Goal: Task Accomplishment & Management: Use online tool/utility

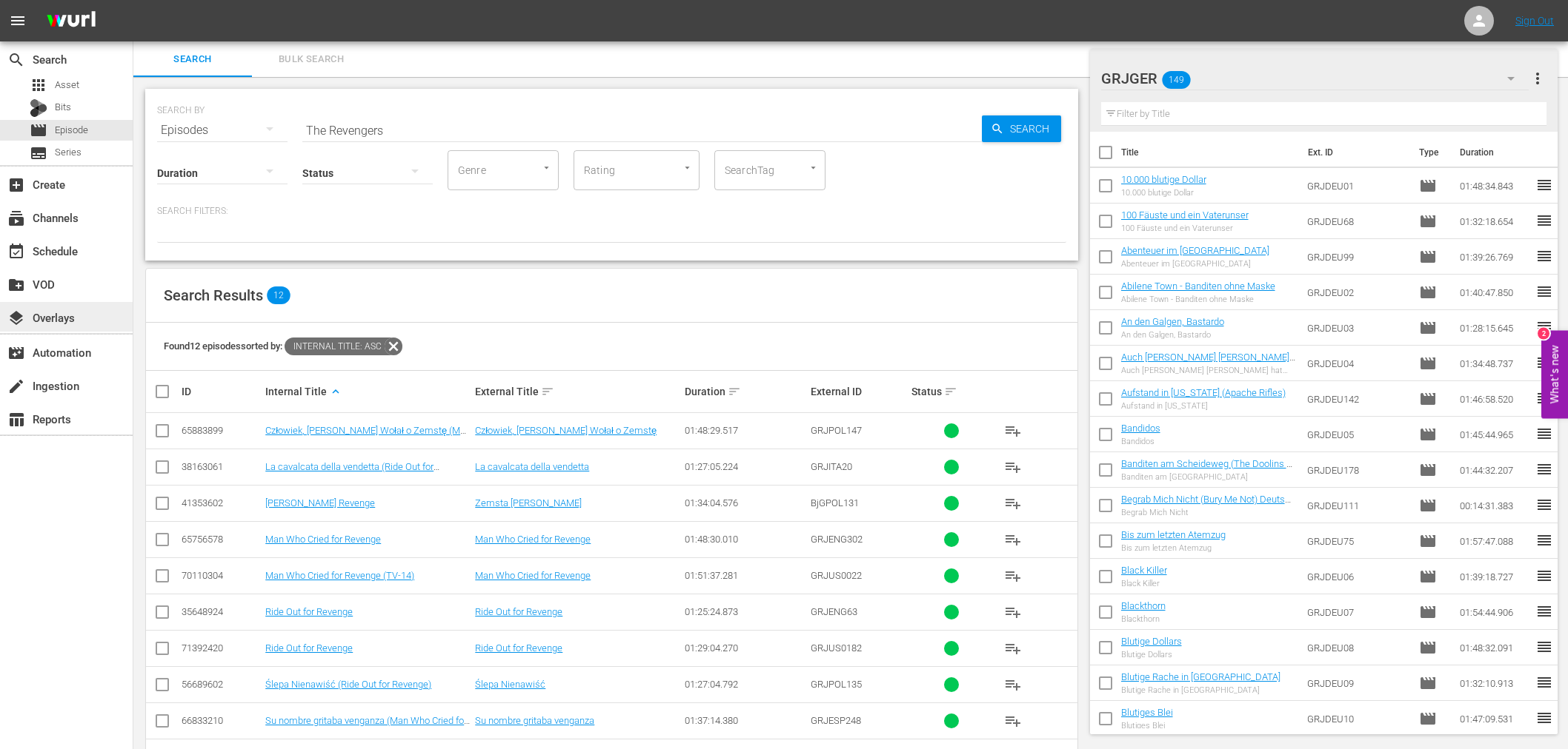
scroll to position [127, 0]
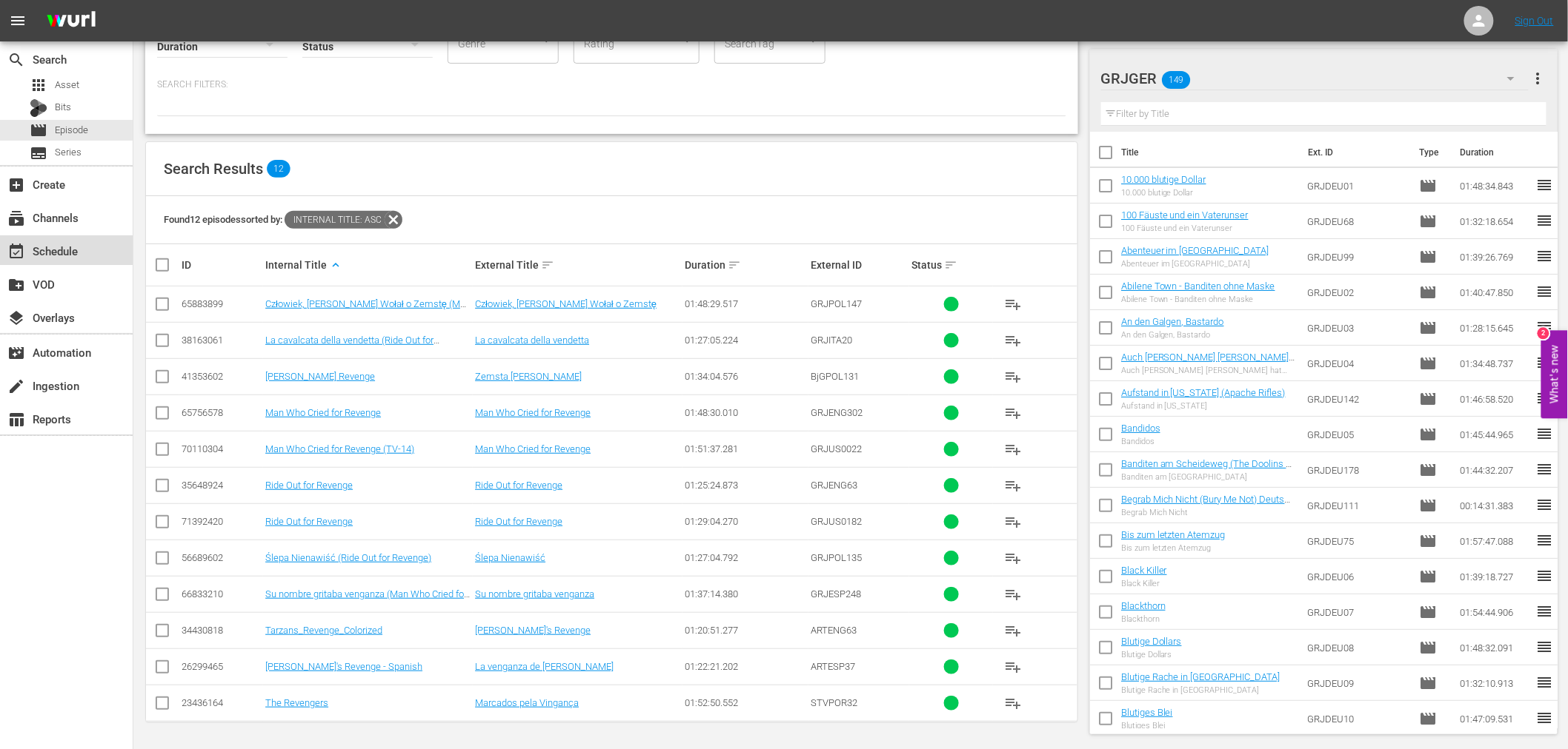
click at [97, 248] on div "event_available Schedule" at bounding box center [66, 250] width 132 height 29
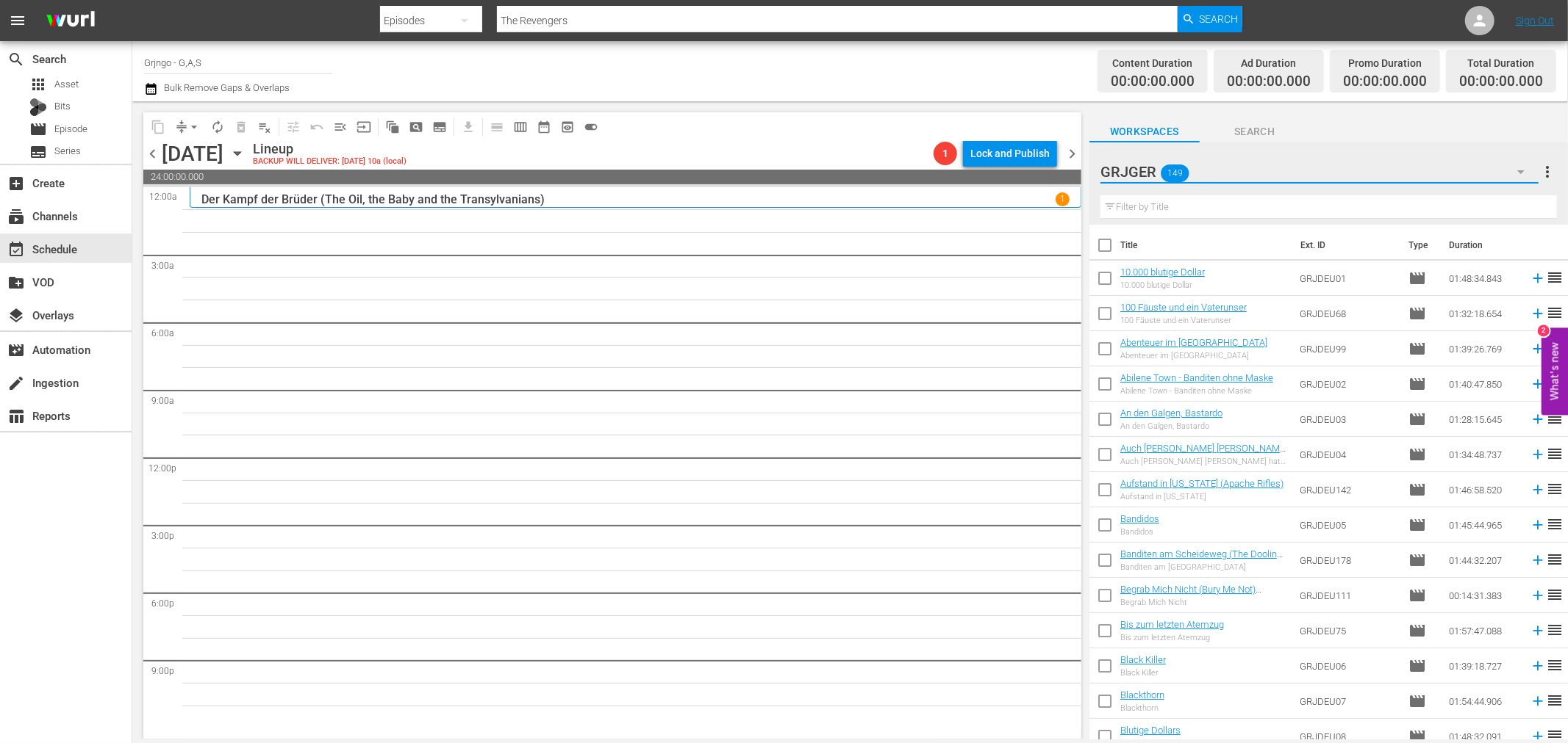
click at [1522, 172] on icon "button" at bounding box center [1521, 173] width 8 height 4
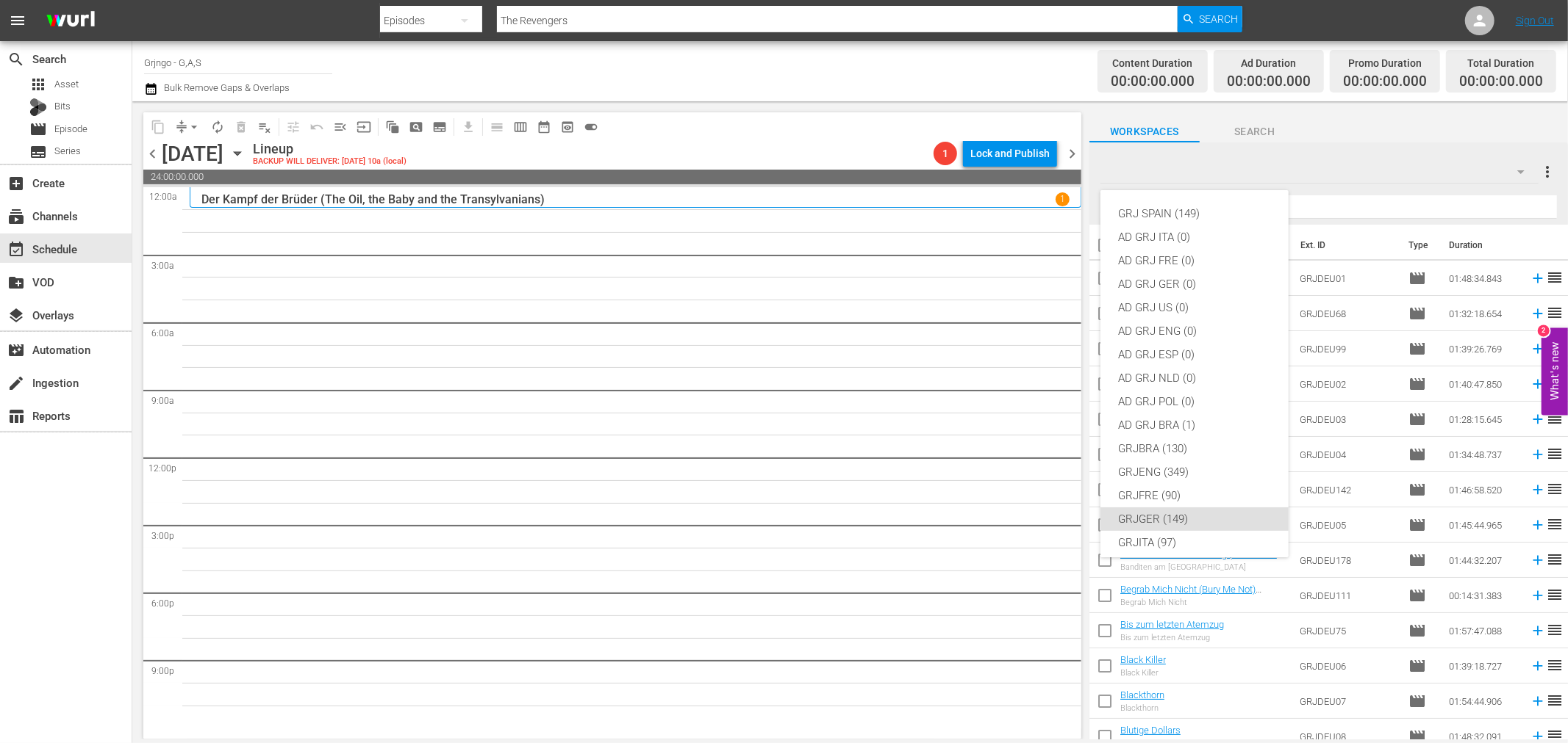
scroll to position [126, 0]
click at [1188, 393] on div "GRJGER (149)" at bounding box center [1194, 393] width 153 height 23
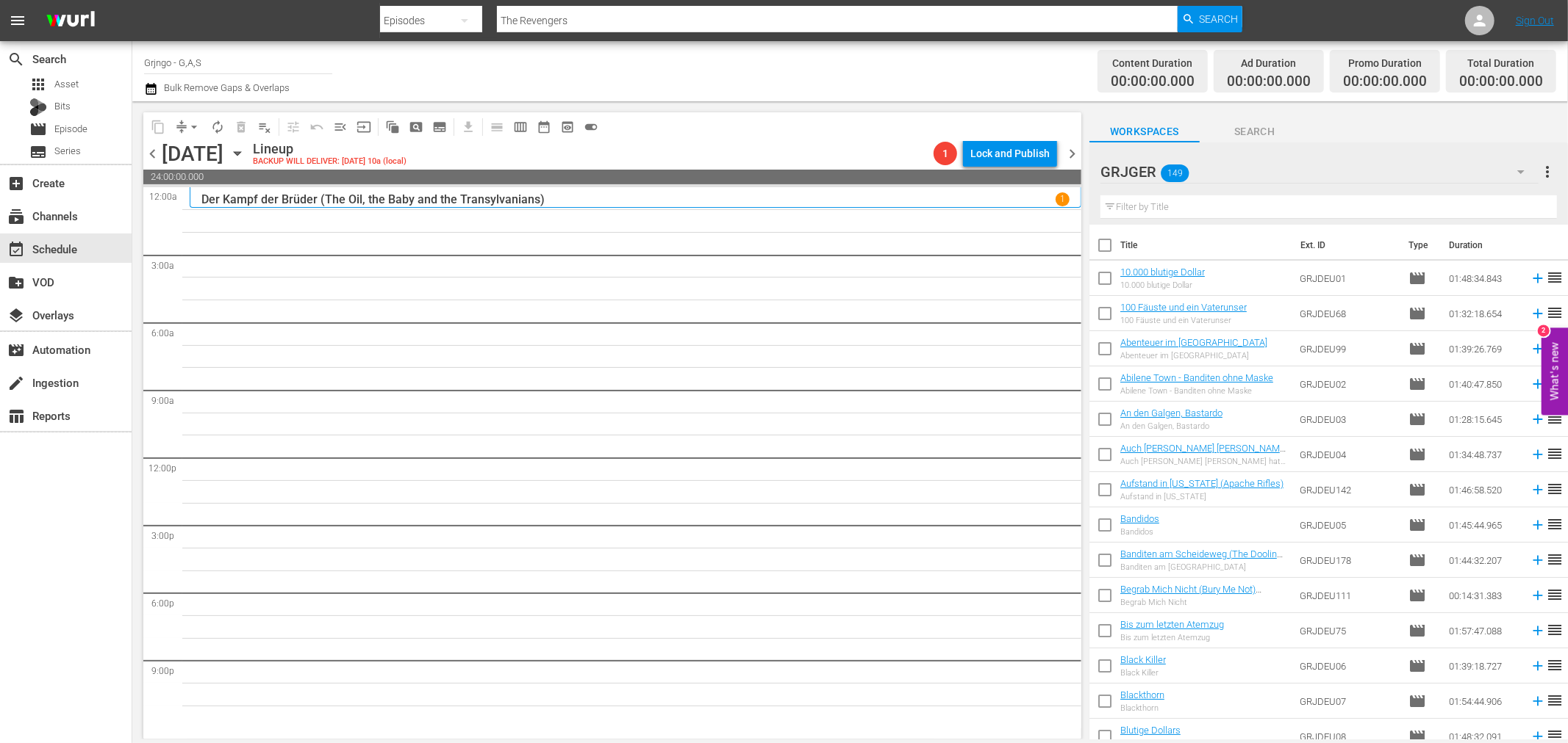
click at [1198, 196] on input "text" at bounding box center [1329, 207] width 457 height 23
paste input "Django - Unerbittlich bis zum Tod"
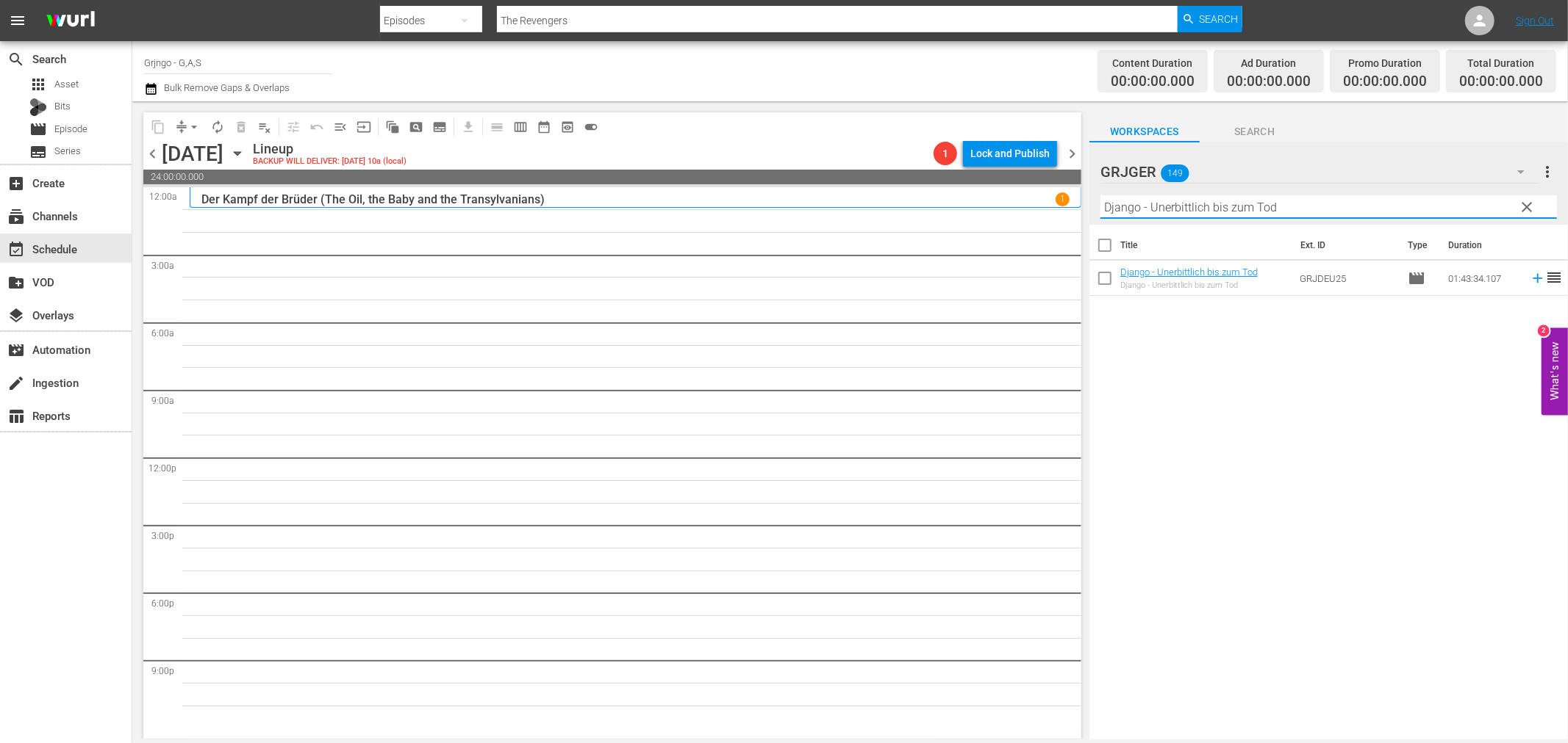
type input "Django - Unerbittlich bis zum Tod"
click at [1529, 275] on icon at bounding box center [1537, 278] width 16 height 16
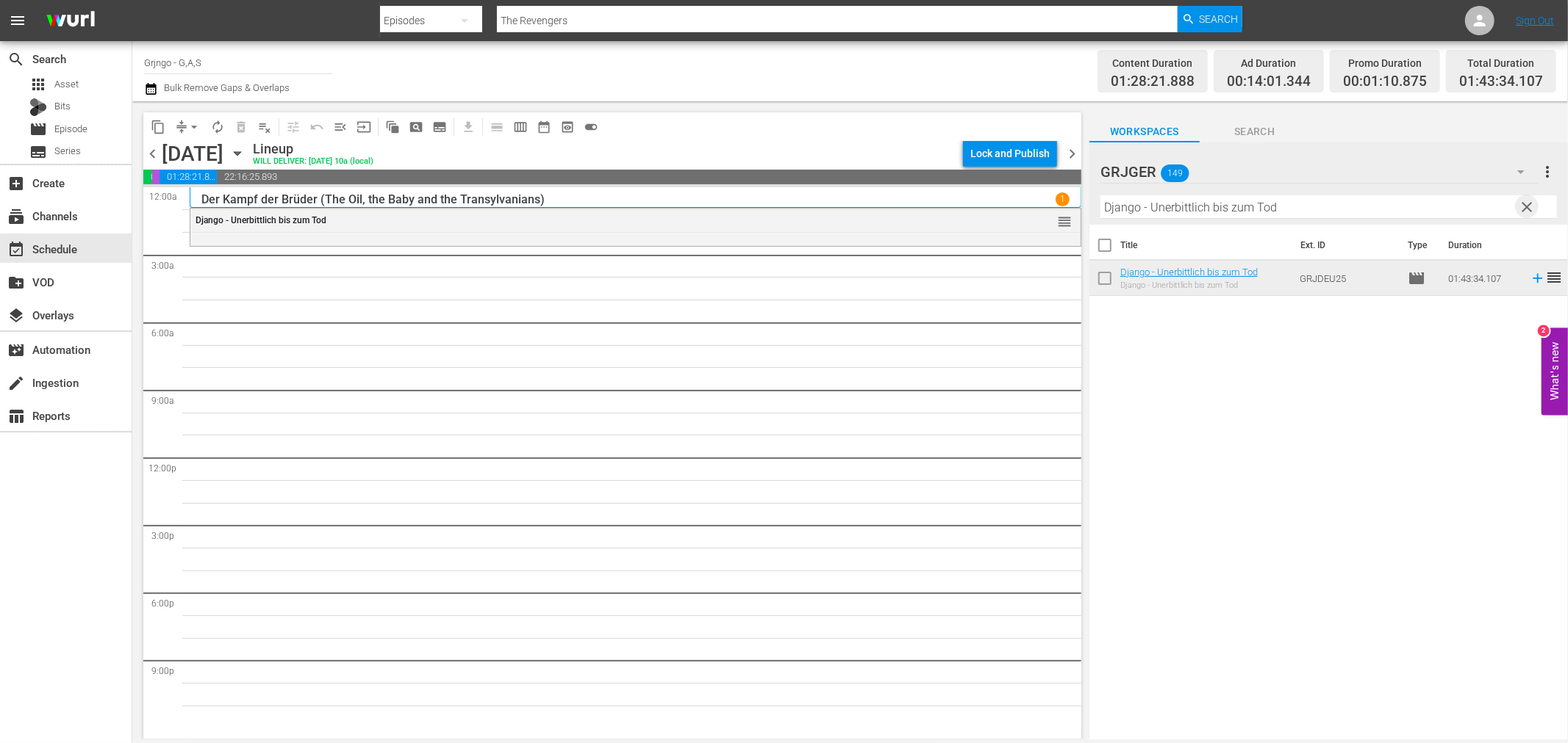
click at [1525, 205] on span "clear" at bounding box center [1527, 207] width 17 height 17
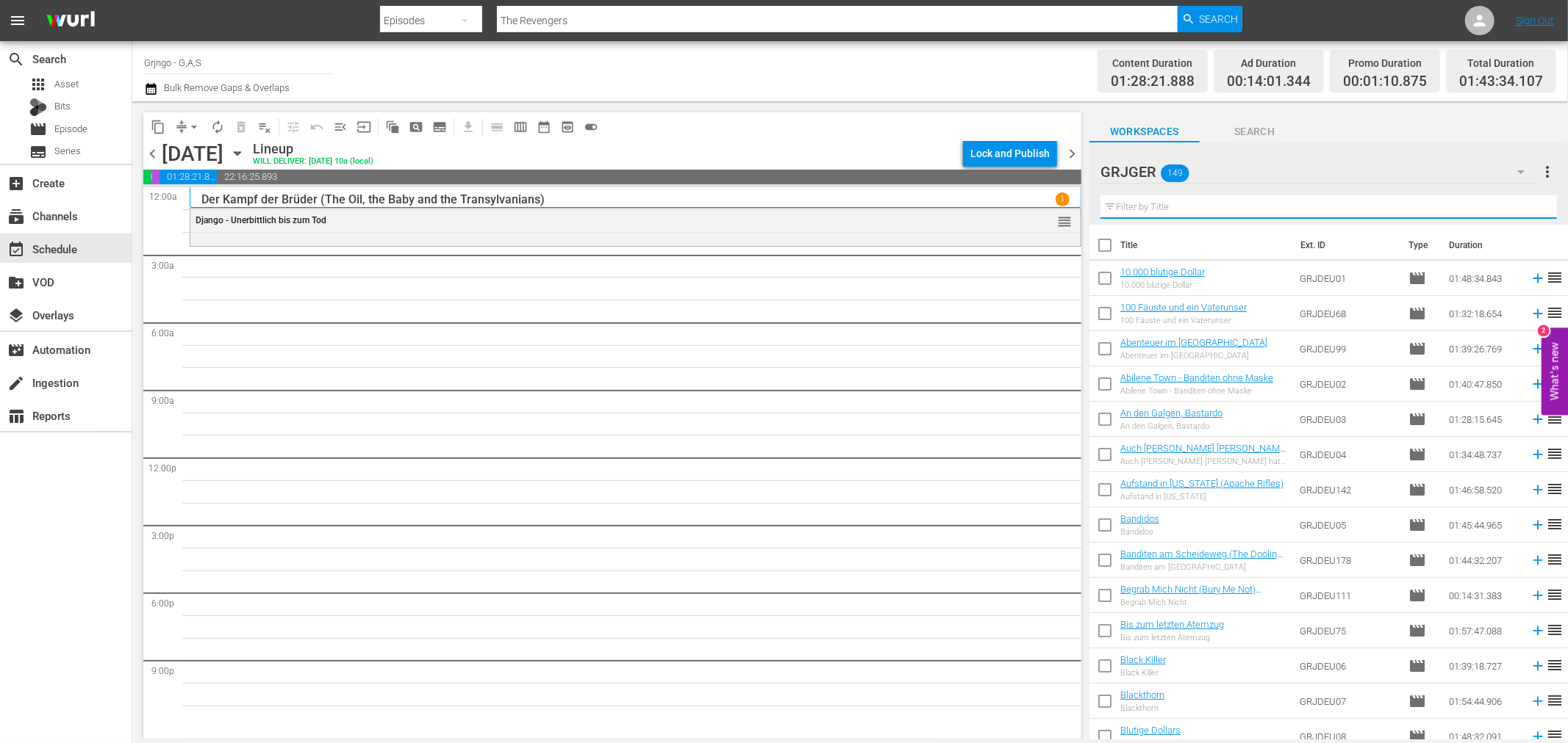
paste input "Sing mir das Lied der Rache"
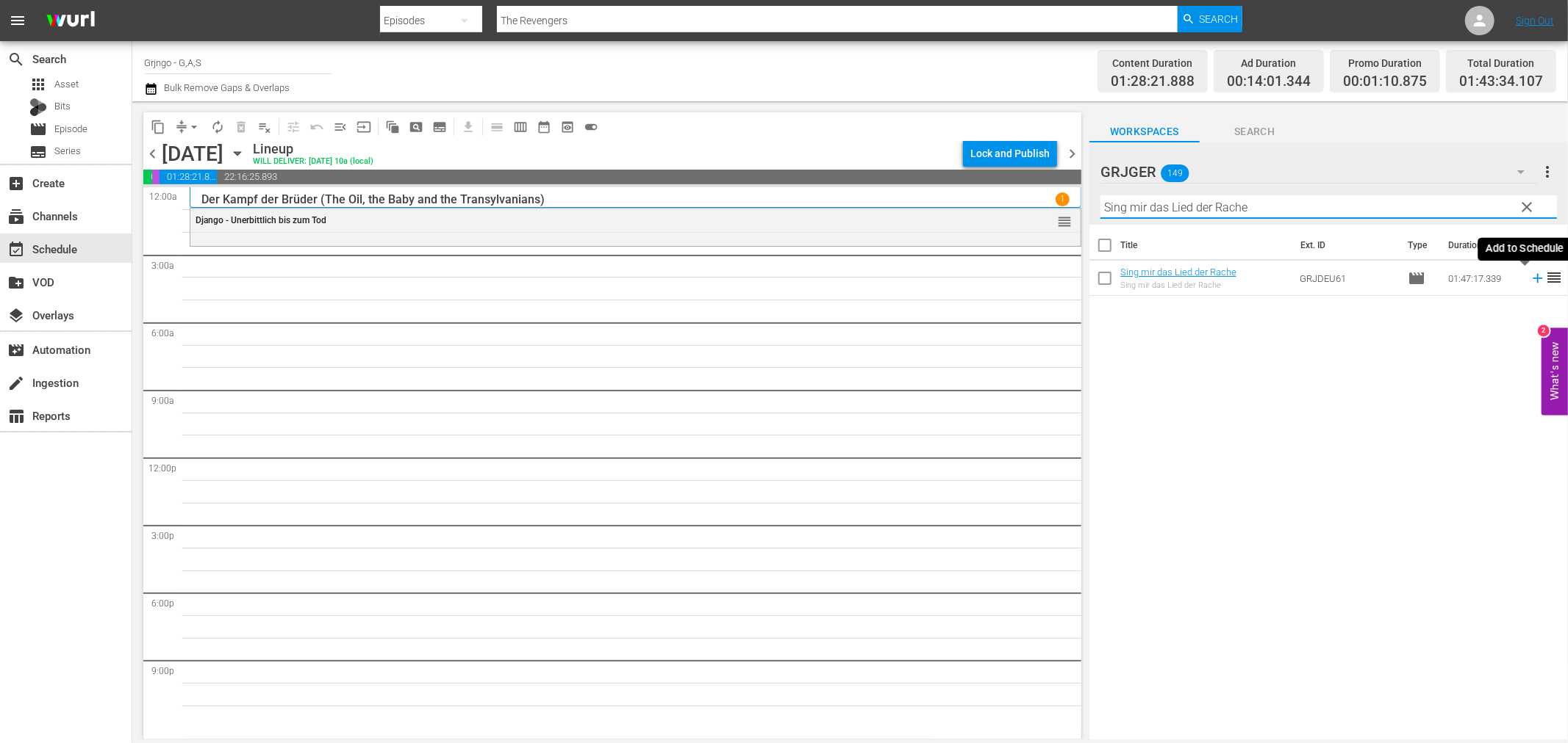
type input "Sing mir das Lied der Rache"
click at [1532, 276] on icon at bounding box center [1537, 279] width 10 height 10
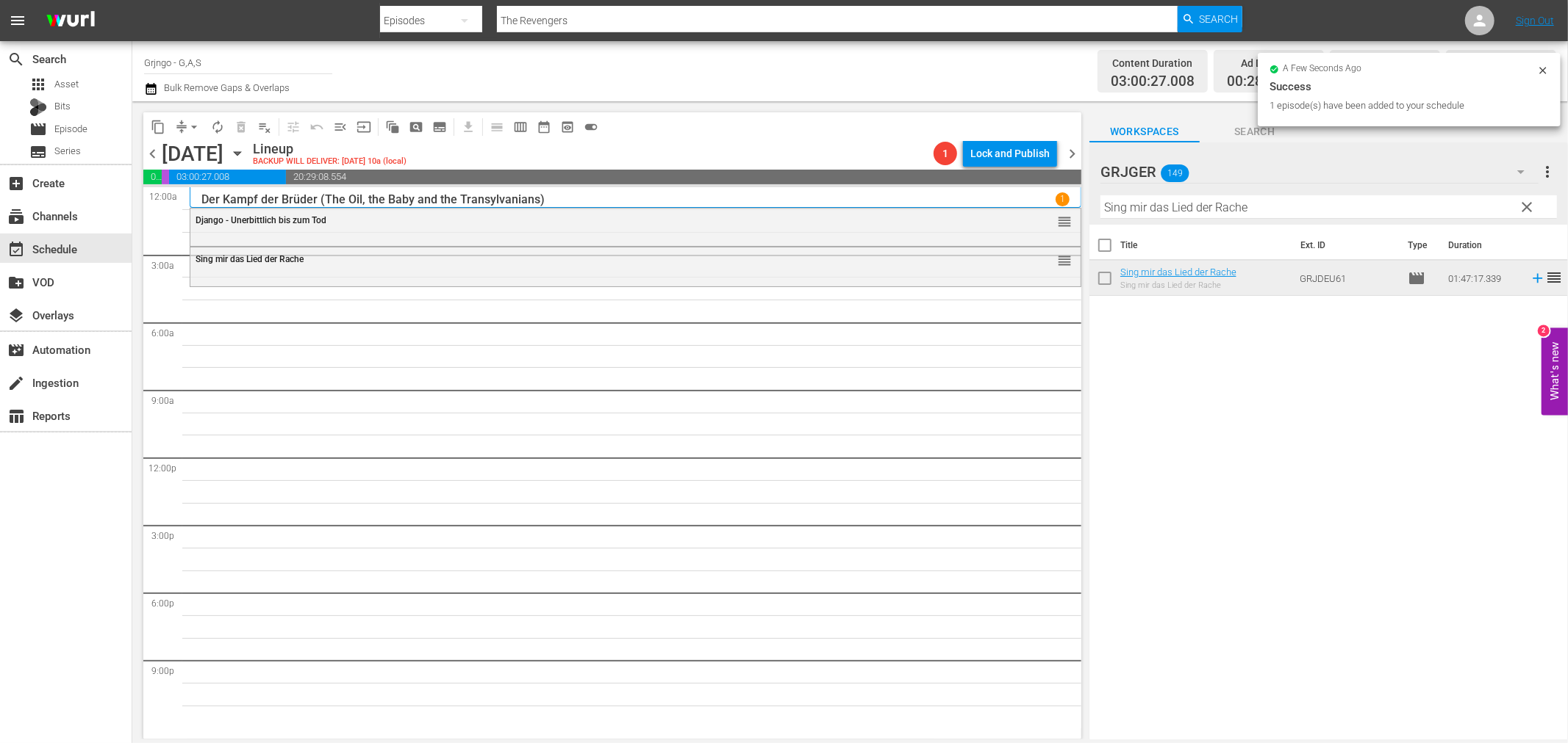
drag, startPoint x: 1526, startPoint y: 201, endPoint x: 1226, endPoint y: 214, distance: 300.3
click at [1526, 201] on span "clear" at bounding box center [1527, 207] width 17 height 17
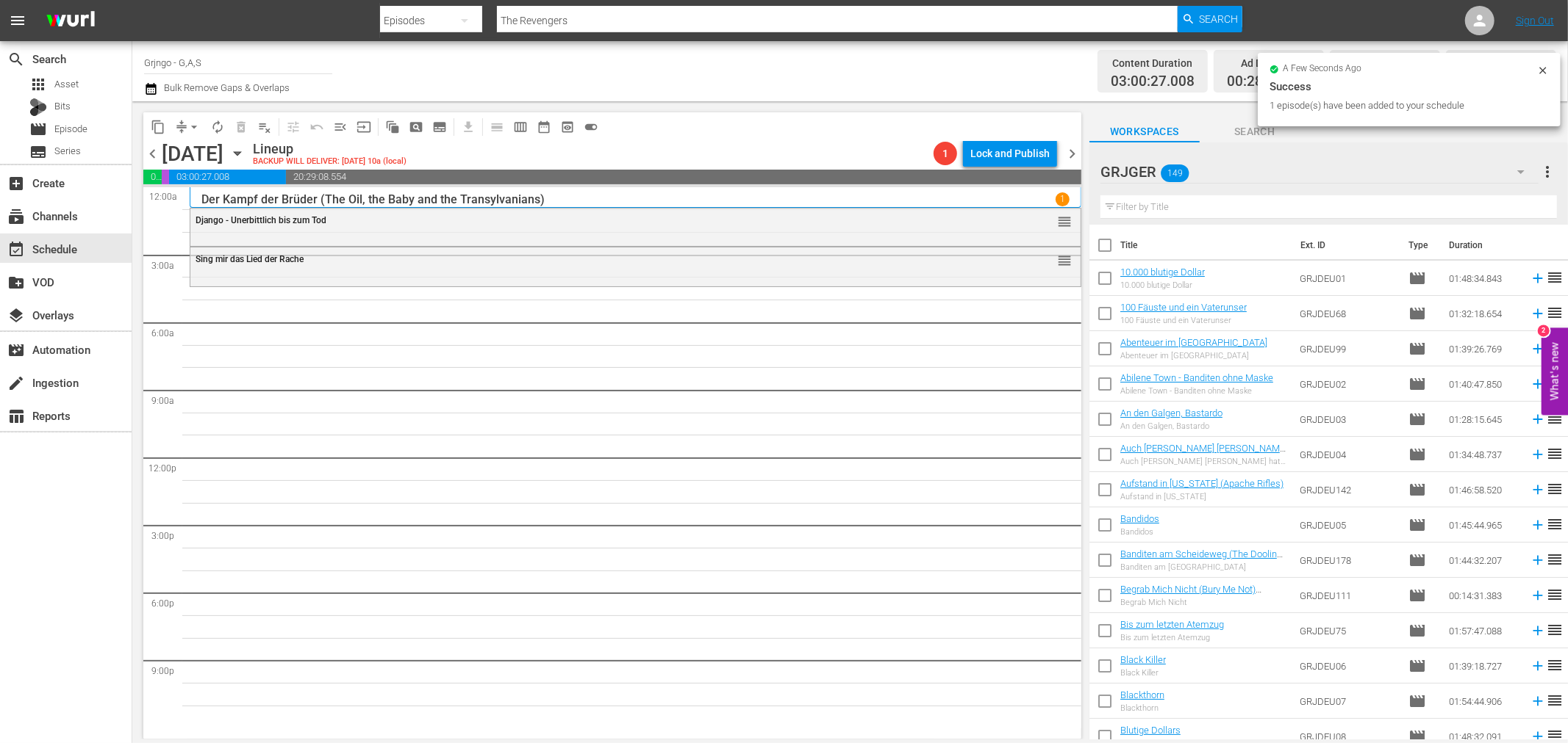
click at [1196, 207] on input "text" at bounding box center [1329, 207] width 457 height 23
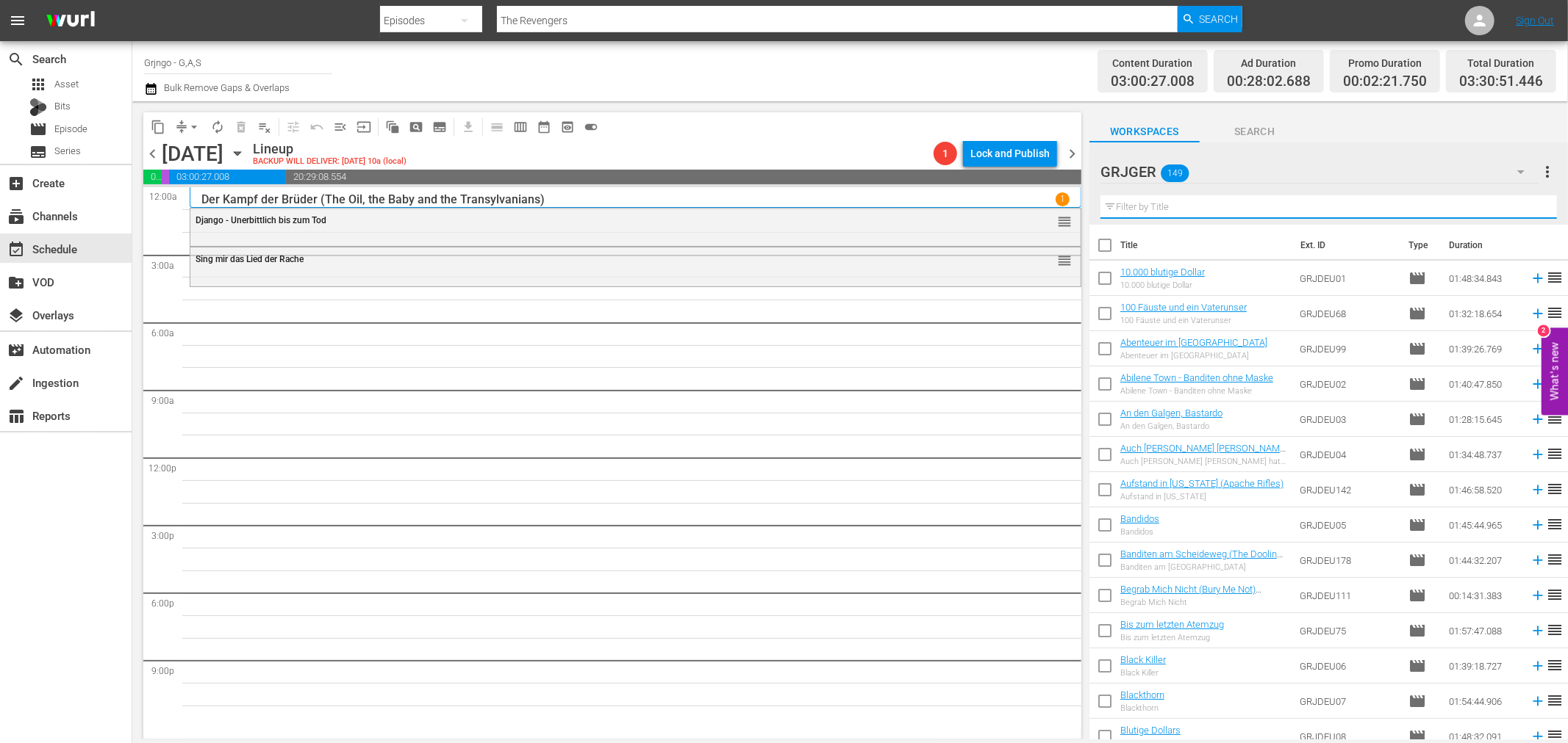
paste input "Zwei durch dick und dünn"
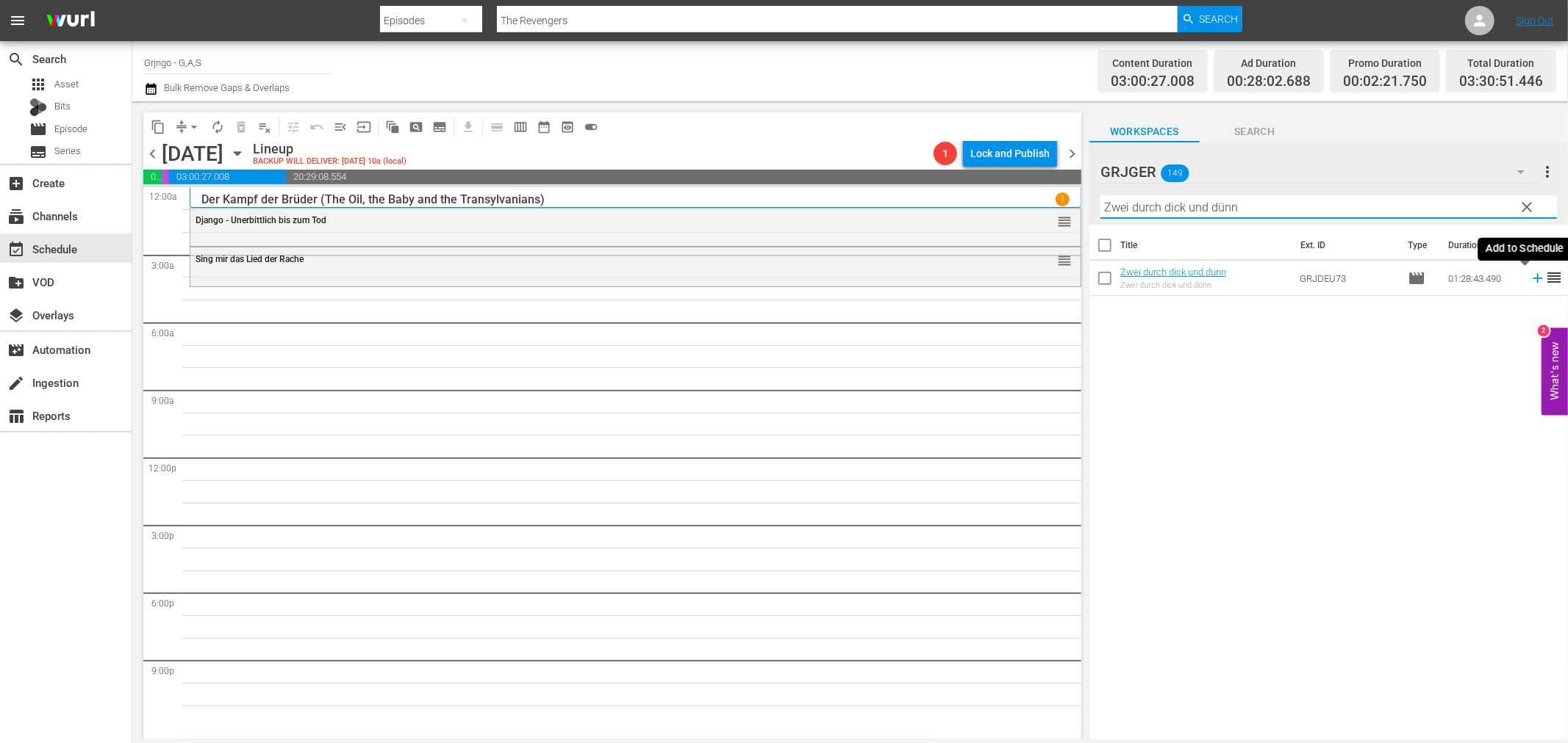
type input "Zwei durch dick und dünn"
click at [1529, 277] on icon at bounding box center [1537, 278] width 16 height 16
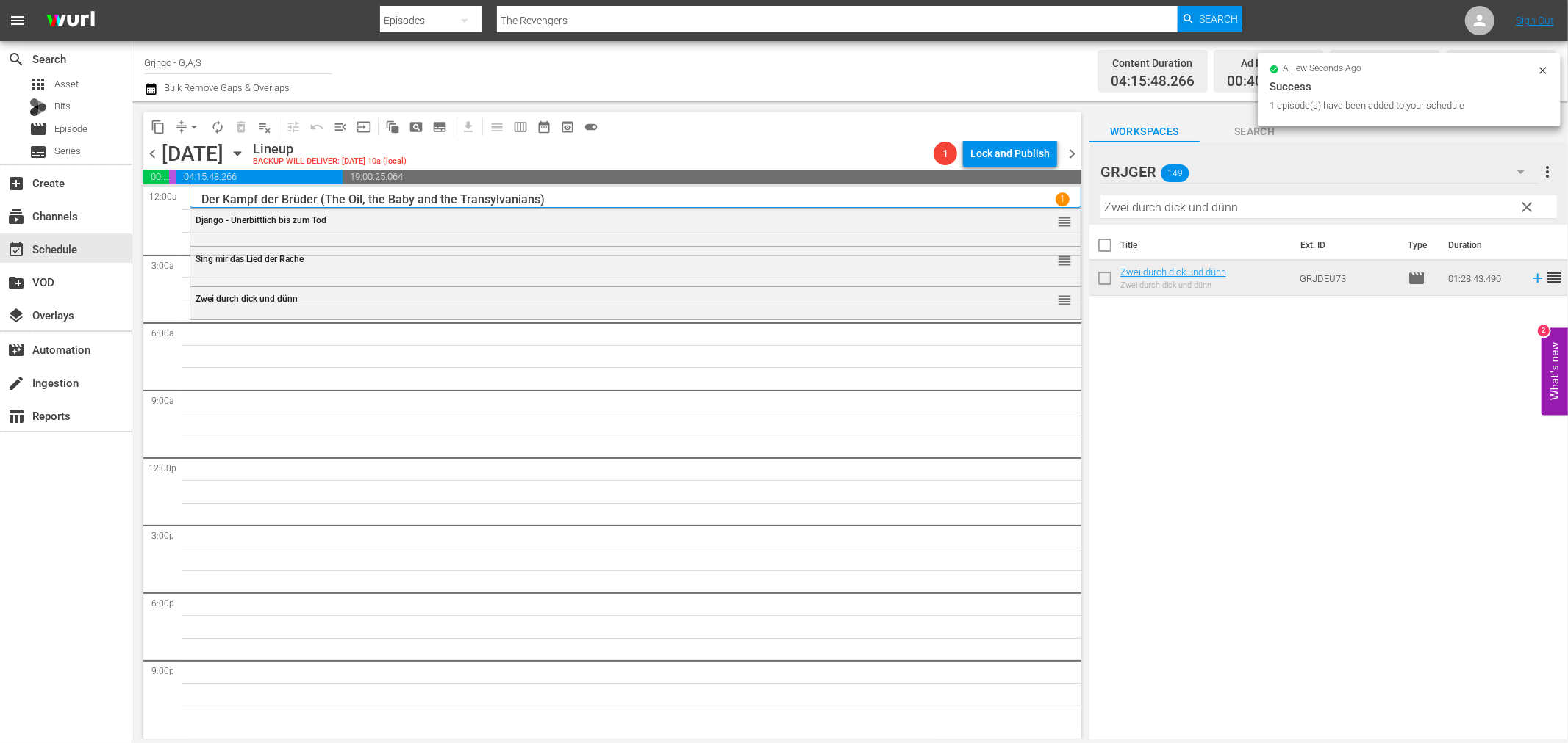
drag, startPoint x: 1530, startPoint y: 202, endPoint x: 1131, endPoint y: 214, distance: 399.2
click at [1530, 202] on span "clear" at bounding box center [1527, 207] width 17 height 17
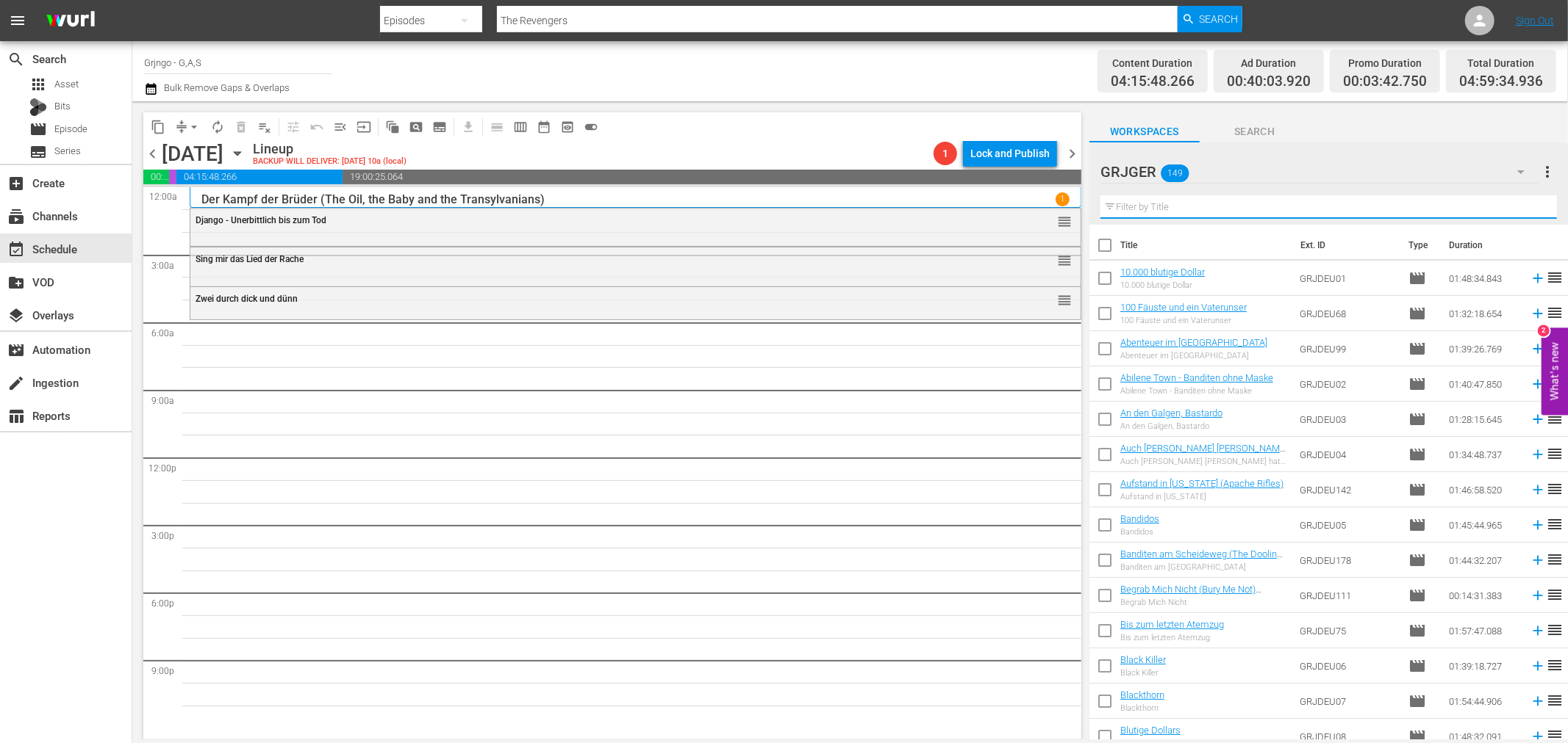
paste input "Die Spur des Wolfes"
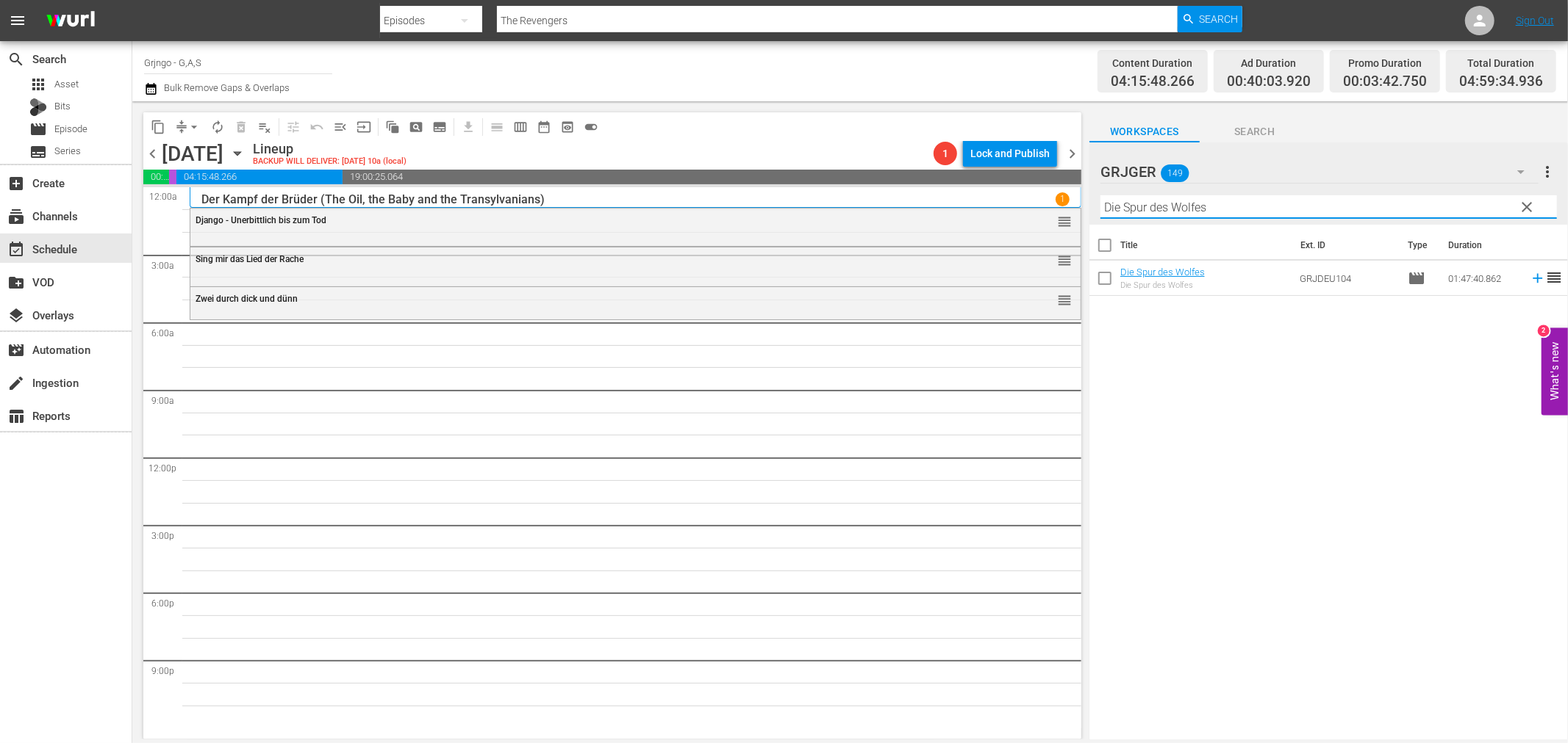
type input "Die Spur des Wolfes"
click at [1532, 282] on icon at bounding box center [1537, 279] width 10 height 10
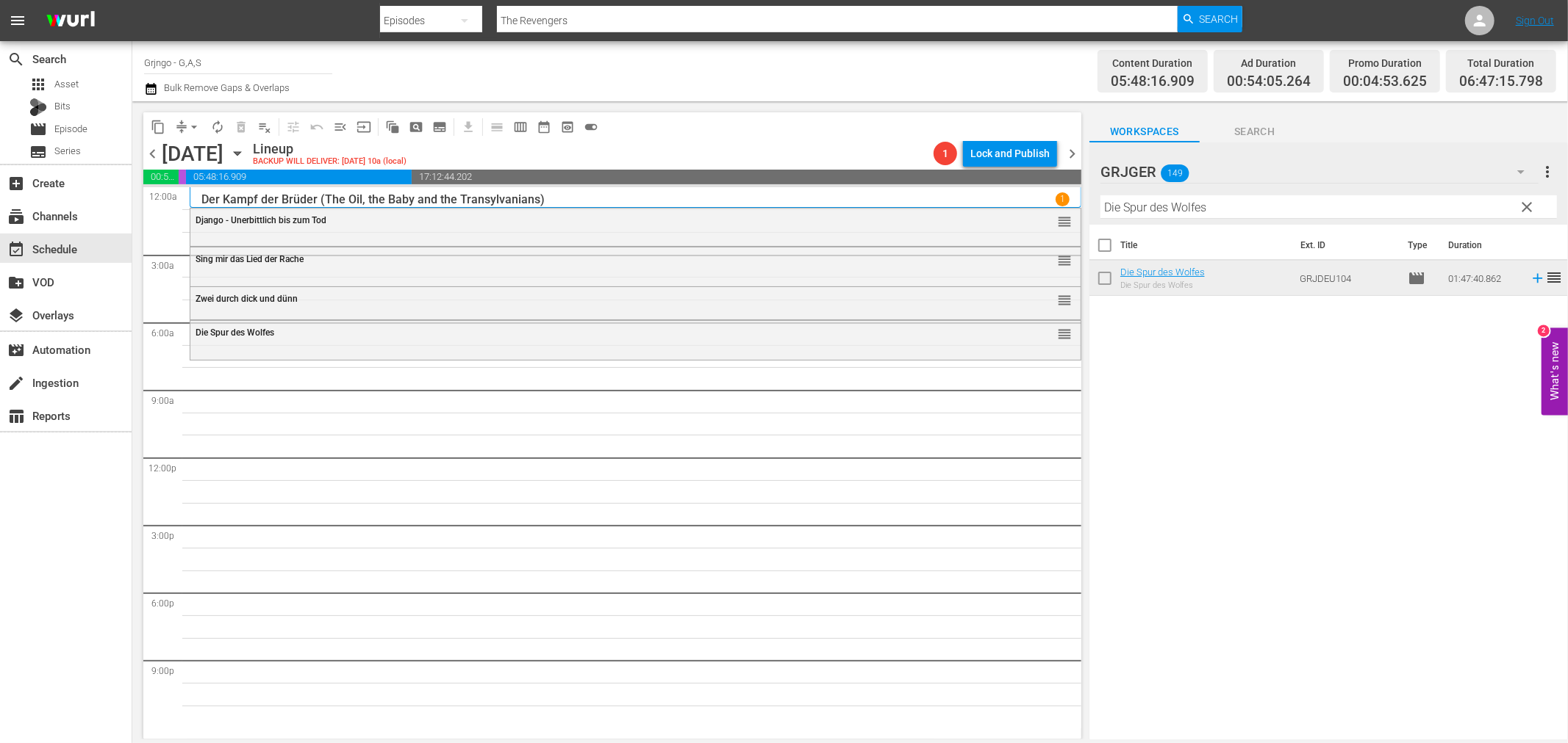
drag, startPoint x: 1526, startPoint y: 202, endPoint x: 1343, endPoint y: 193, distance: 183.2
click at [1526, 202] on span "clear" at bounding box center [1527, 207] width 17 height 17
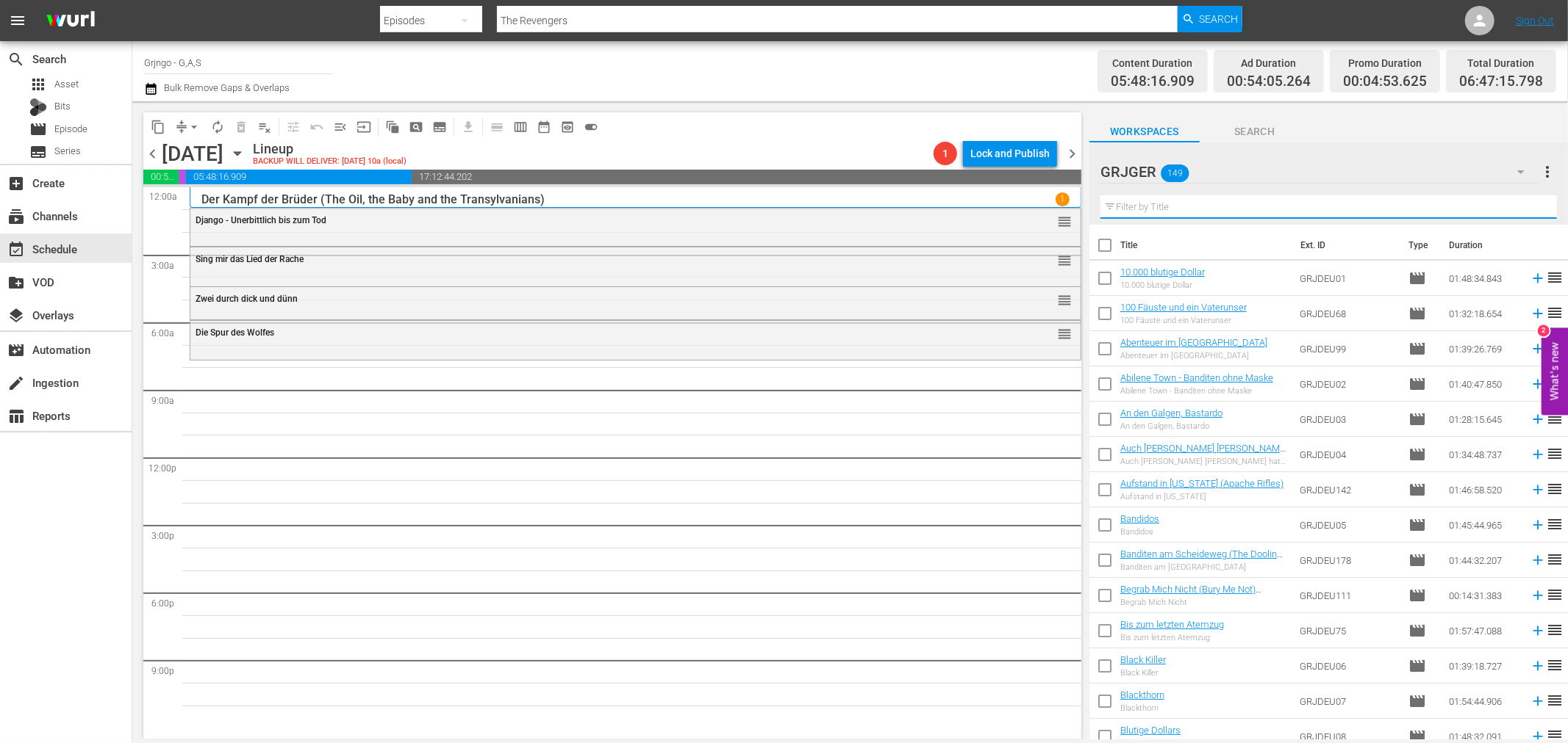
click at [1203, 208] on input "text" at bounding box center [1329, 207] width 457 height 23
paste input "[PERSON_NAME]: Flucht aus dem Goldland - EP04"
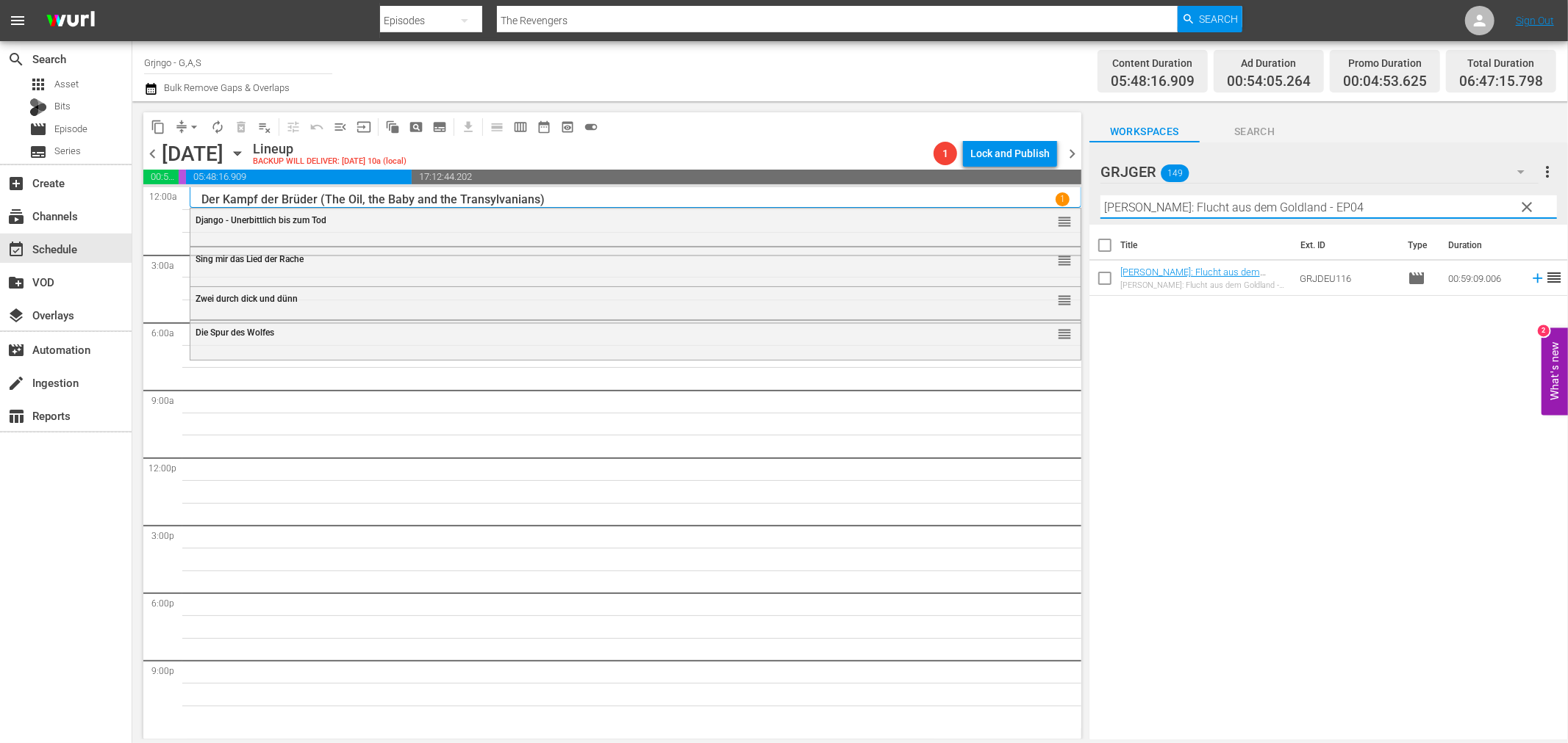
type input "[PERSON_NAME]: Flucht aus dem Goldland - EP04"
click at [1532, 275] on icon at bounding box center [1537, 279] width 10 height 10
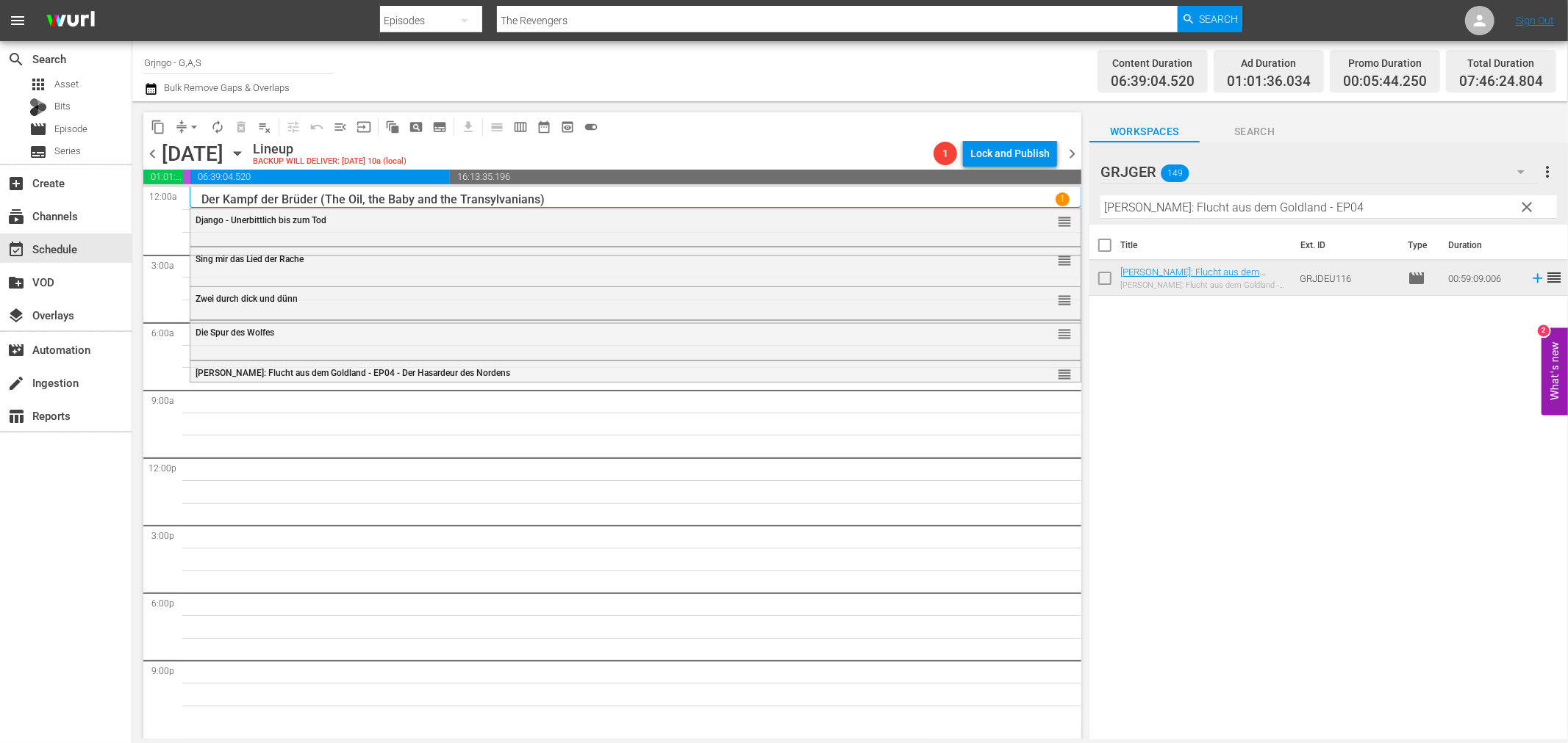
click at [1524, 206] on span "clear" at bounding box center [1527, 207] width 17 height 17
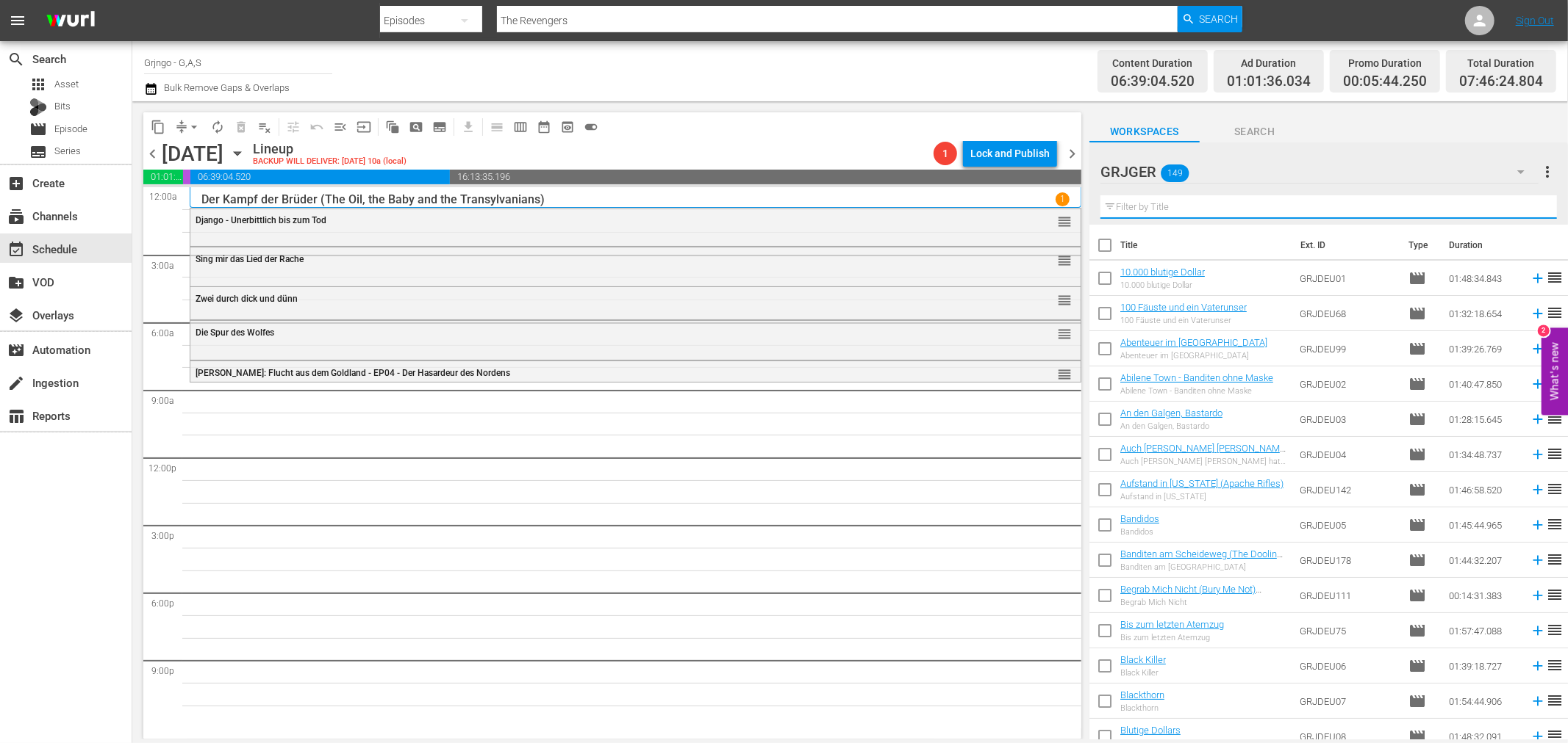
paste input "Chamaco"
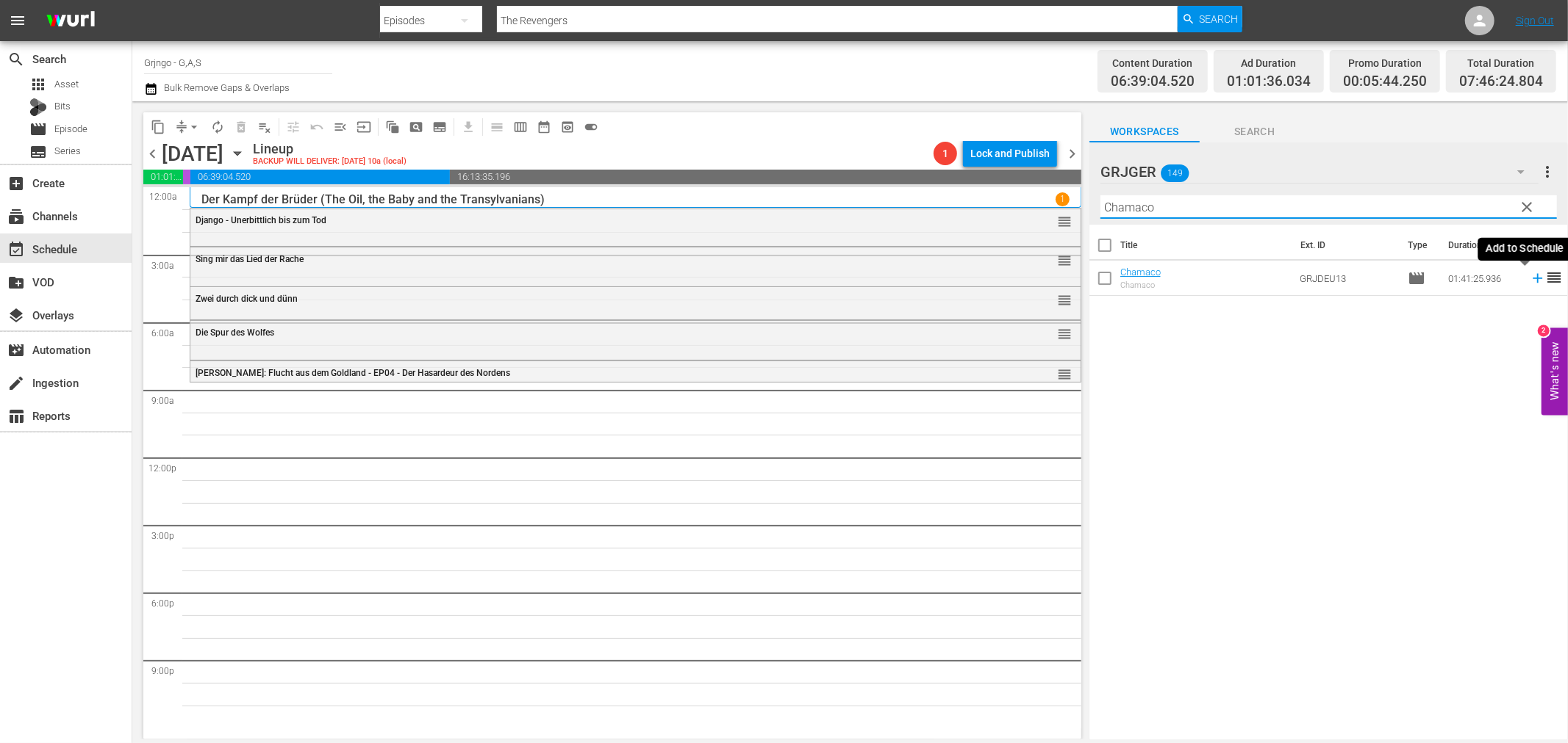
type input "Chamaco"
click at [1529, 275] on icon at bounding box center [1537, 278] width 16 height 16
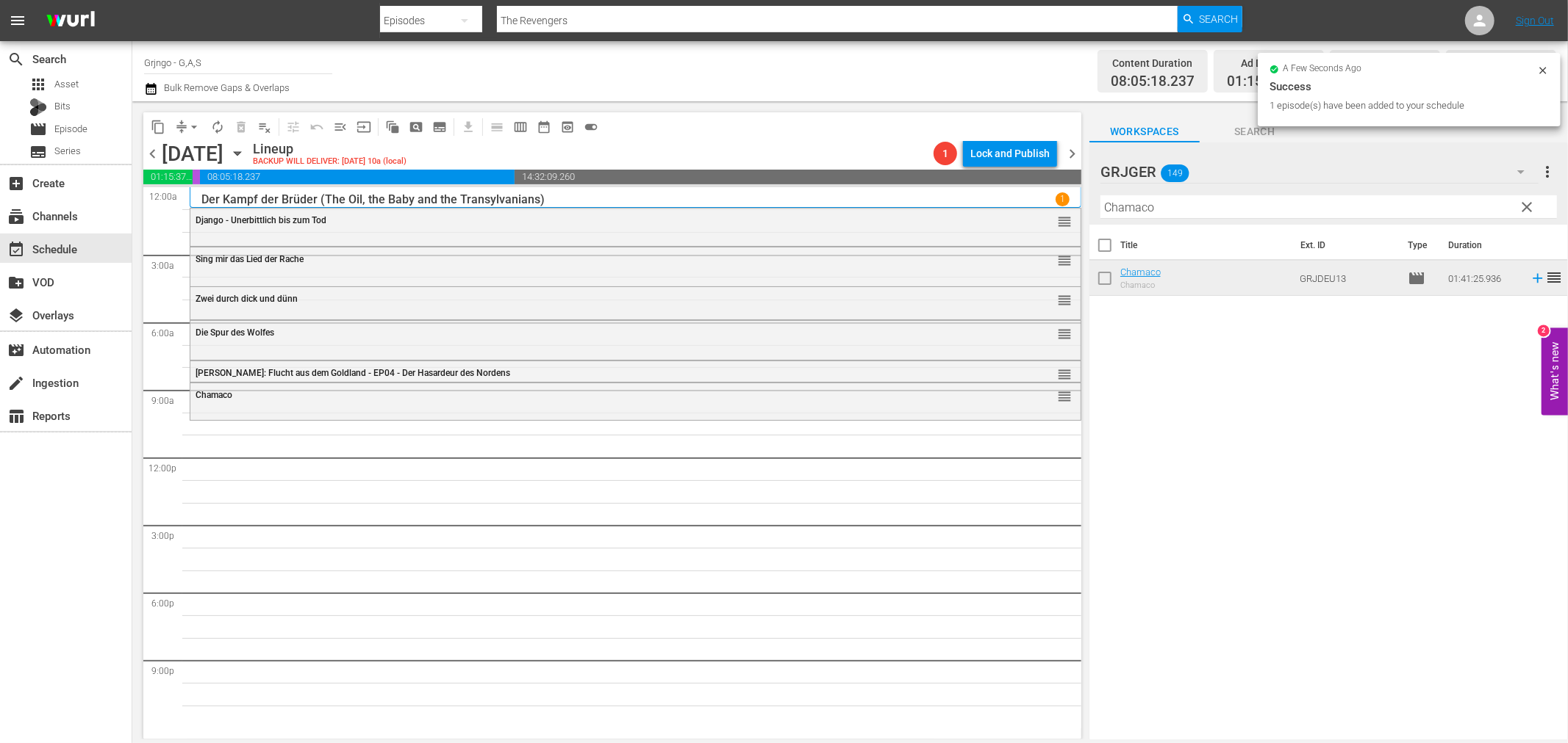
drag, startPoint x: 1525, startPoint y: 205, endPoint x: 1243, endPoint y: 220, distance: 282.4
click at [1525, 205] on span "clear" at bounding box center [1527, 207] width 17 height 17
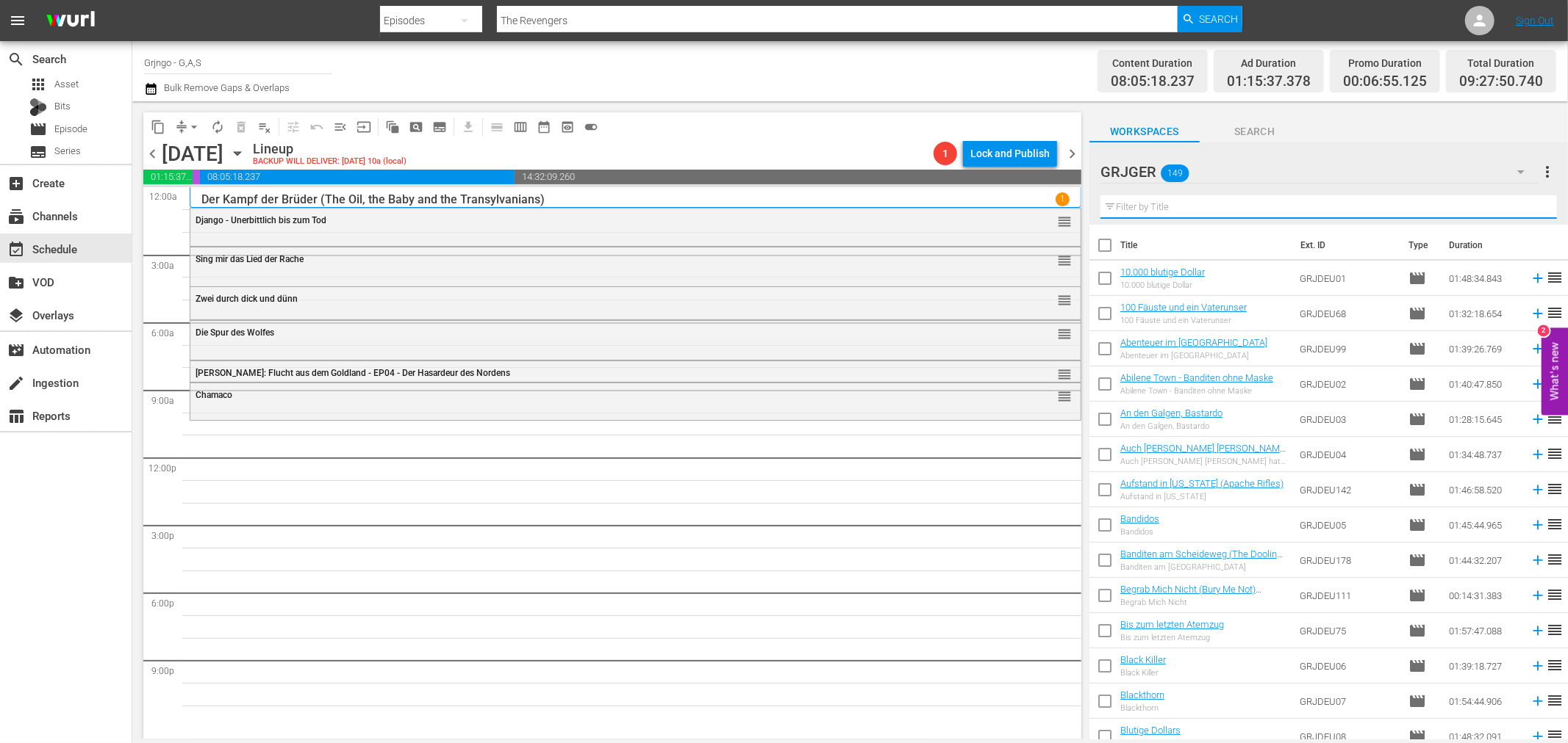
paste input "Begrab Mich Nicht"
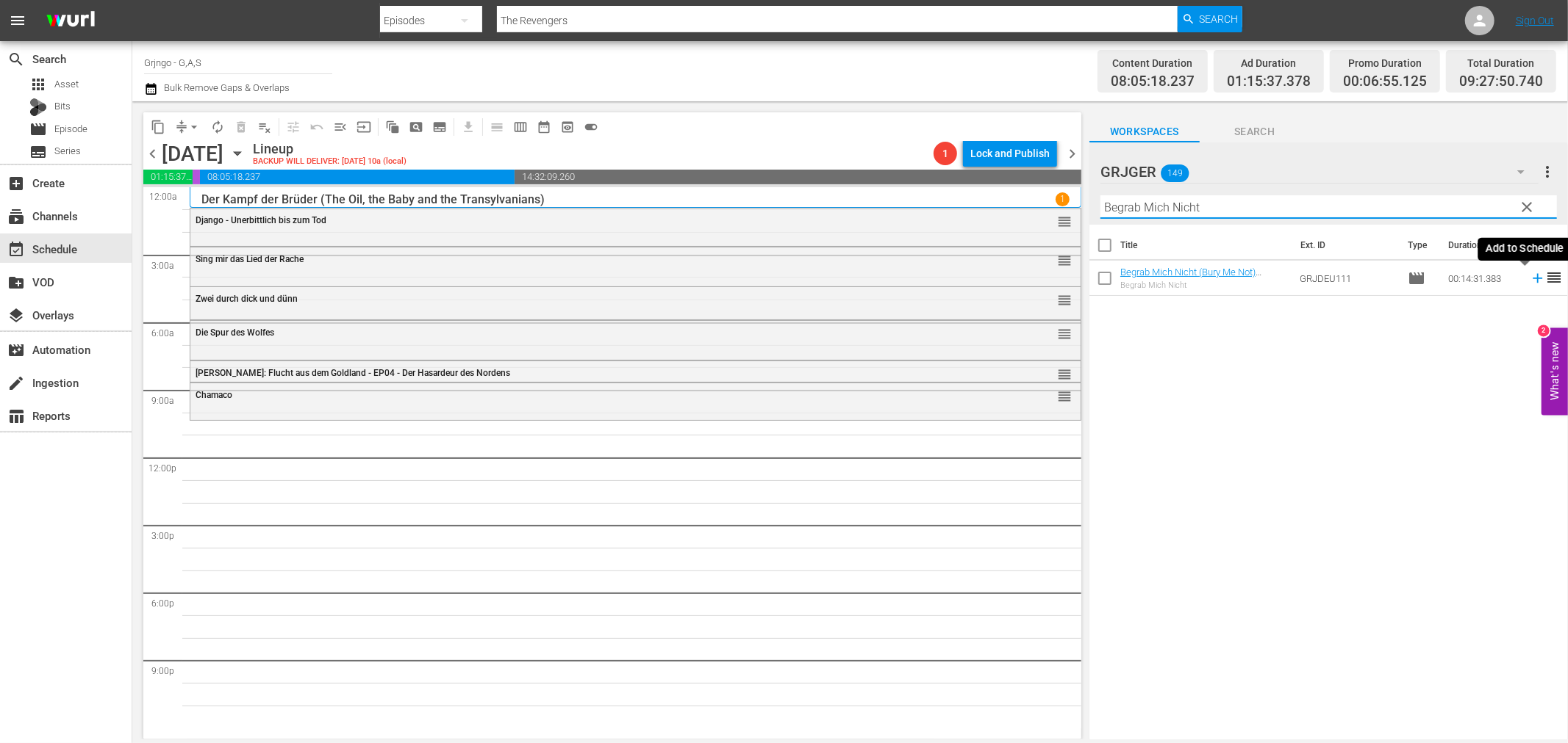
type input "Begrab Mich Nicht"
click at [1532, 277] on icon at bounding box center [1537, 279] width 10 height 10
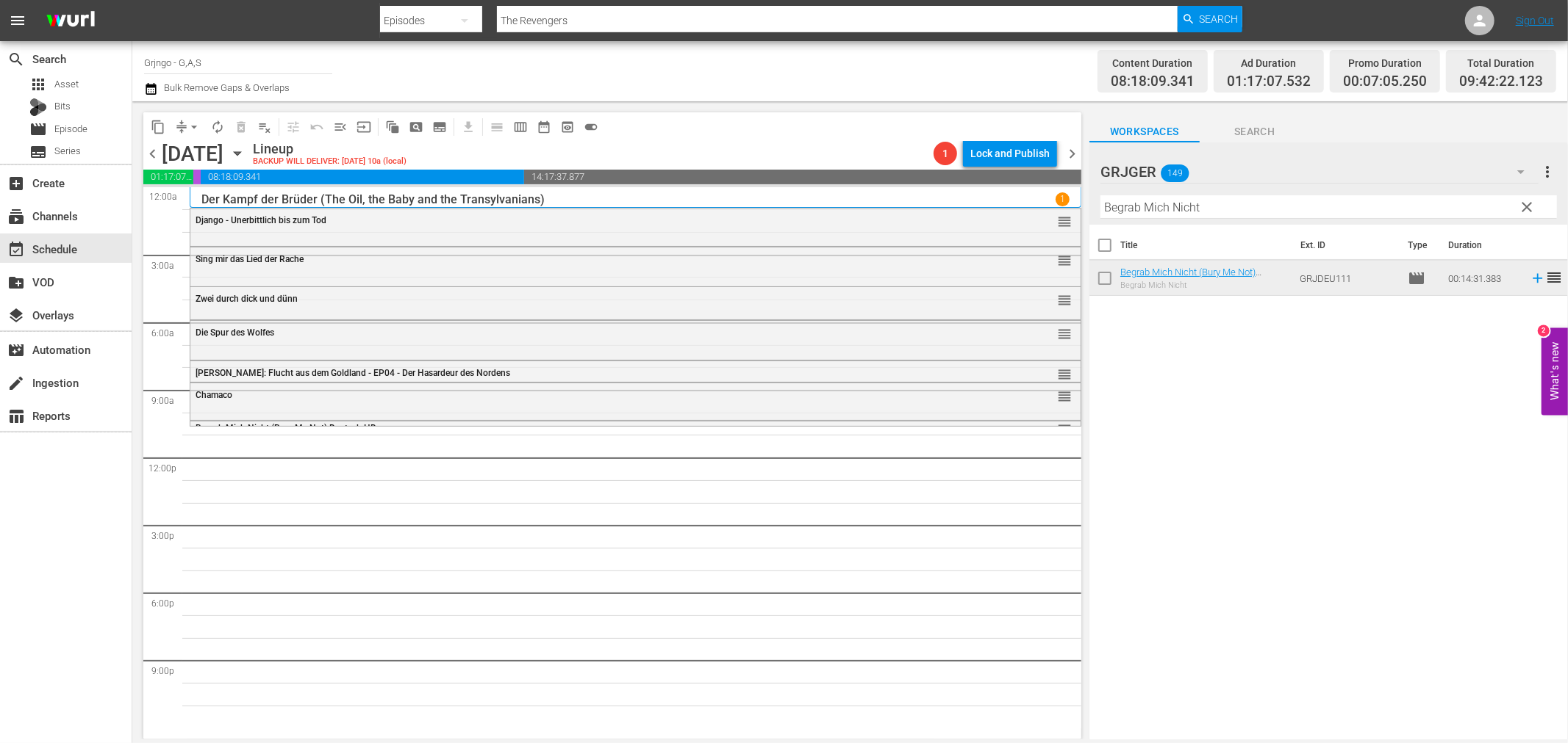
click at [1526, 203] on span "clear" at bounding box center [1527, 207] width 17 height 17
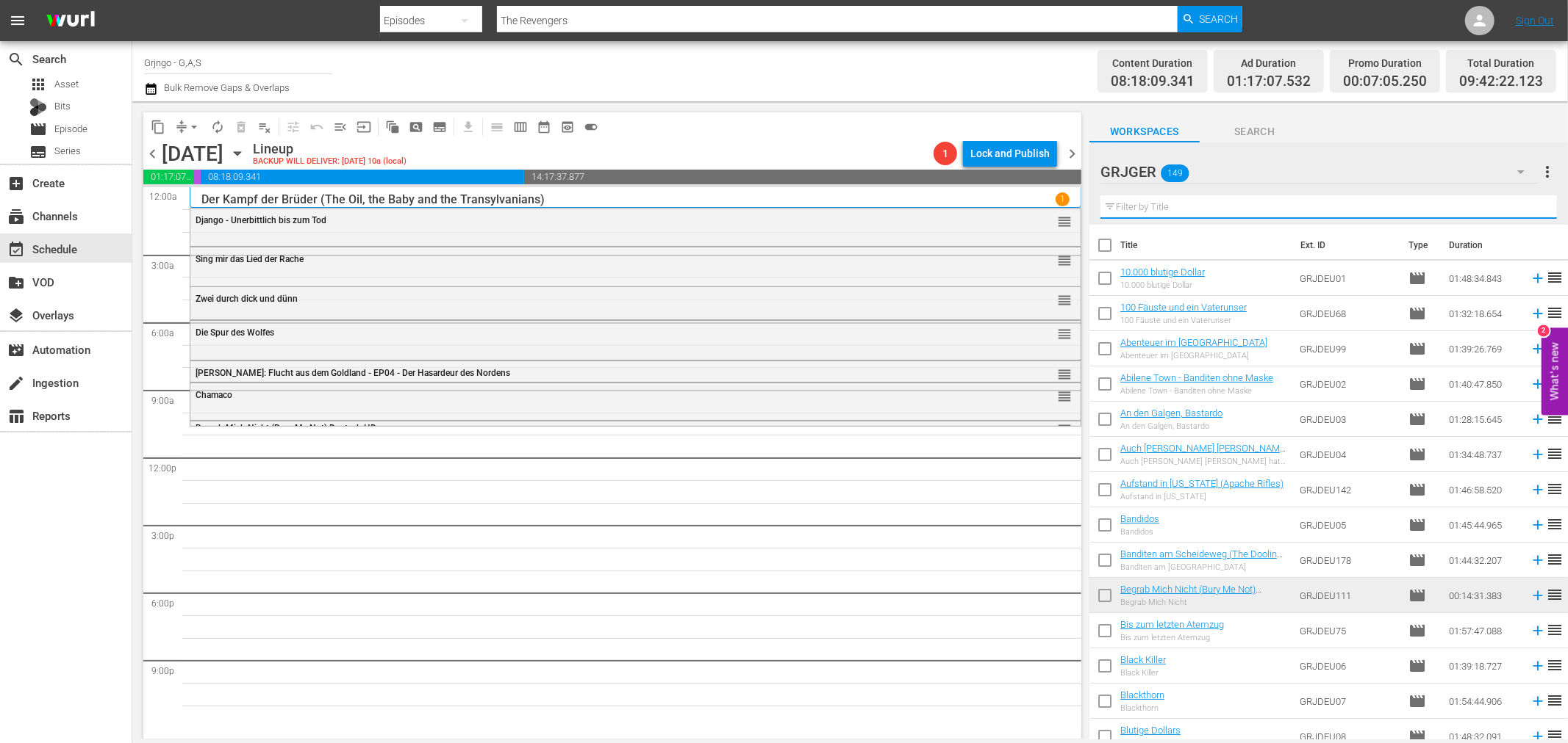
paste input "Die Rechnung zahlt der Bounty-Killer"
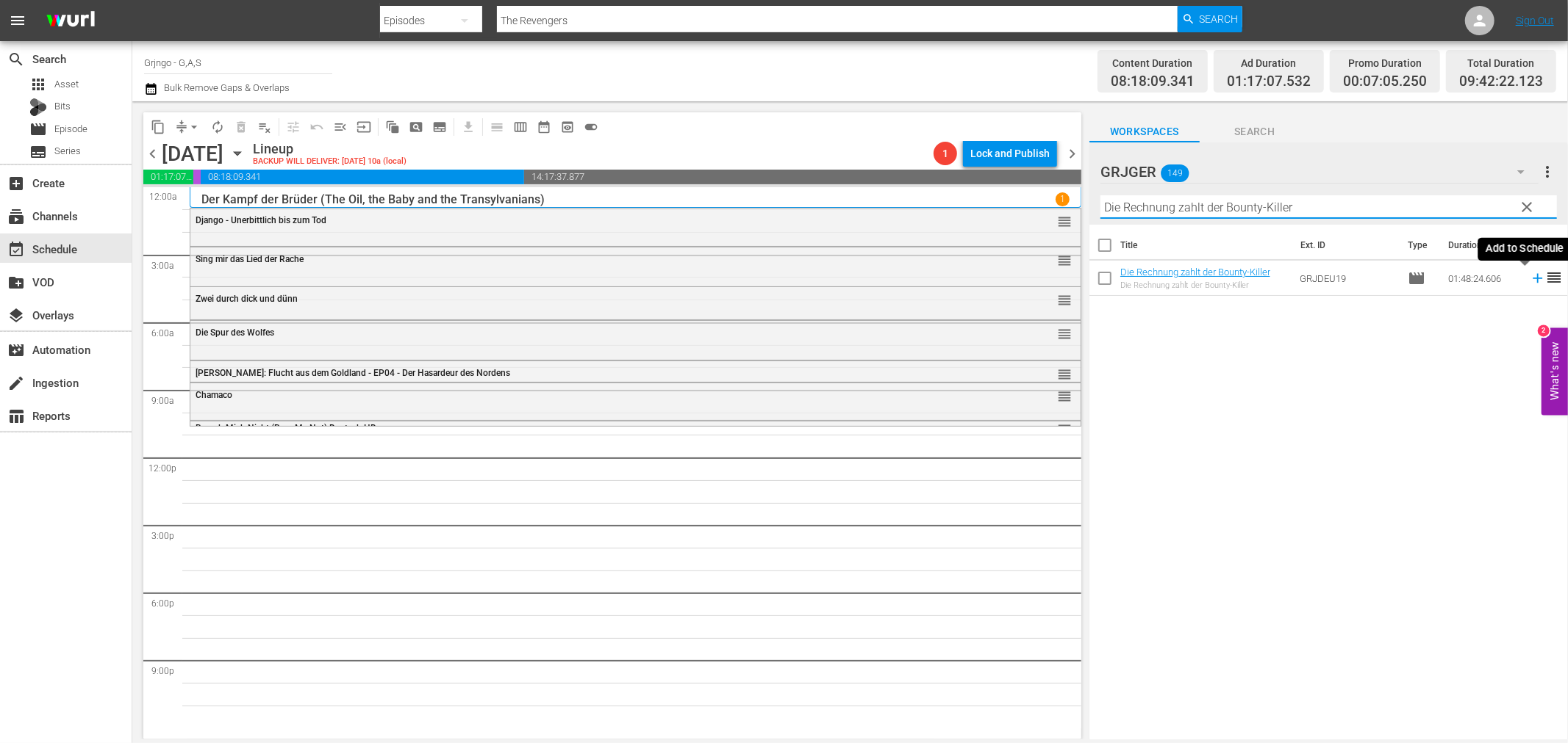
type input "Die Rechnung zahlt der Bounty-Killer"
click at [1532, 278] on icon at bounding box center [1537, 279] width 10 height 10
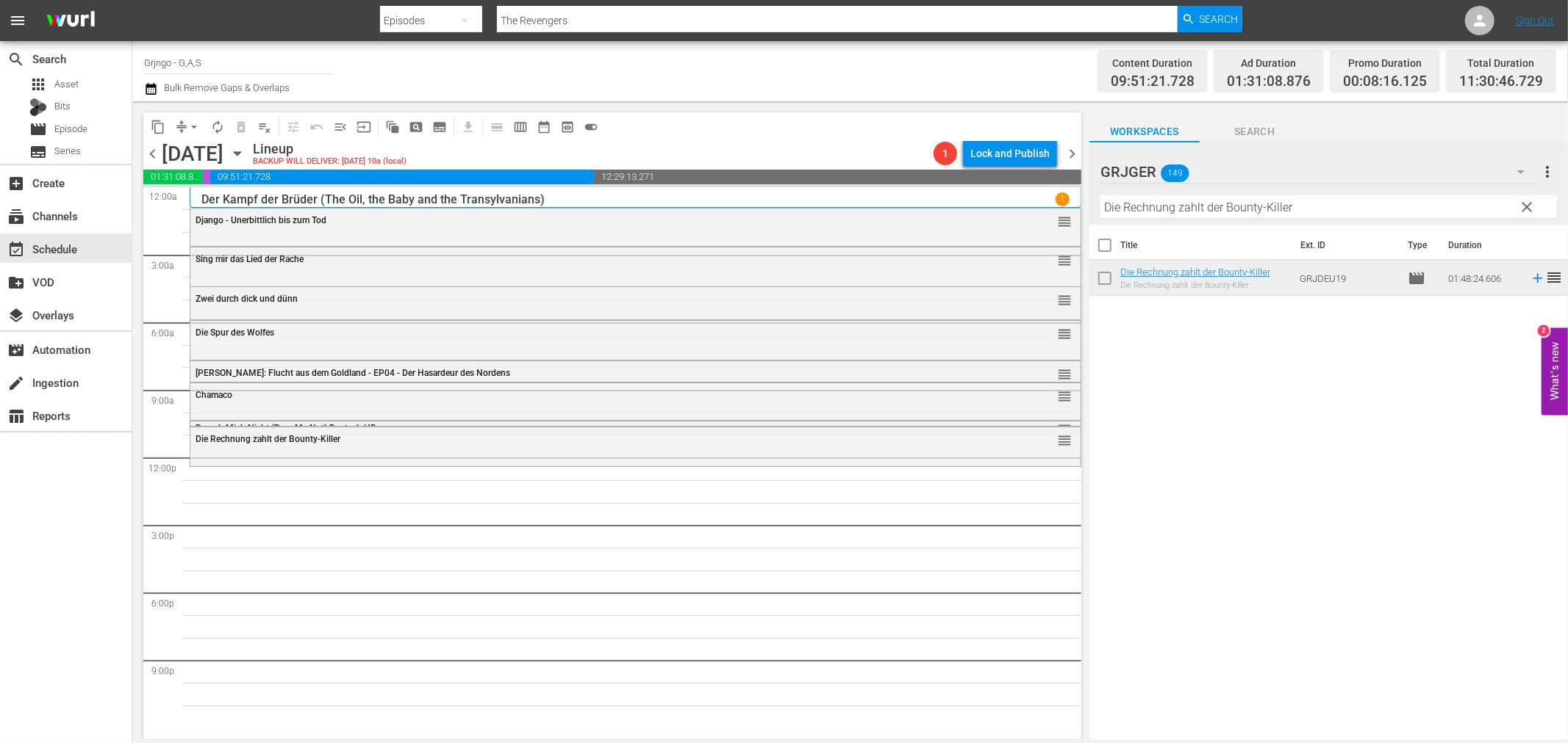
drag, startPoint x: 1530, startPoint y: 205, endPoint x: 1289, endPoint y: 204, distance: 241.0
click at [1530, 205] on span "clear" at bounding box center [1527, 207] width 17 height 17
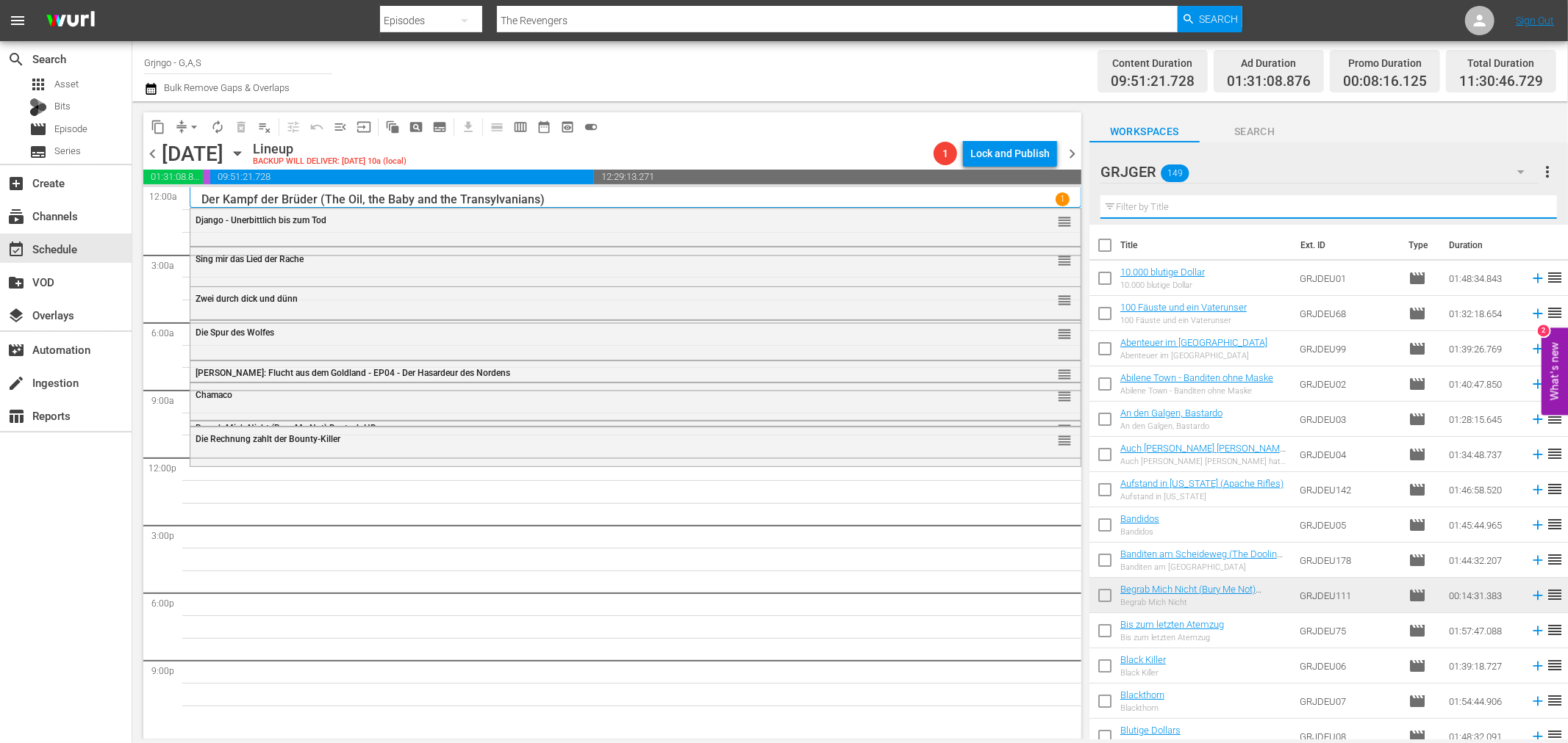
paste input "Whisky und die Goldgräber"
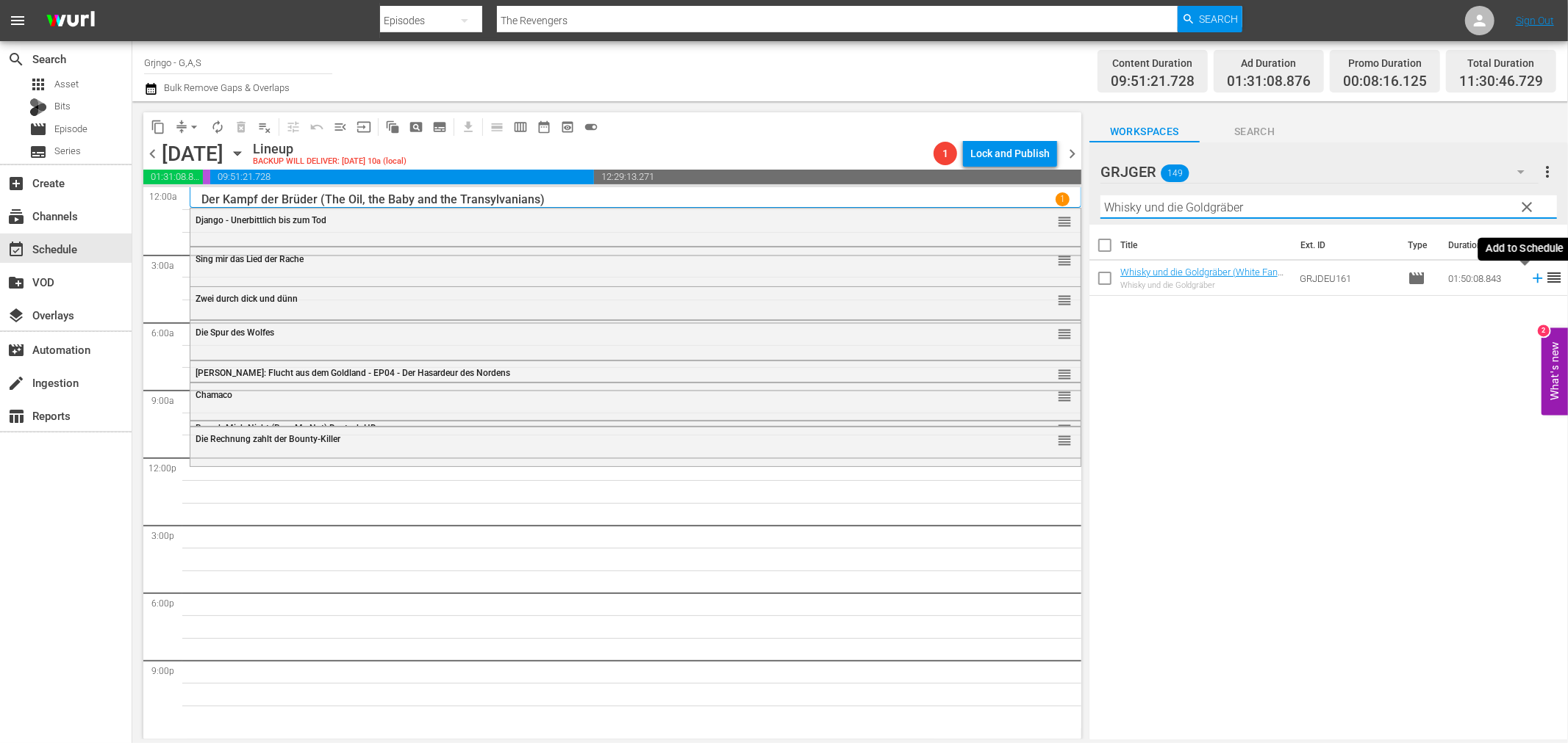
type input "Whisky und die Goldgräber"
click at [1532, 279] on icon at bounding box center [1537, 279] width 10 height 10
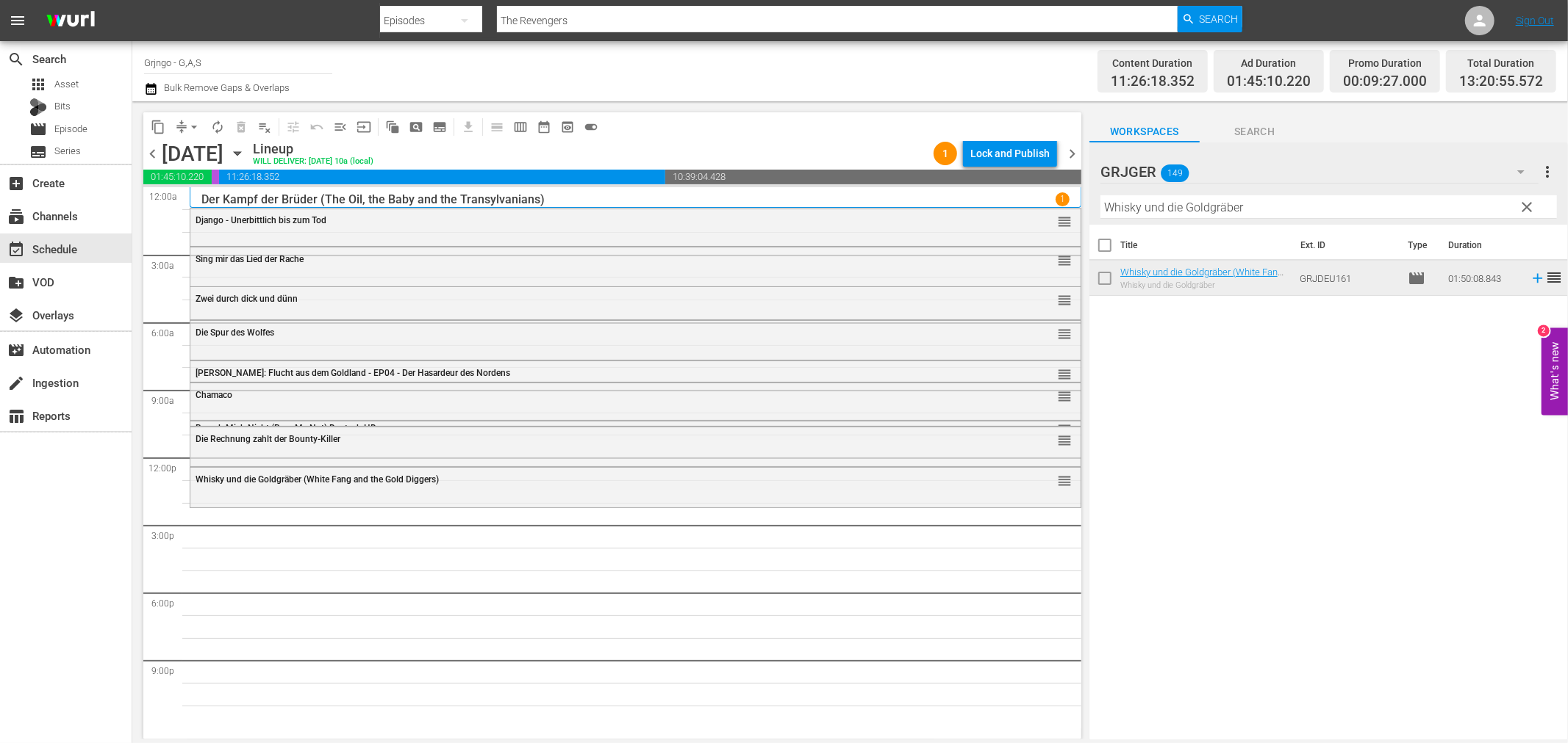
click at [1525, 203] on span "clear" at bounding box center [1527, 207] width 17 height 17
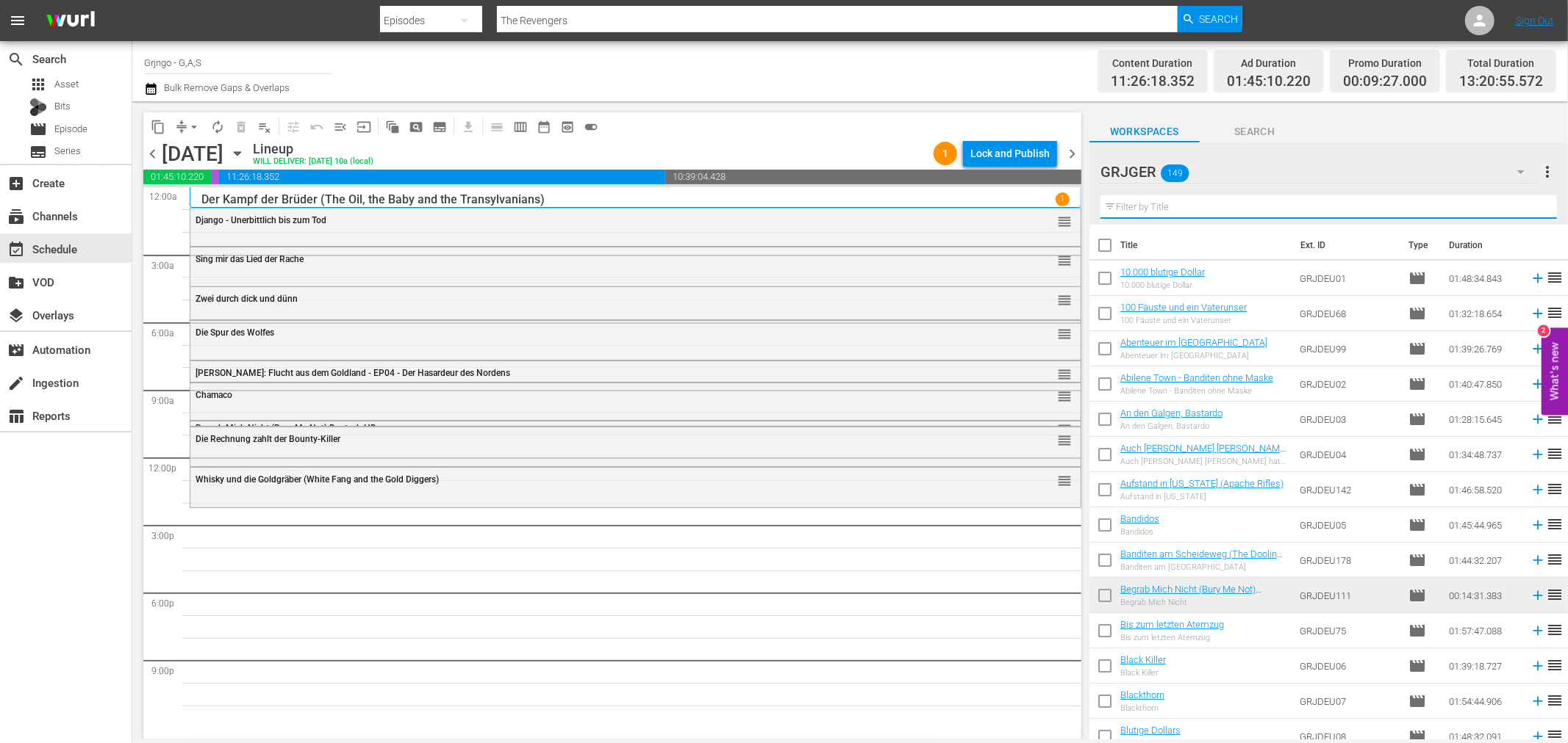
paste input "[PERSON_NAME]"
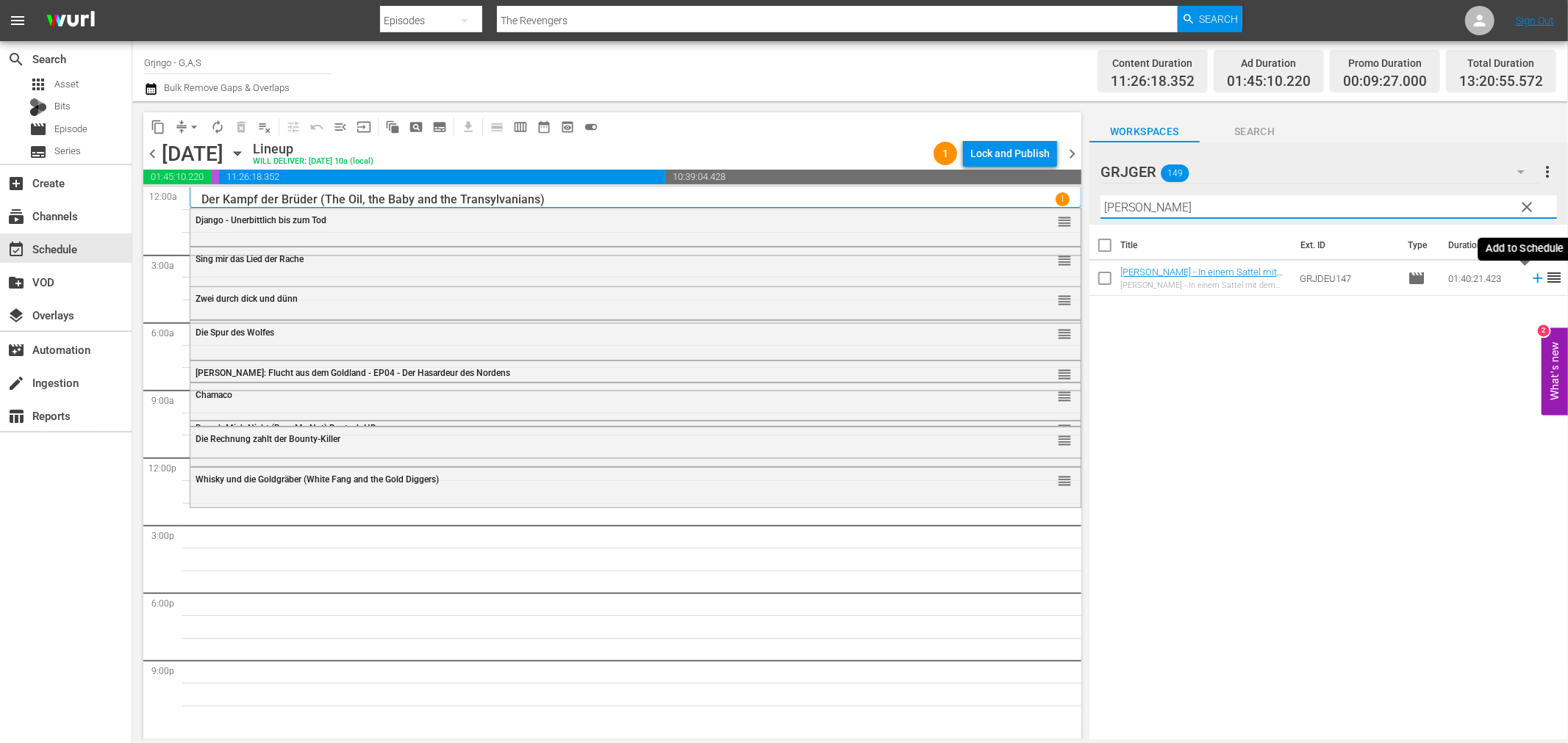
type input "[PERSON_NAME]"
click at [1531, 277] on icon at bounding box center [1537, 278] width 16 height 16
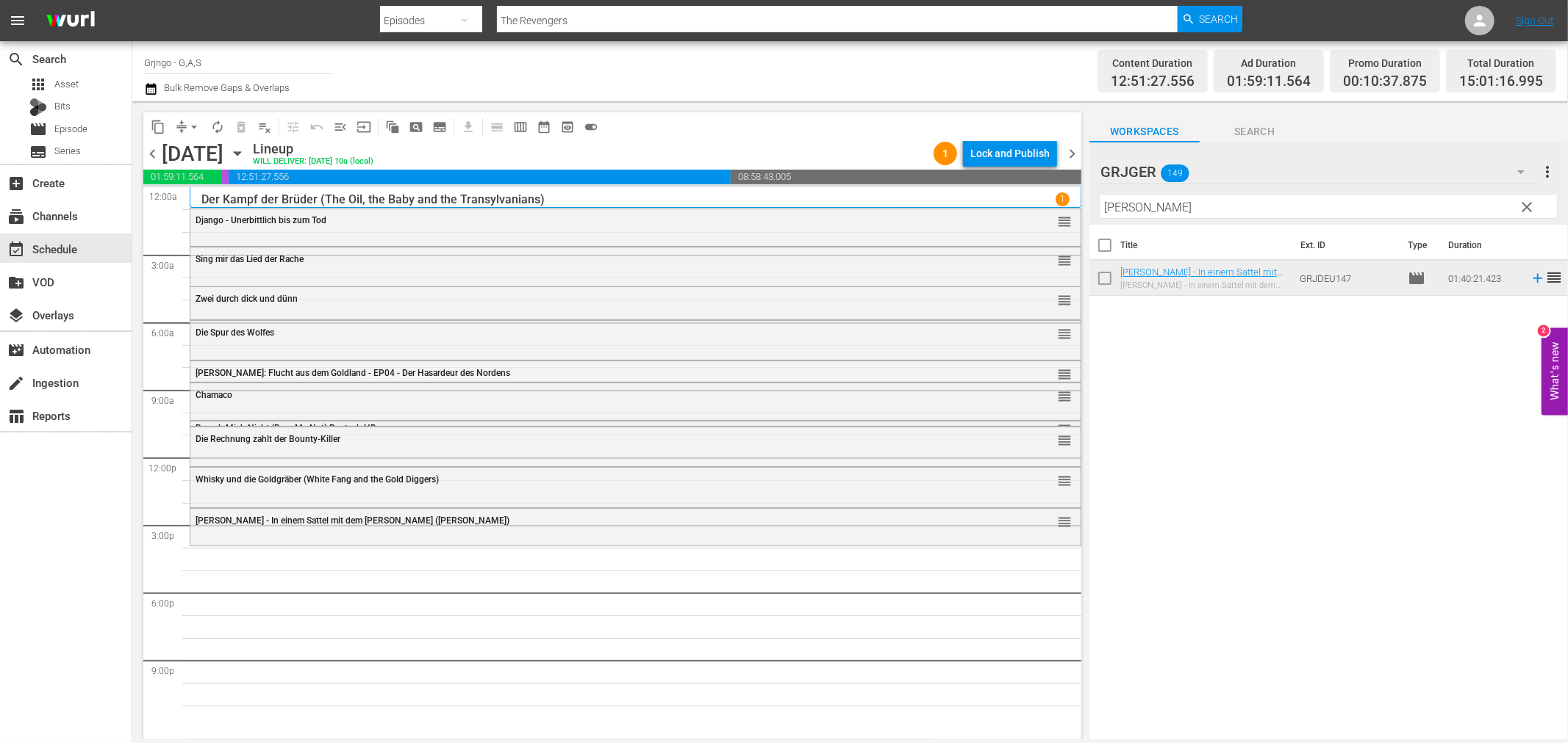
click at [1527, 202] on span "clear" at bounding box center [1527, 207] width 17 height 17
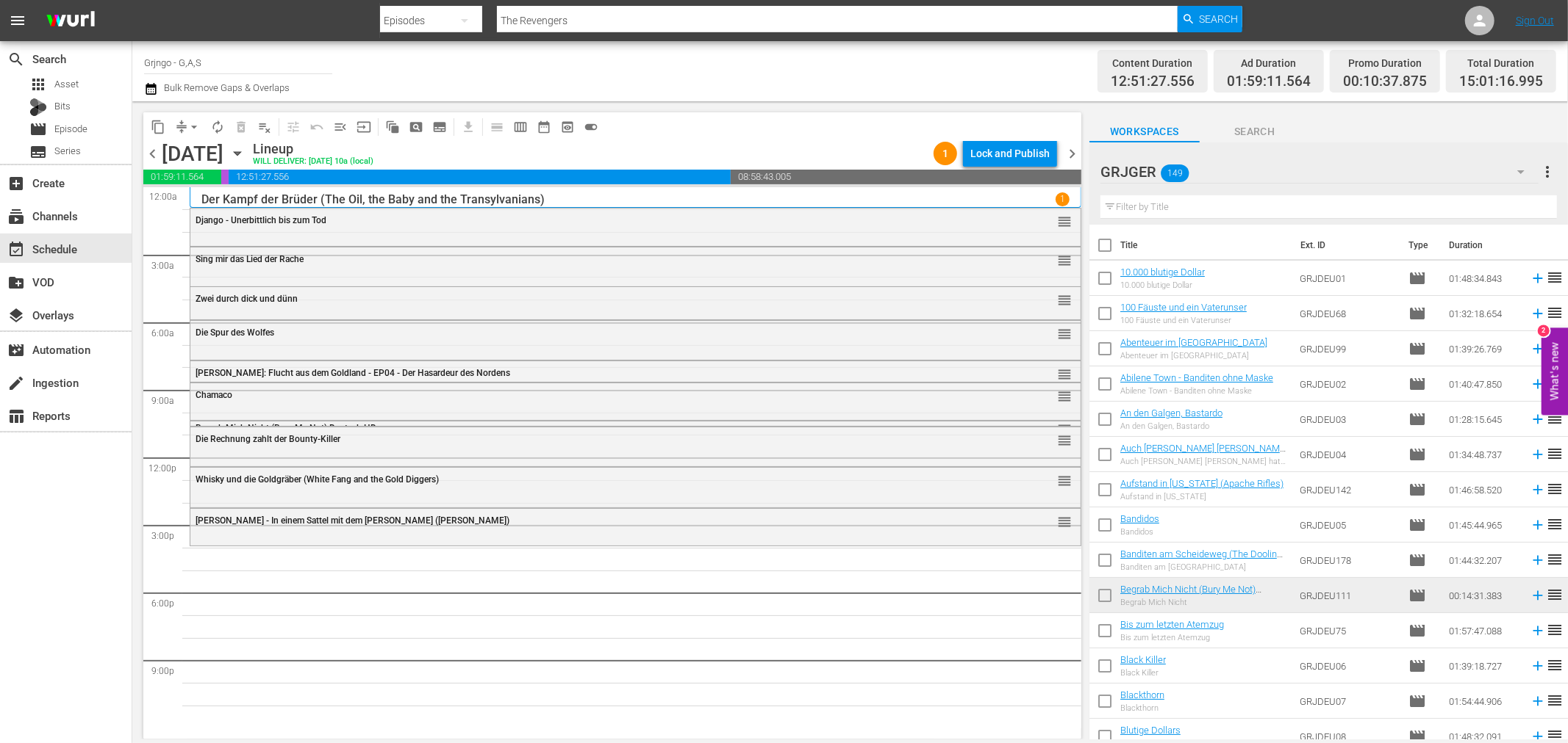
click at [1192, 207] on input "text" at bounding box center [1329, 207] width 457 height 23
paste input "Reiter der Vergeltung"
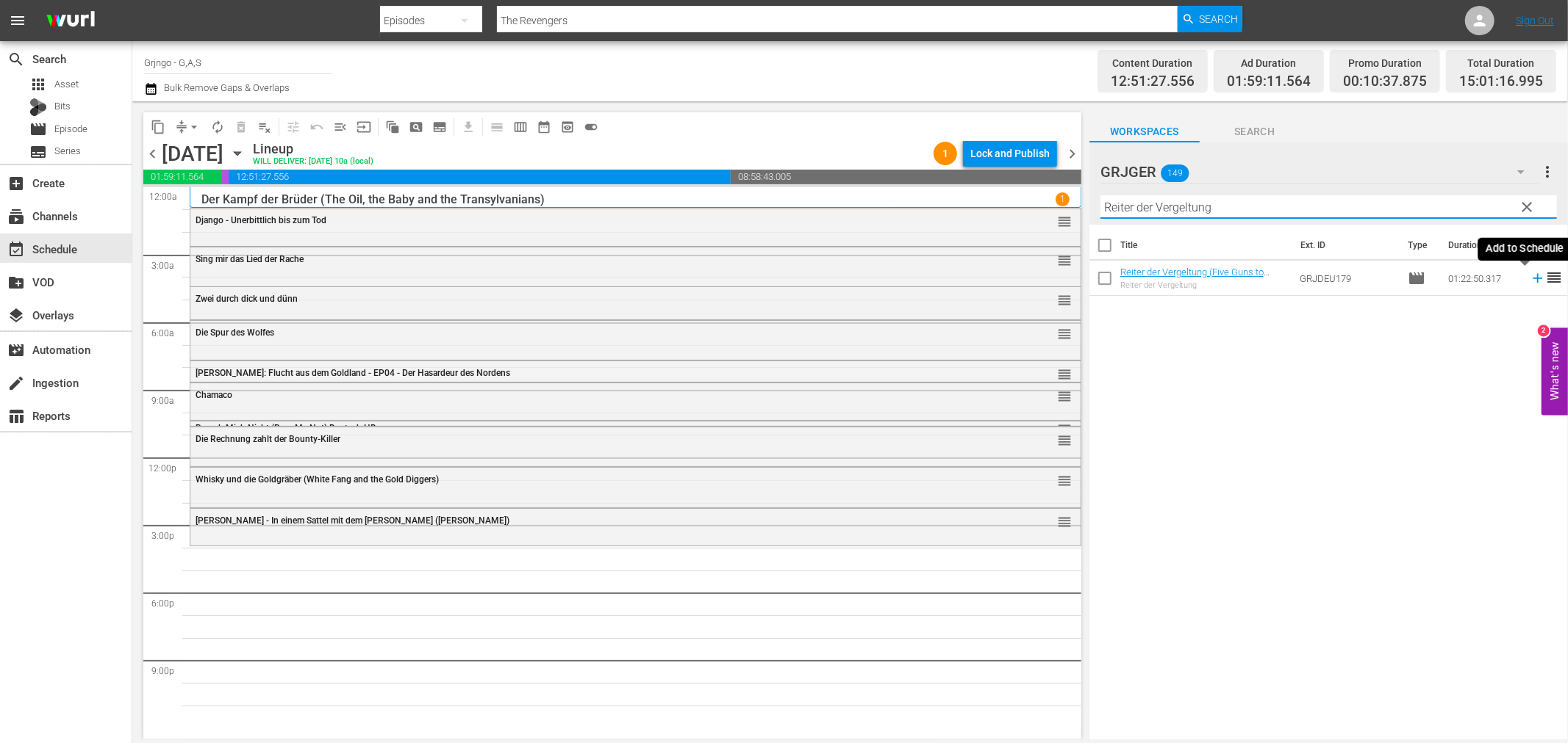
type input "Reiter der Vergeltung"
click at [1532, 279] on icon at bounding box center [1537, 279] width 10 height 10
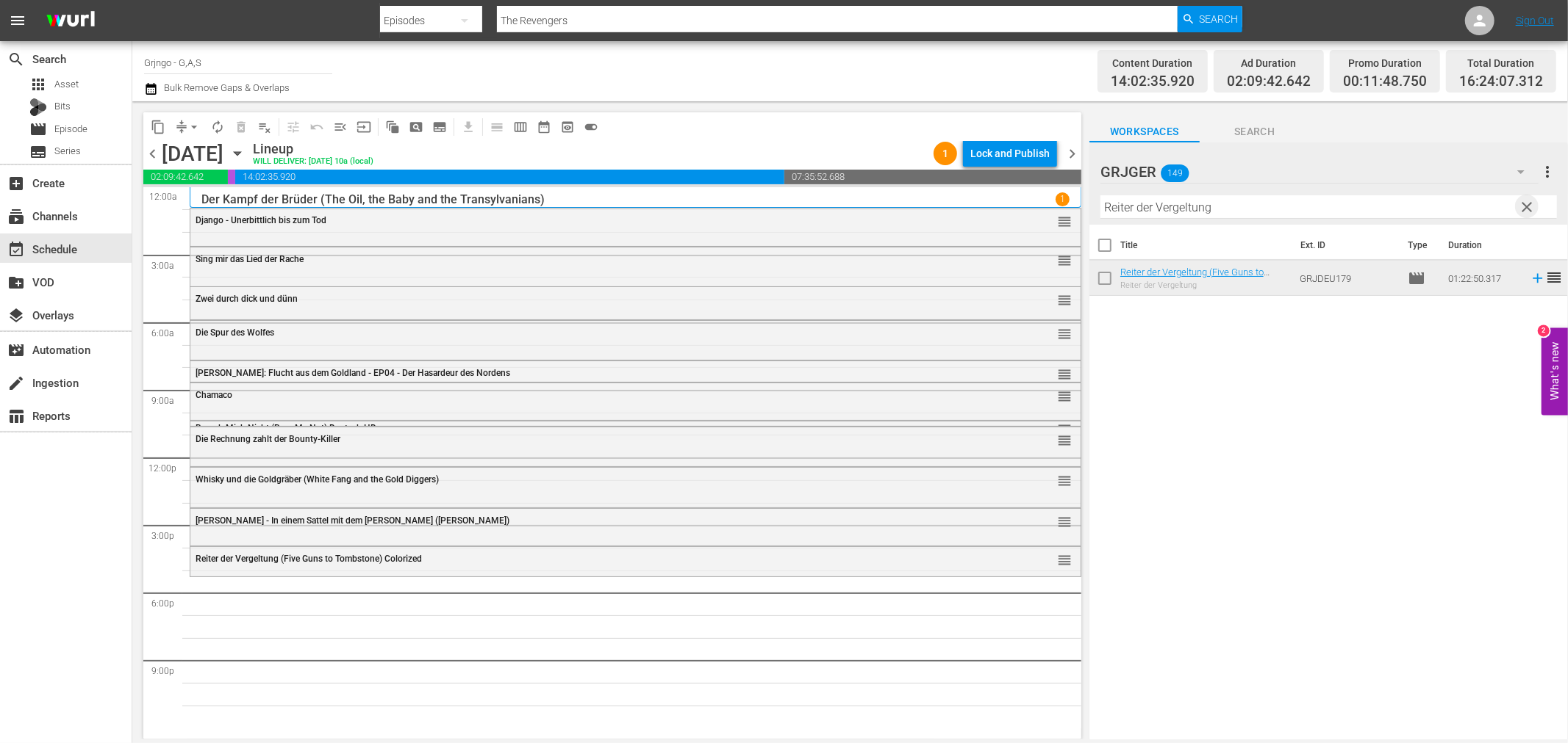
click at [1527, 206] on span "clear" at bounding box center [1527, 207] width 17 height 17
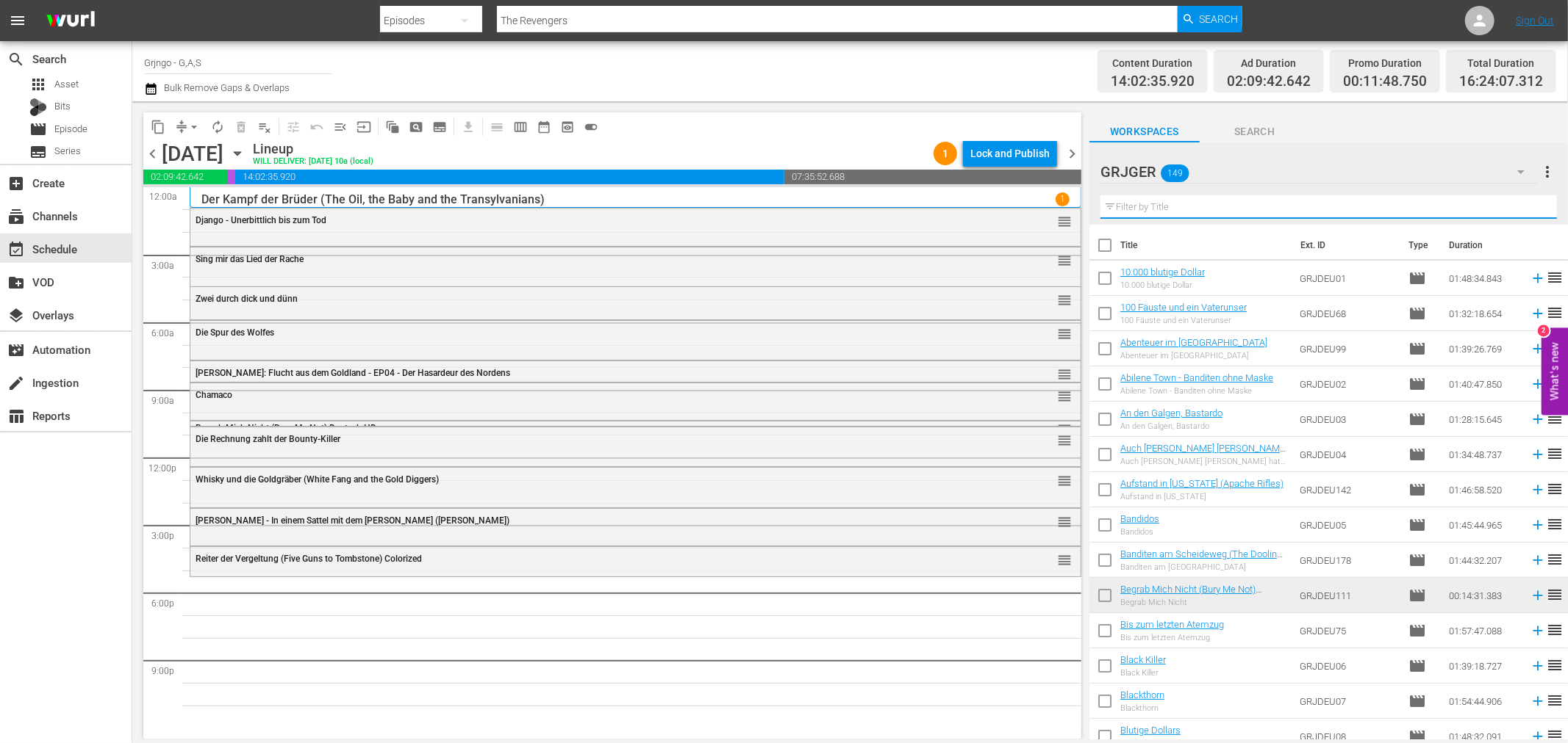
paste input "[PERSON_NAME] - Such Dir einen Platz zum Sterben"
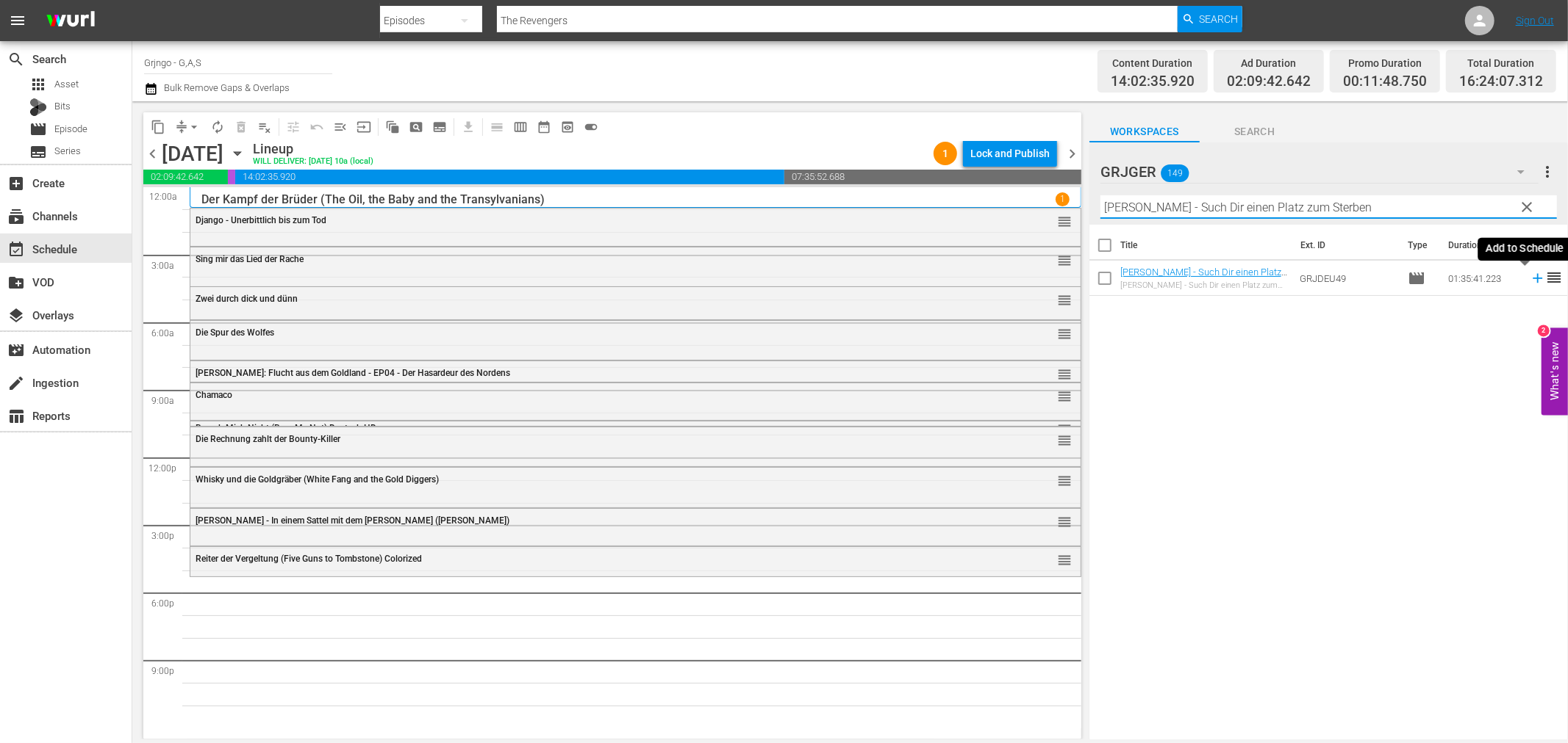
type input "[PERSON_NAME] - Such Dir einen Platz zum Sterben"
click at [1532, 278] on icon at bounding box center [1537, 279] width 10 height 10
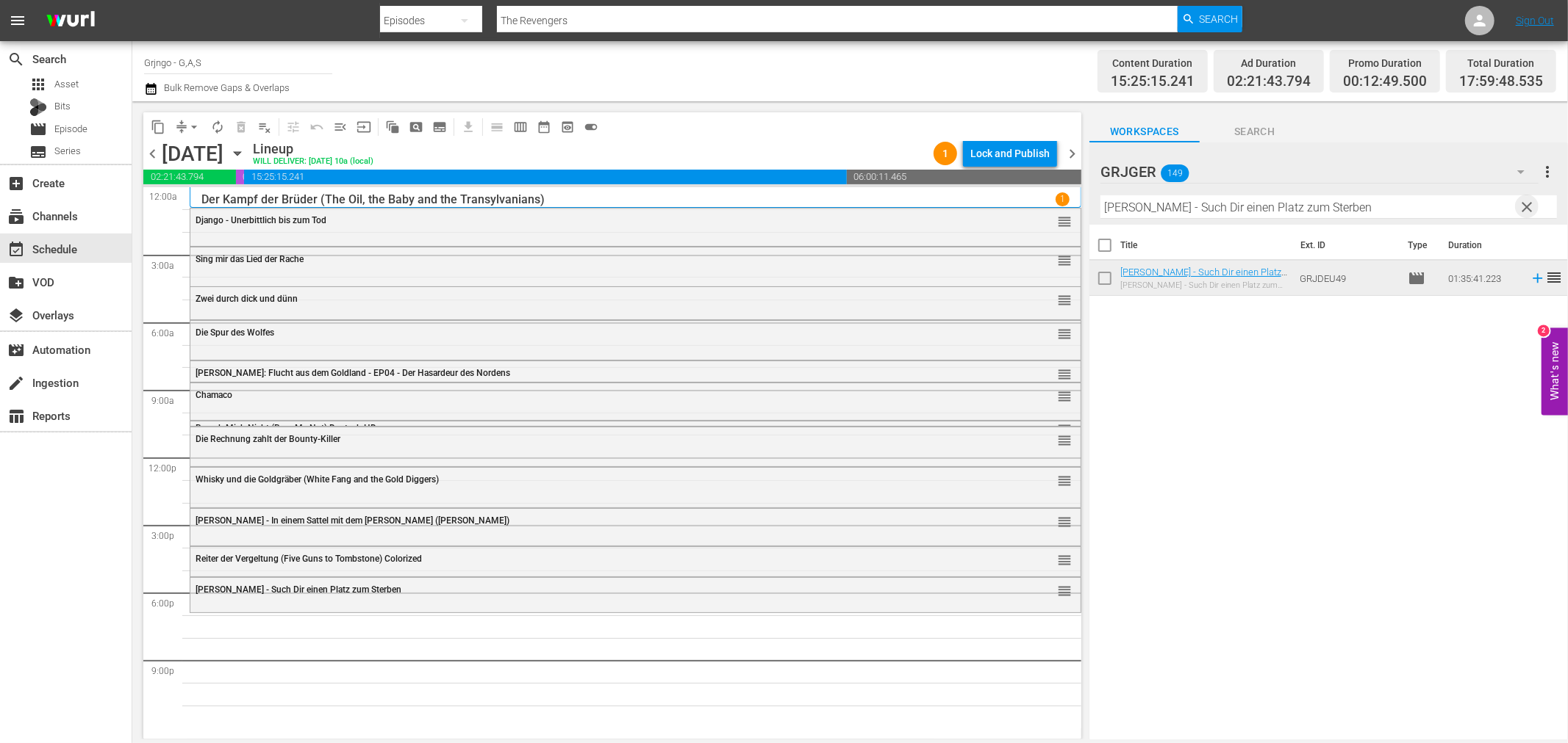
click at [1526, 206] on span "clear" at bounding box center [1527, 207] width 17 height 17
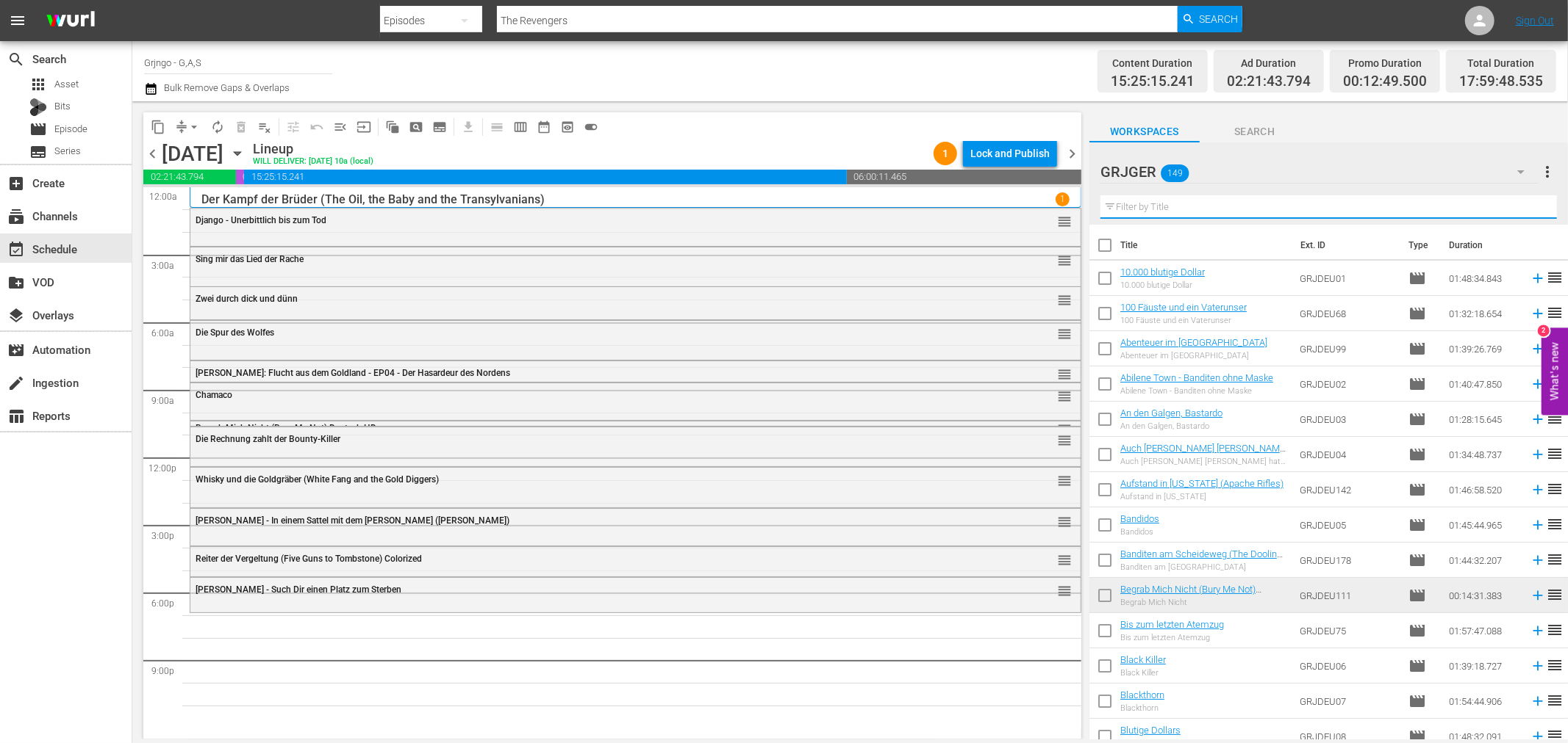
paste input "Requiem für [PERSON_NAME]"
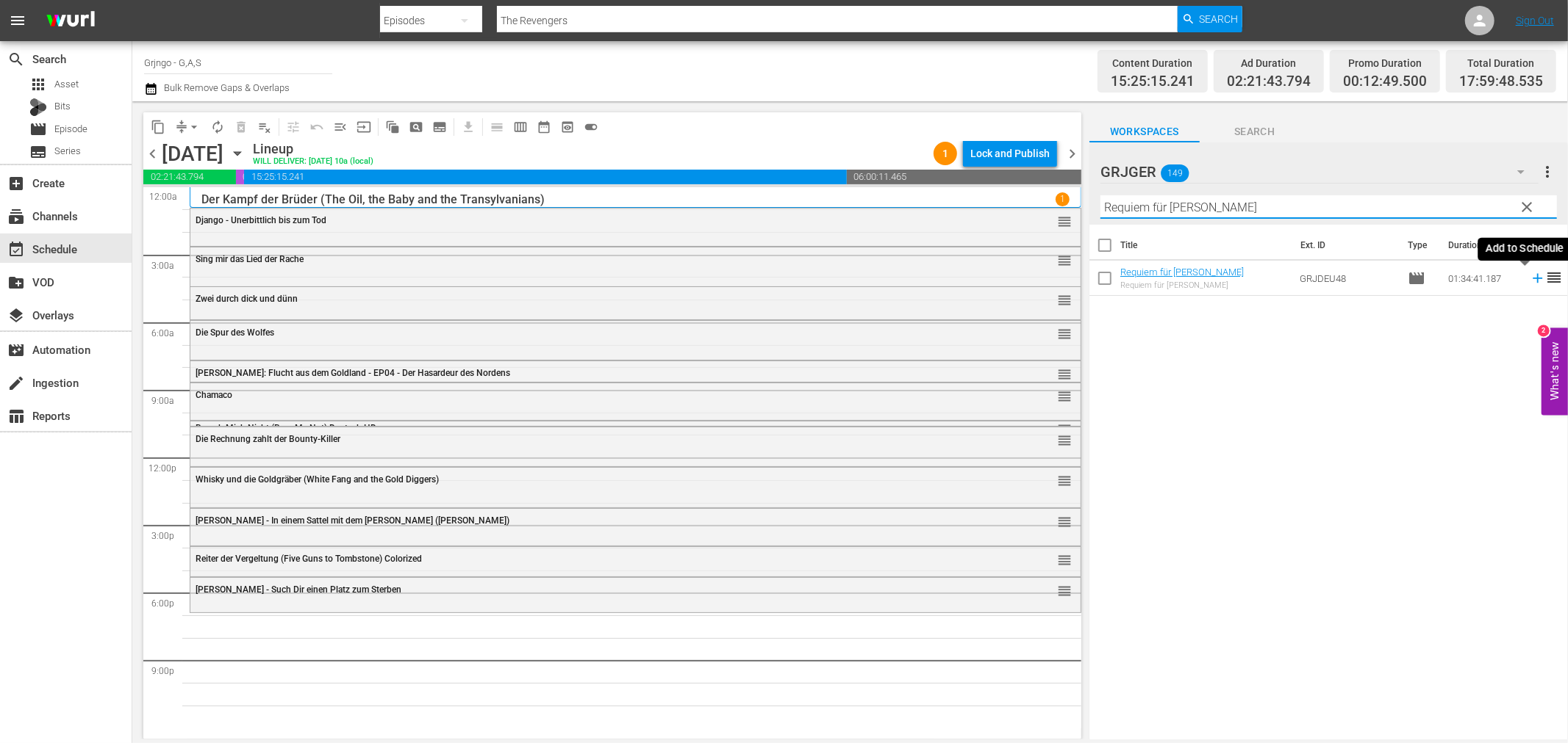
type input "Requiem für [PERSON_NAME]"
click at [1532, 277] on icon at bounding box center [1537, 279] width 10 height 10
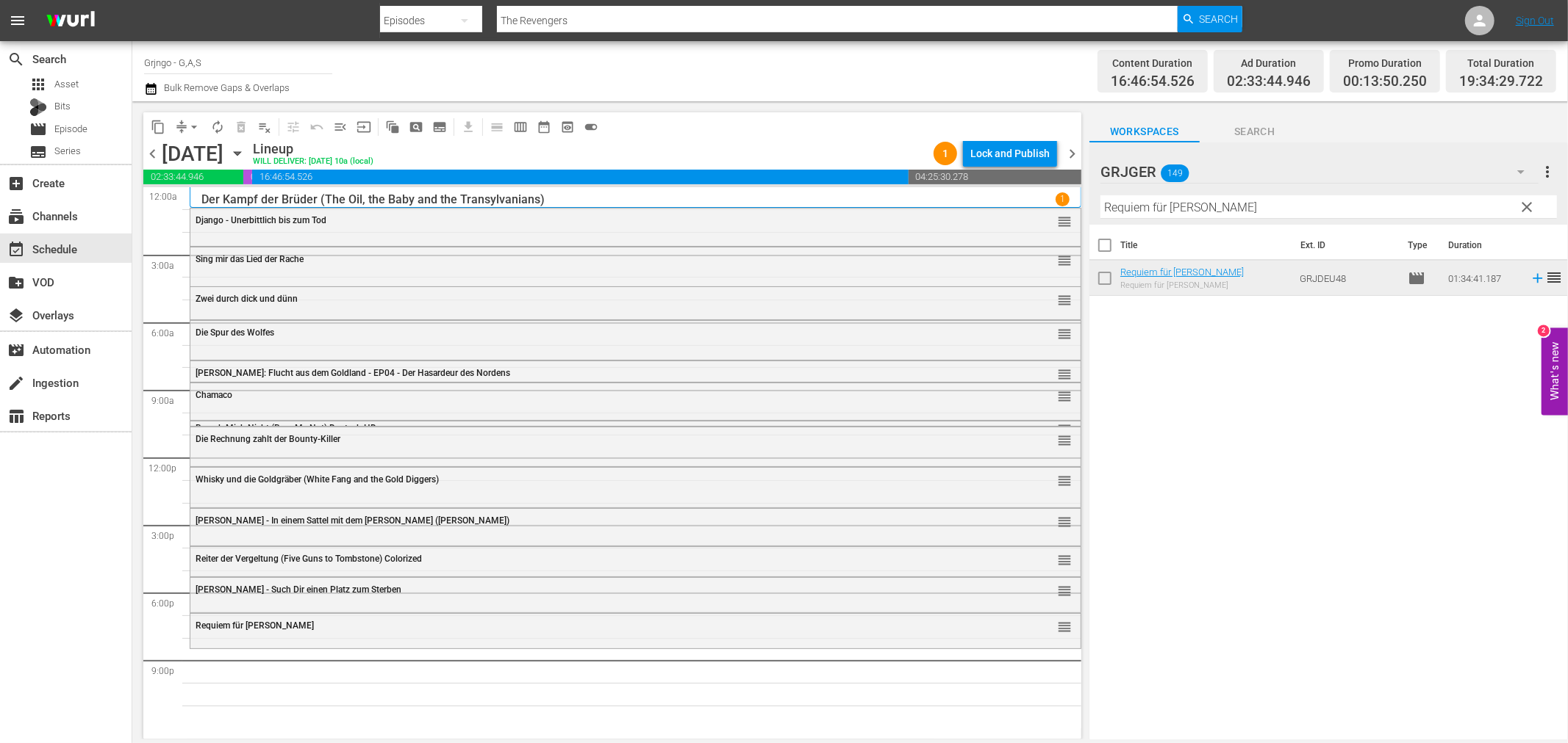
drag, startPoint x: 1526, startPoint y: 203, endPoint x: 1169, endPoint y: 208, distance: 357.0
click at [1526, 203] on span "clear" at bounding box center [1527, 207] width 17 height 17
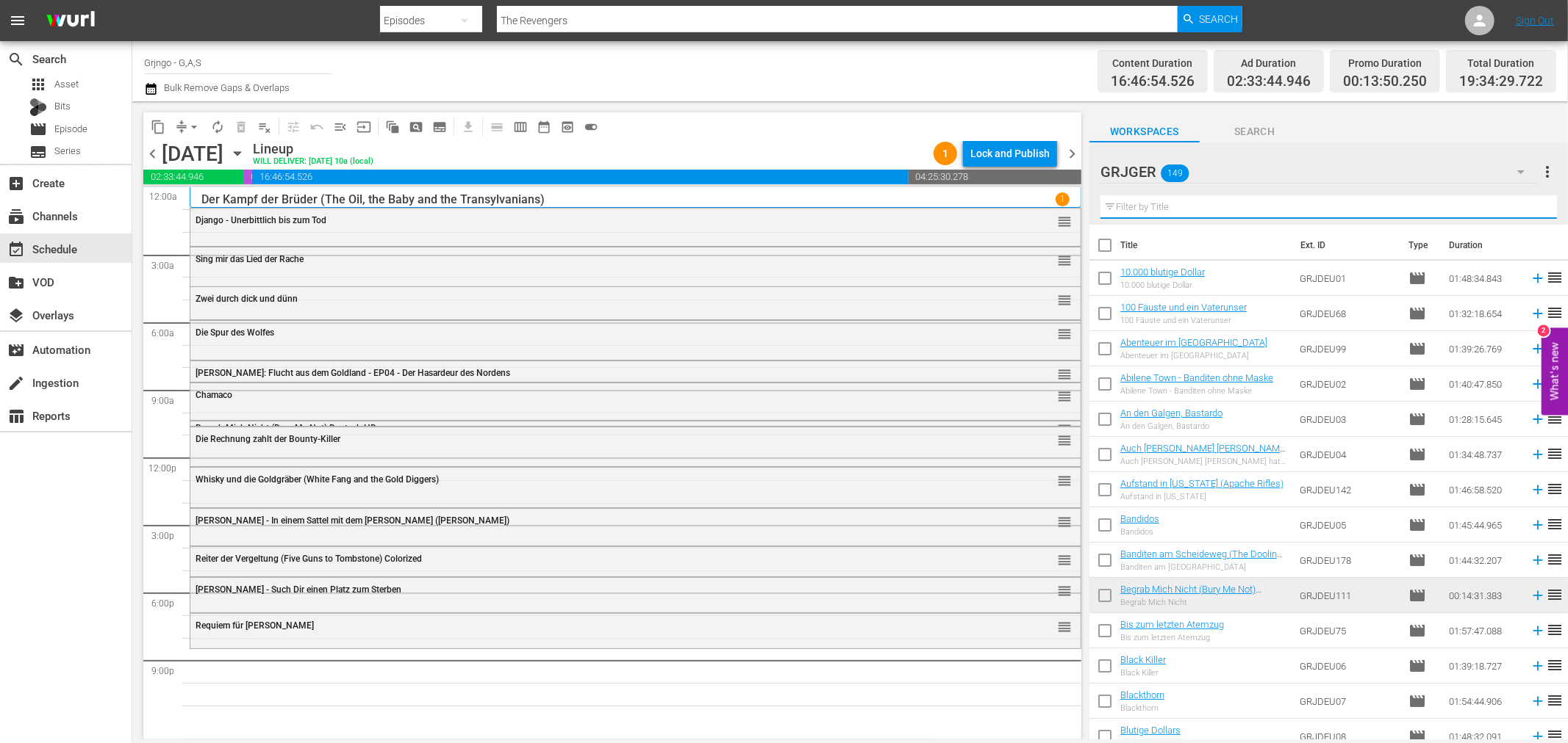
paste input "Django - Den Colt an der Kehle"
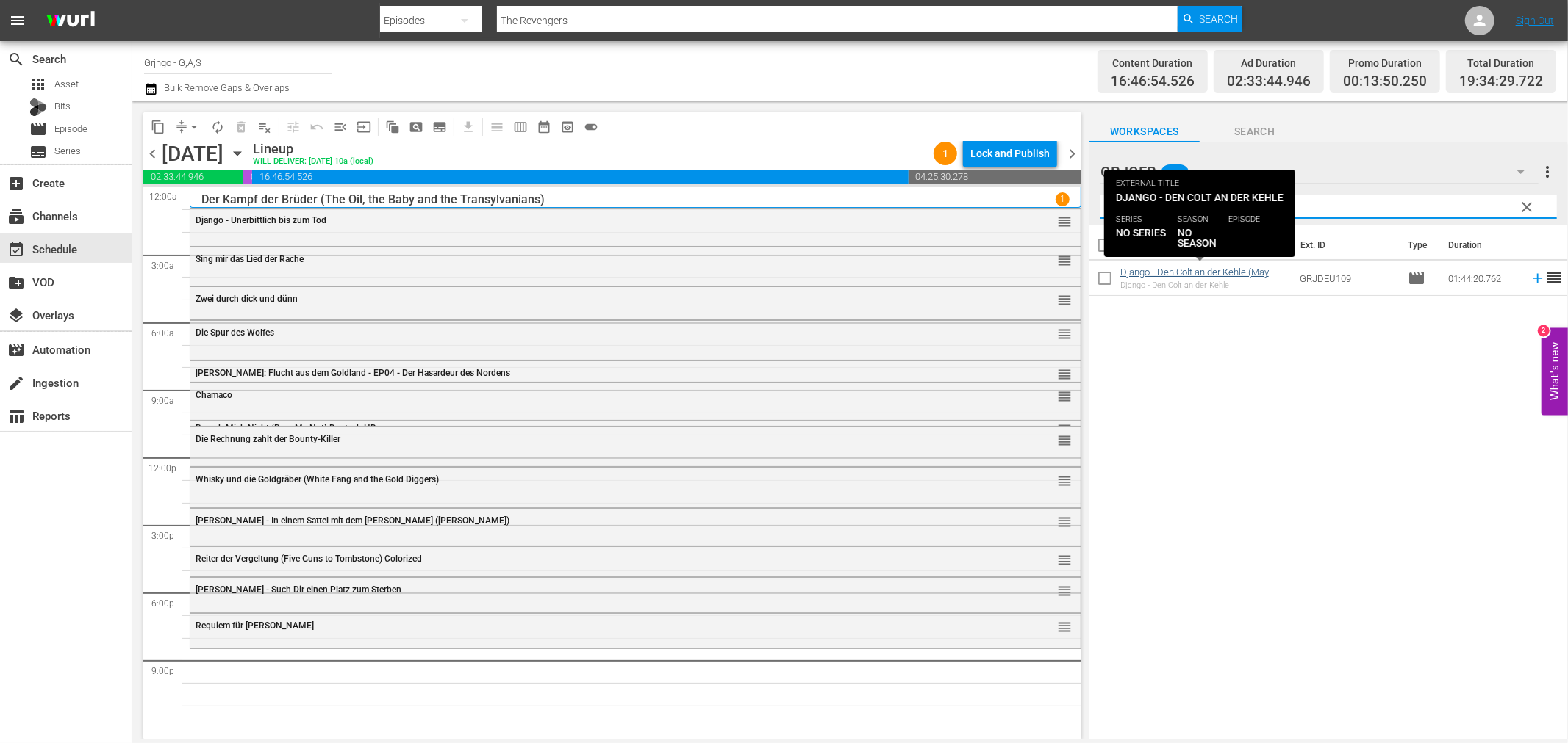
type input "Django - Den Colt an der Kehle"
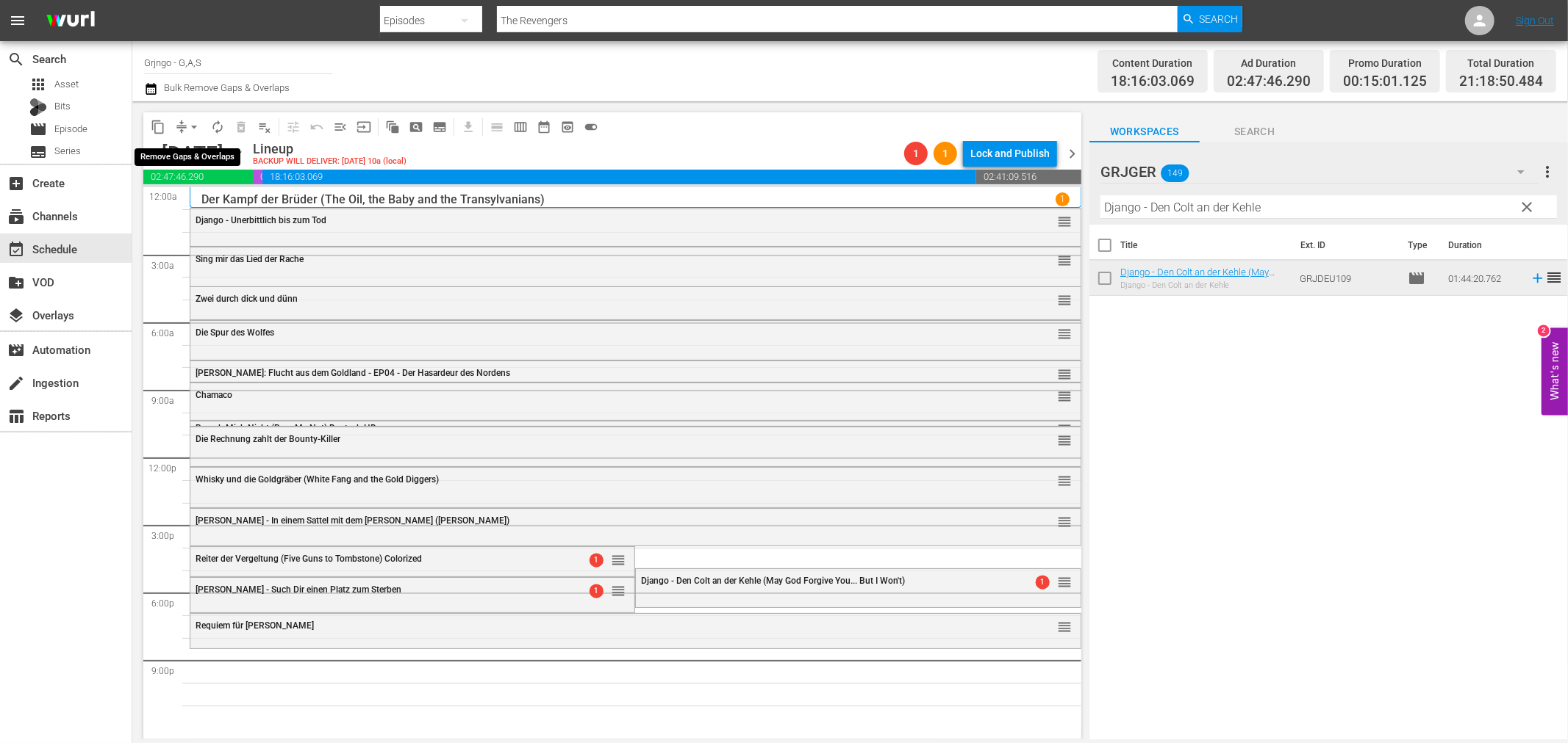
click at [192, 125] on span "arrow_drop_down" at bounding box center [193, 126] width 14 height 14
click at [230, 204] on li "Align to End of Previous Day" at bounding box center [195, 204] width 154 height 24
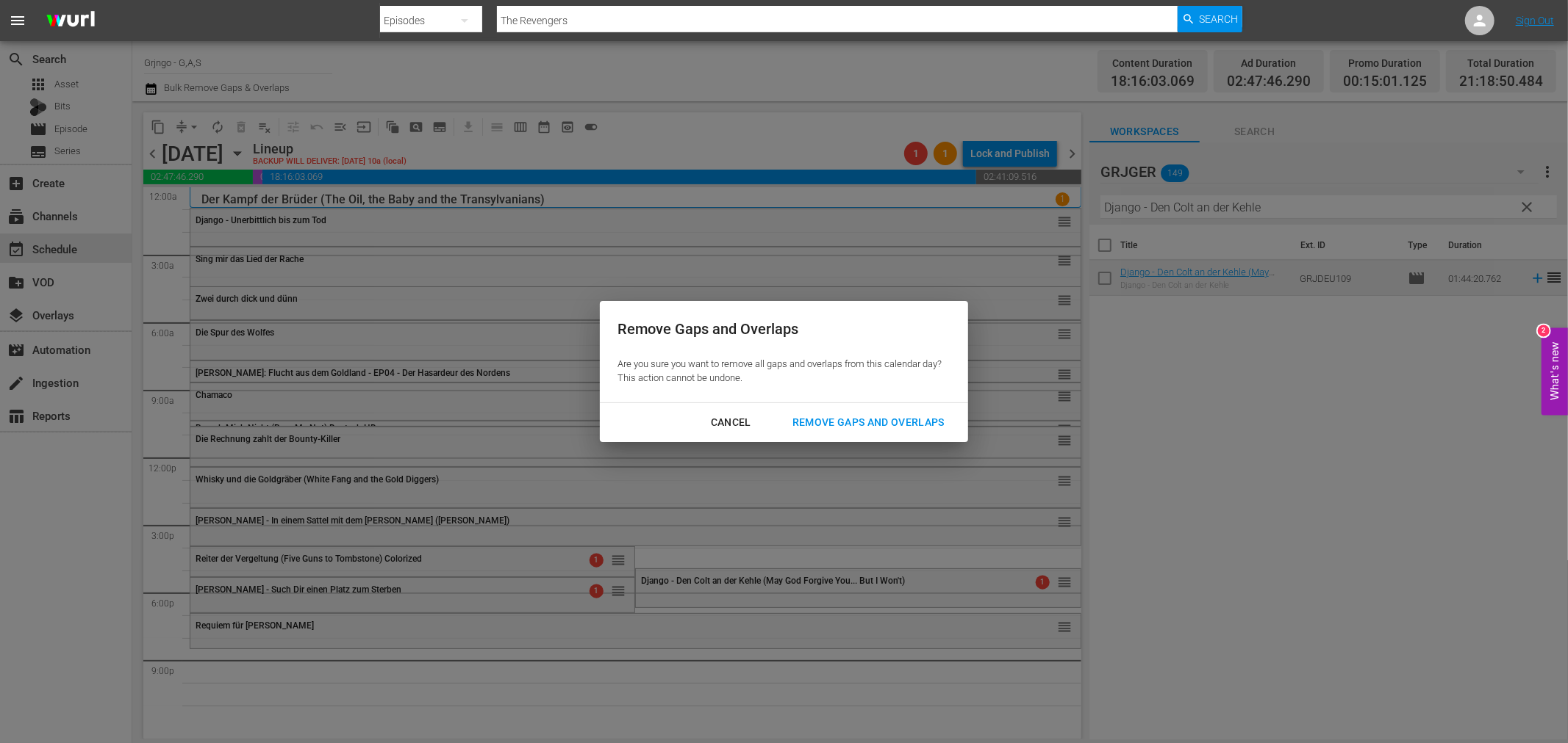
click at [863, 415] on div "Remove Gaps and Overlaps" at bounding box center [869, 423] width 176 height 18
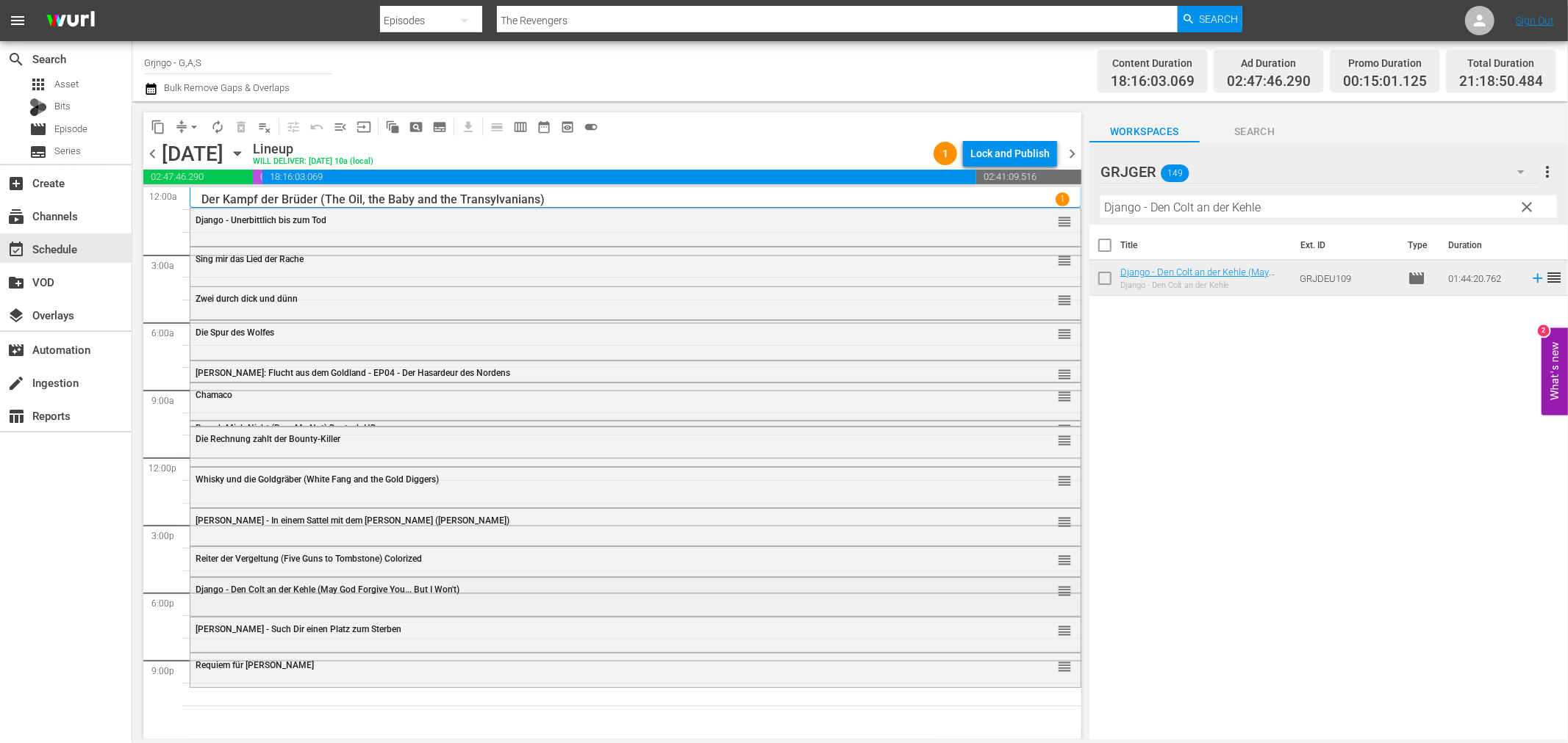
click at [310, 583] on div "Django - Den Colt an der Kehle (May God Forgive You... But I Won't)" at bounding box center [596, 589] width 799 height 12
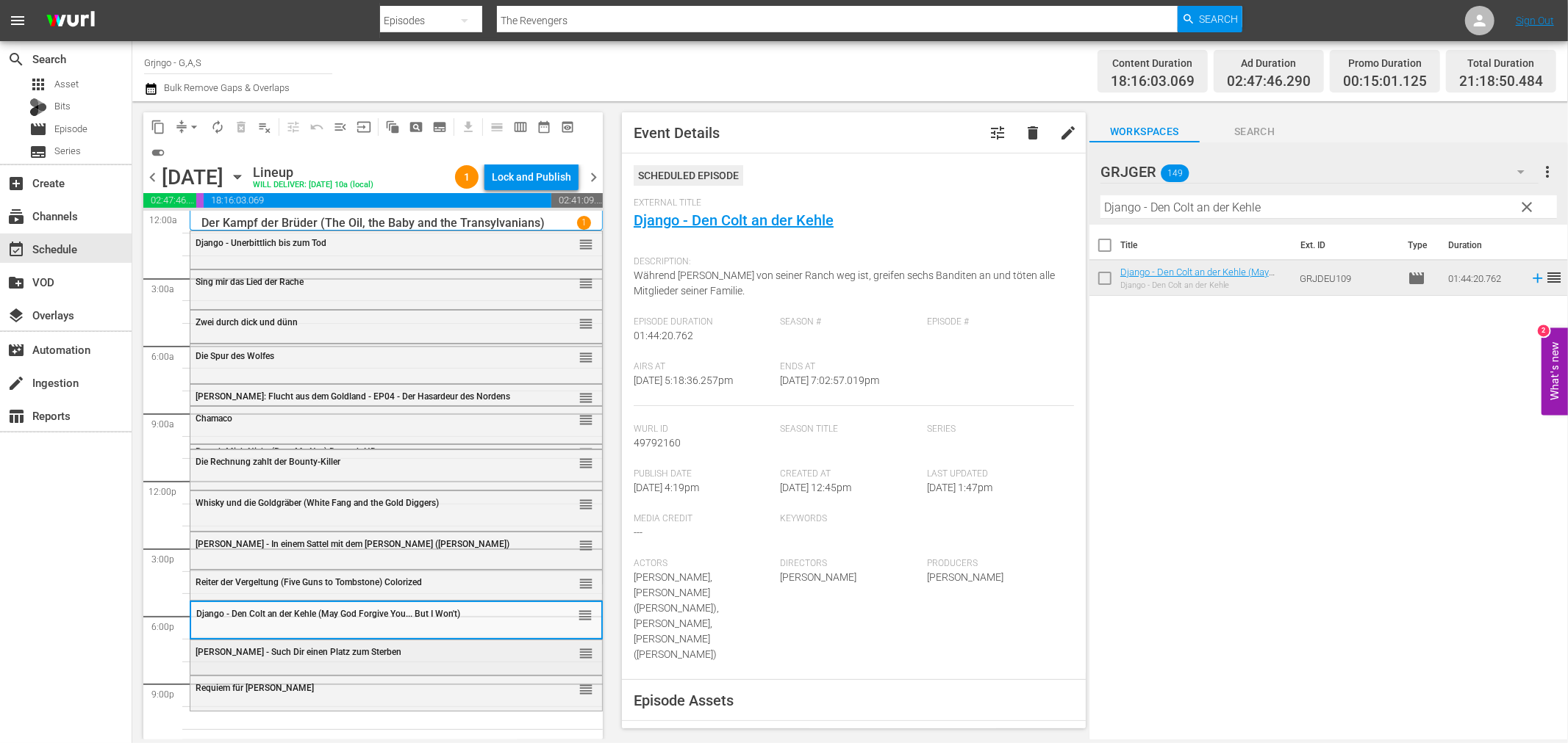
click at [385, 663] on div "Ringo - Such Dir einen Platz zum Sterben reorder" at bounding box center [396, 653] width 411 height 25
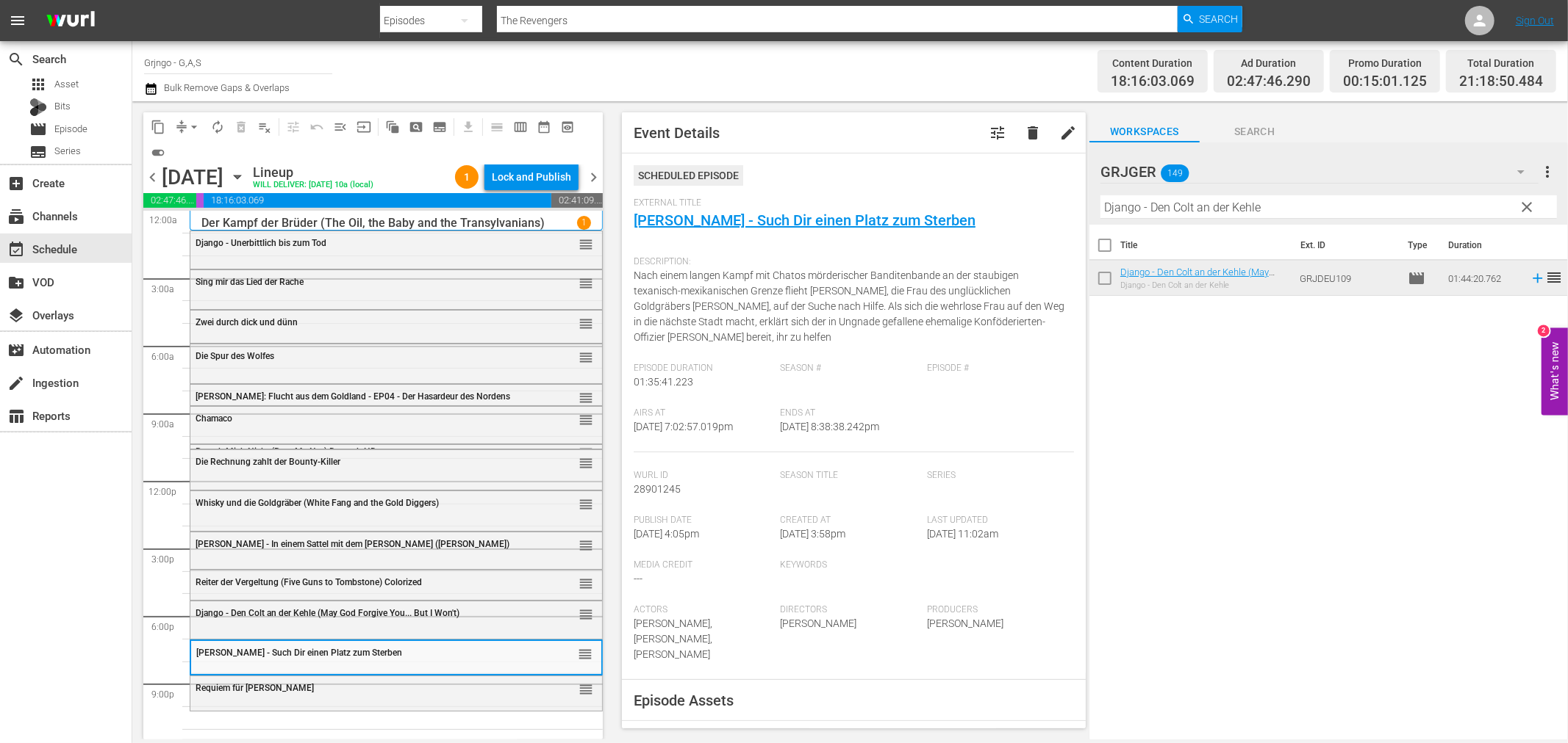
click at [378, 685] on div "Requiem für [PERSON_NAME]" at bounding box center [359, 688] width 327 height 11
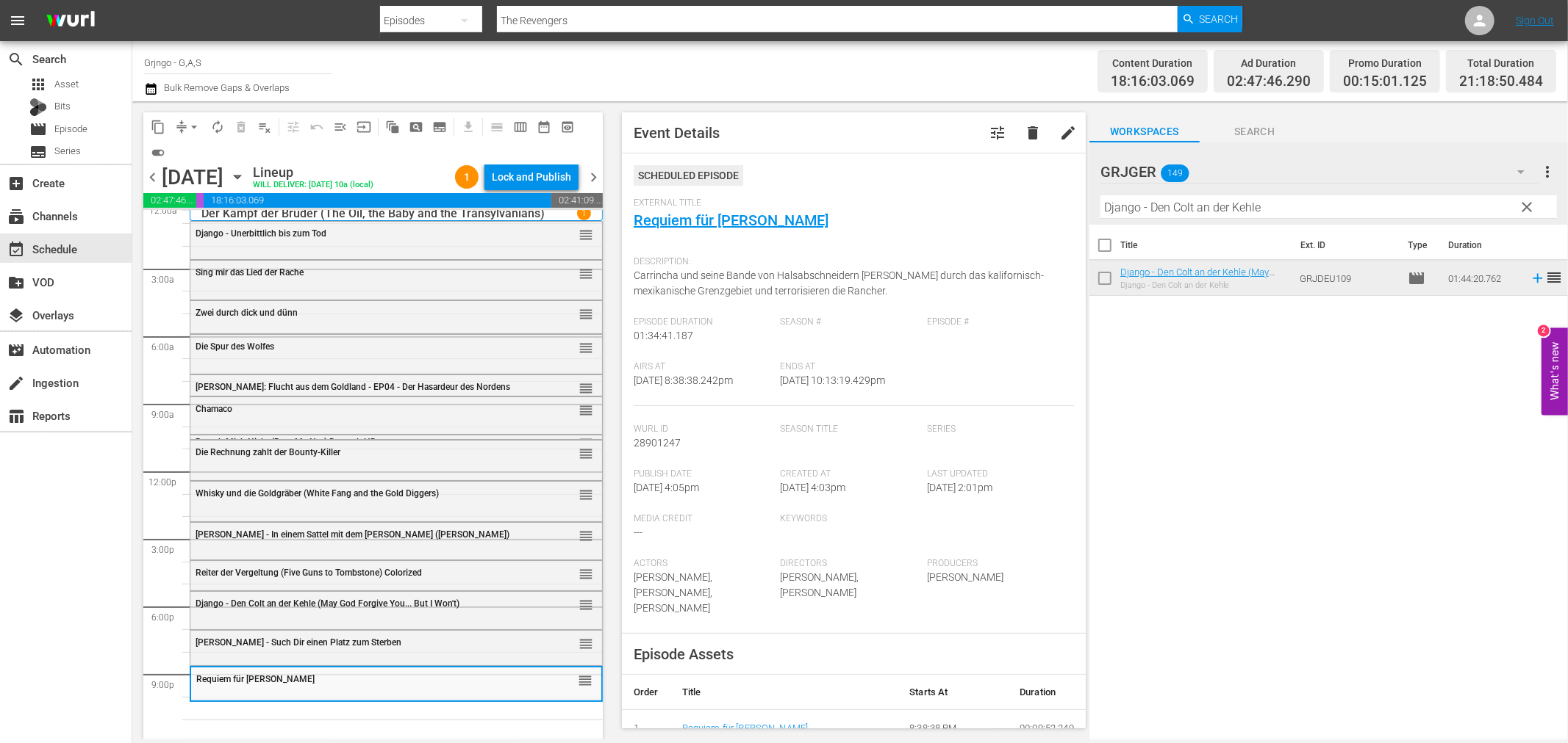
scroll to position [11, 0]
drag, startPoint x: 1527, startPoint y: 206, endPoint x: 1187, endPoint y: 233, distance: 341.1
click at [1527, 206] on span "clear" at bounding box center [1527, 207] width 17 height 17
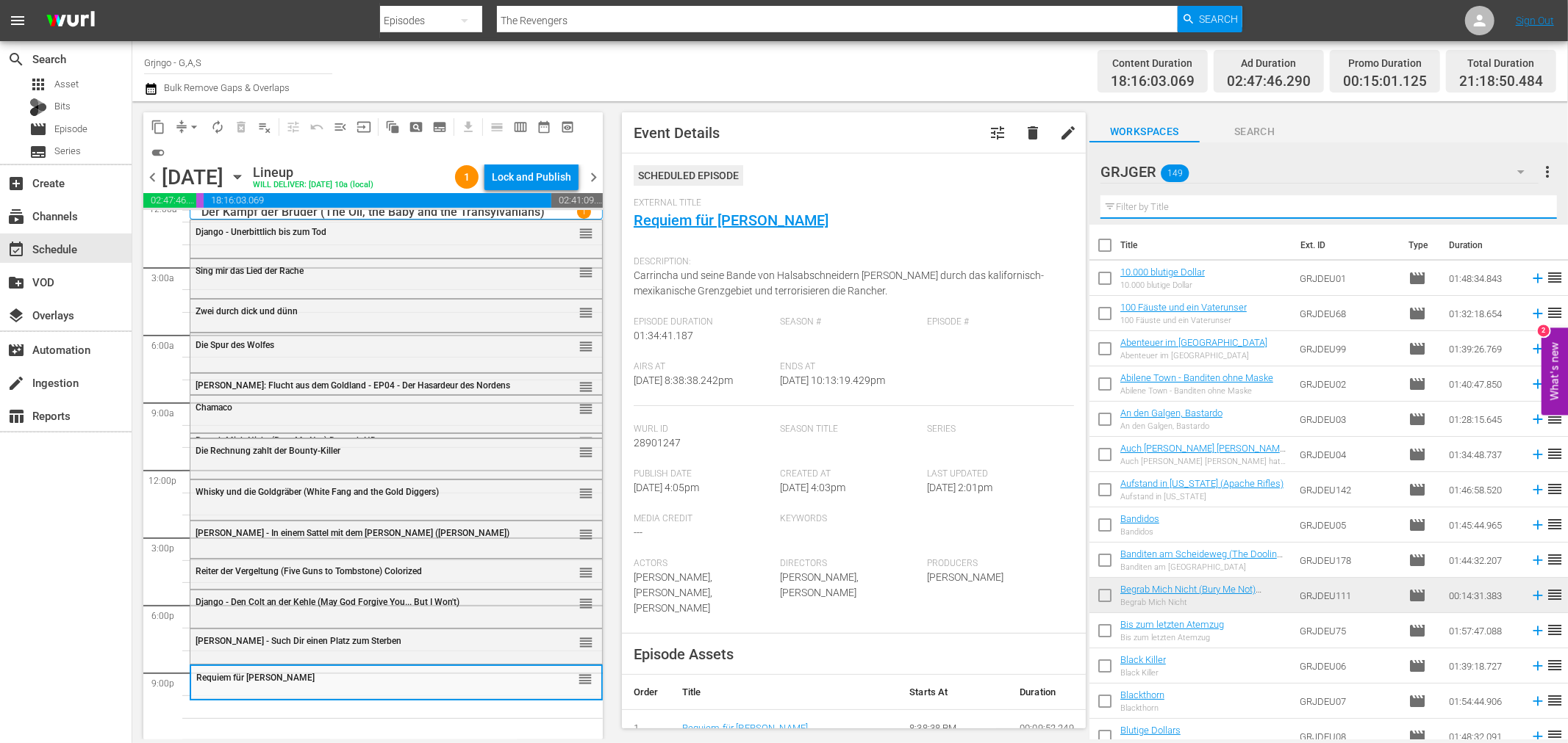
paste input "[PERSON_NAME] in der Sonne"
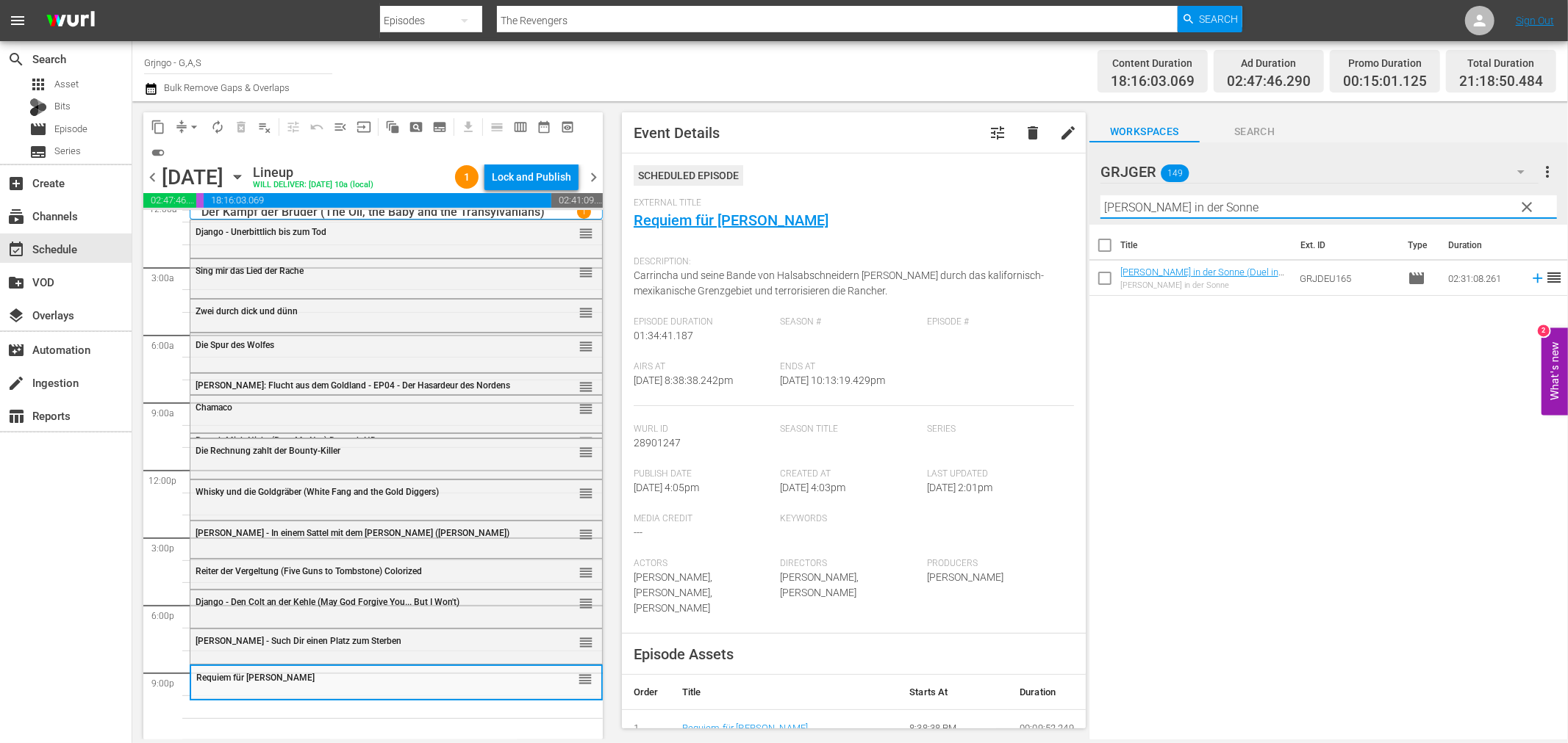
type input "[PERSON_NAME] in der Sonne"
click at [1529, 282] on icon at bounding box center [1537, 278] width 16 height 16
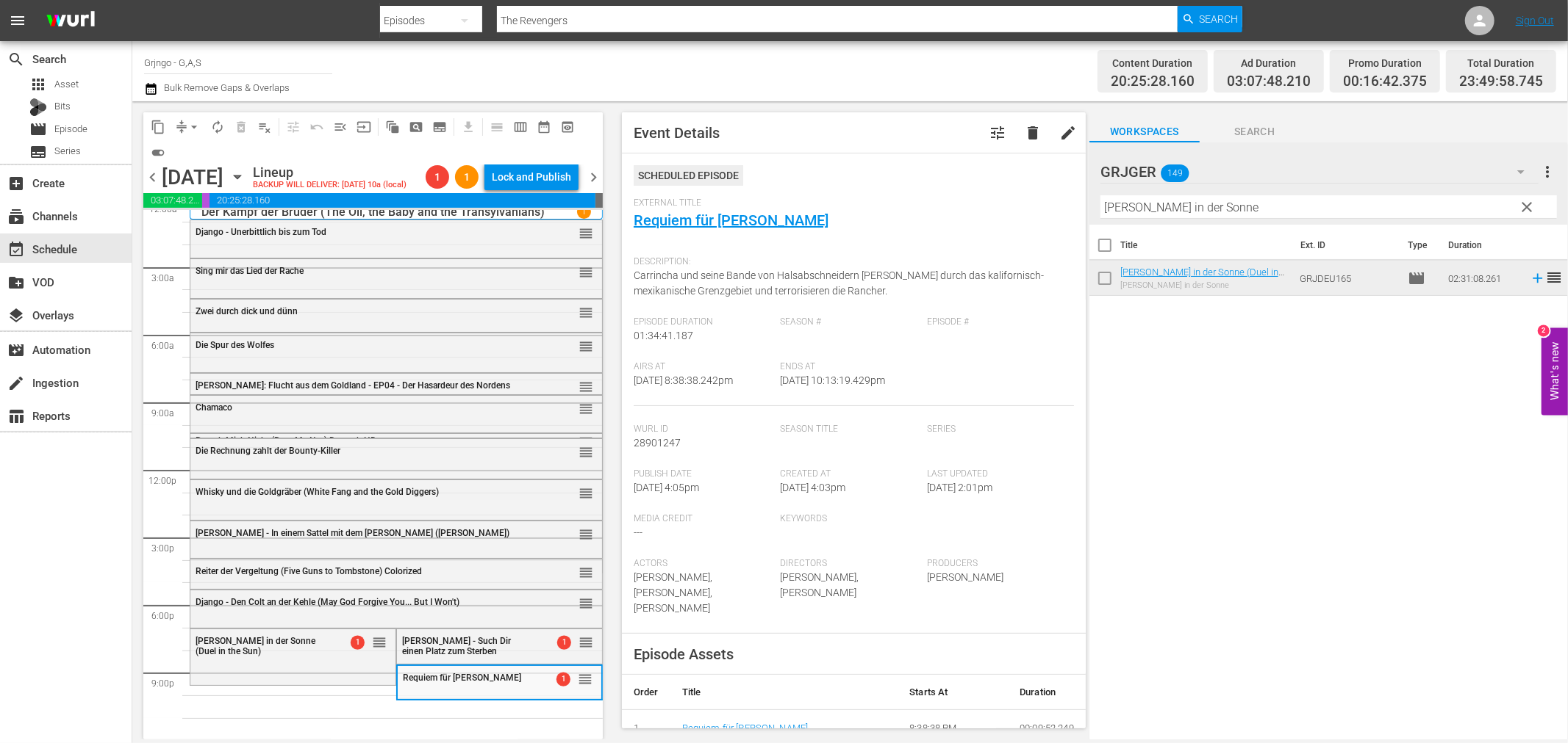
drag, startPoint x: 372, startPoint y: 643, endPoint x: 365, endPoint y: 701, distance: 58.4
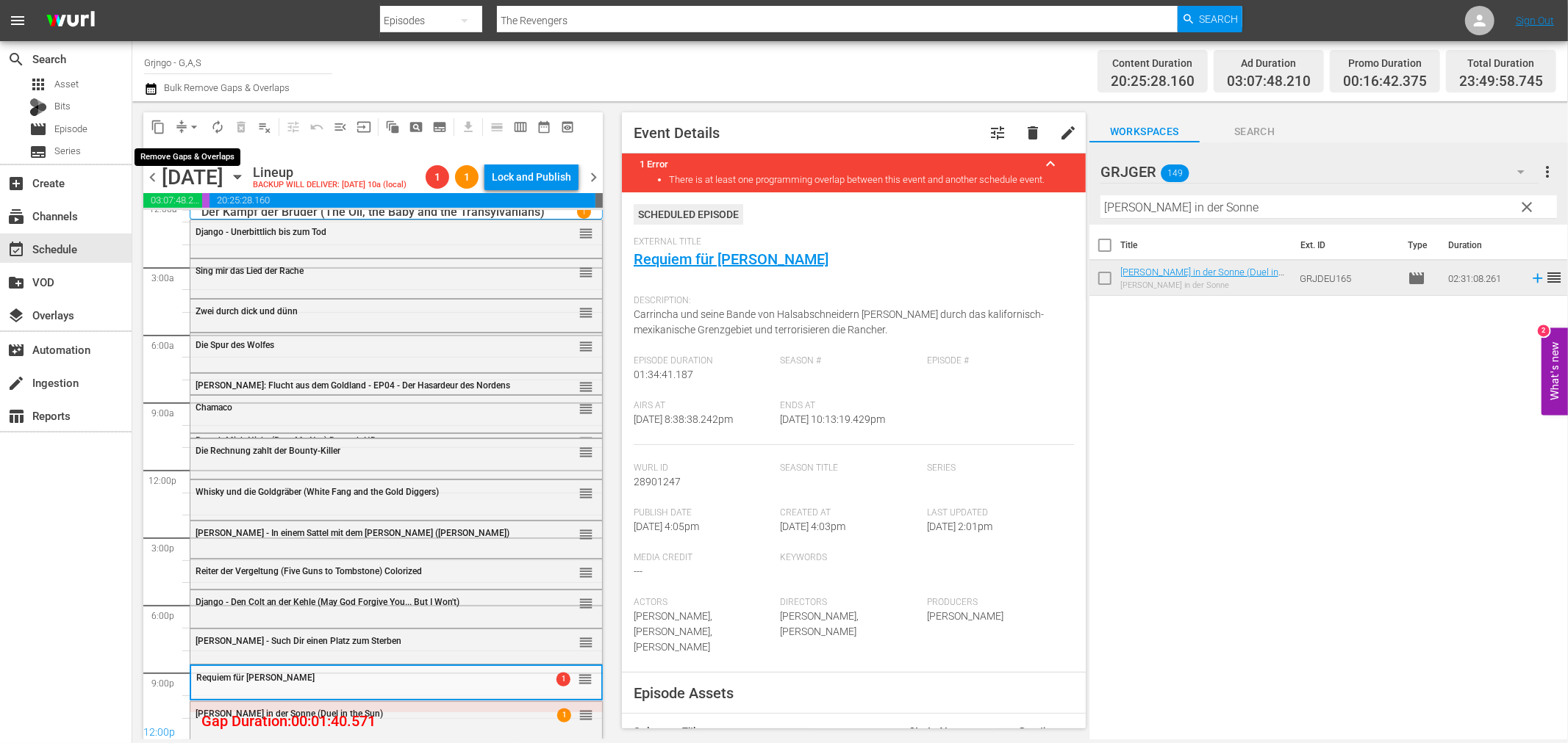
click at [194, 123] on span "arrow_drop_down" at bounding box center [193, 126] width 14 height 14
click at [194, 206] on li "Align to End of Previous Day" at bounding box center [195, 204] width 154 height 24
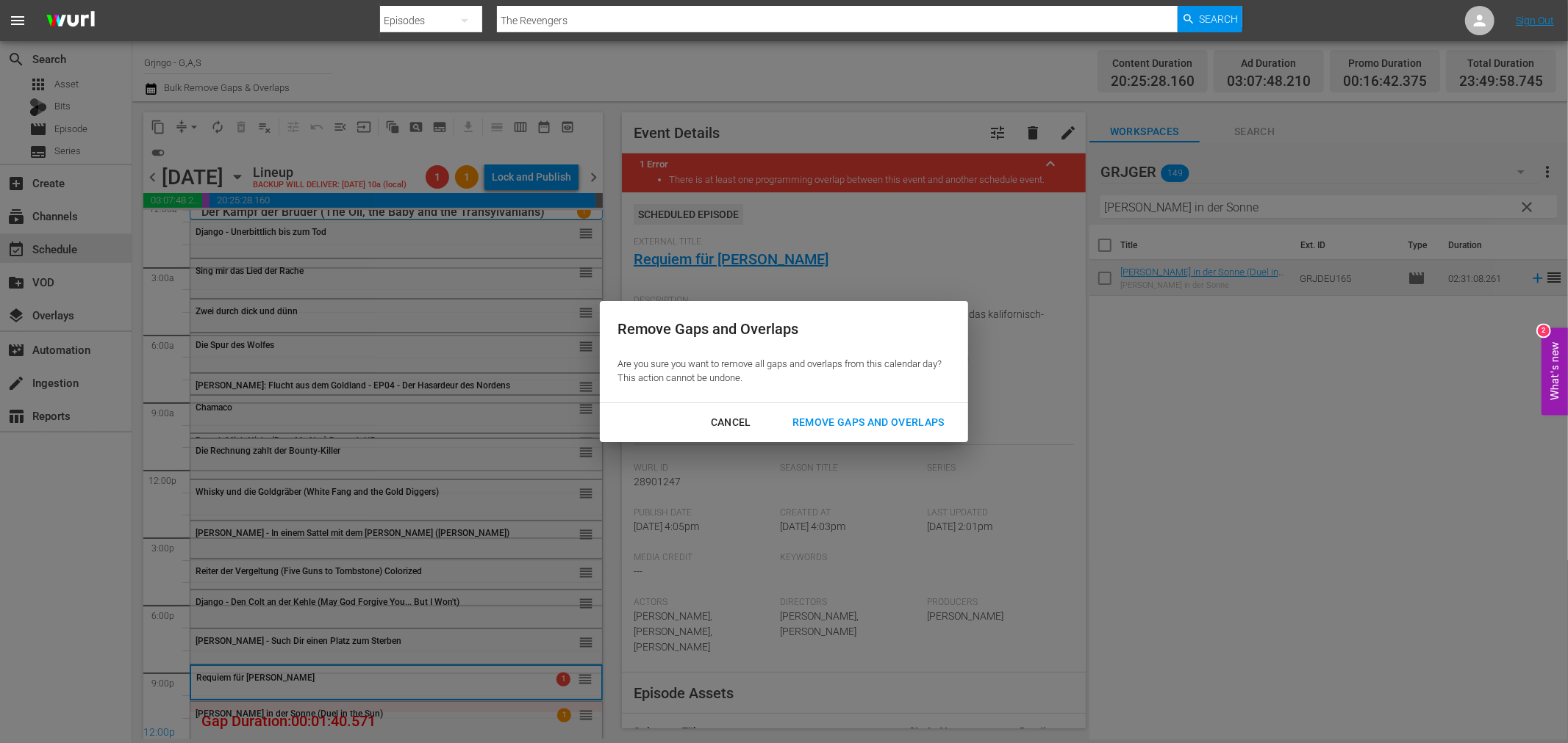
click at [838, 420] on div "Remove Gaps and Overlaps" at bounding box center [869, 423] width 176 height 18
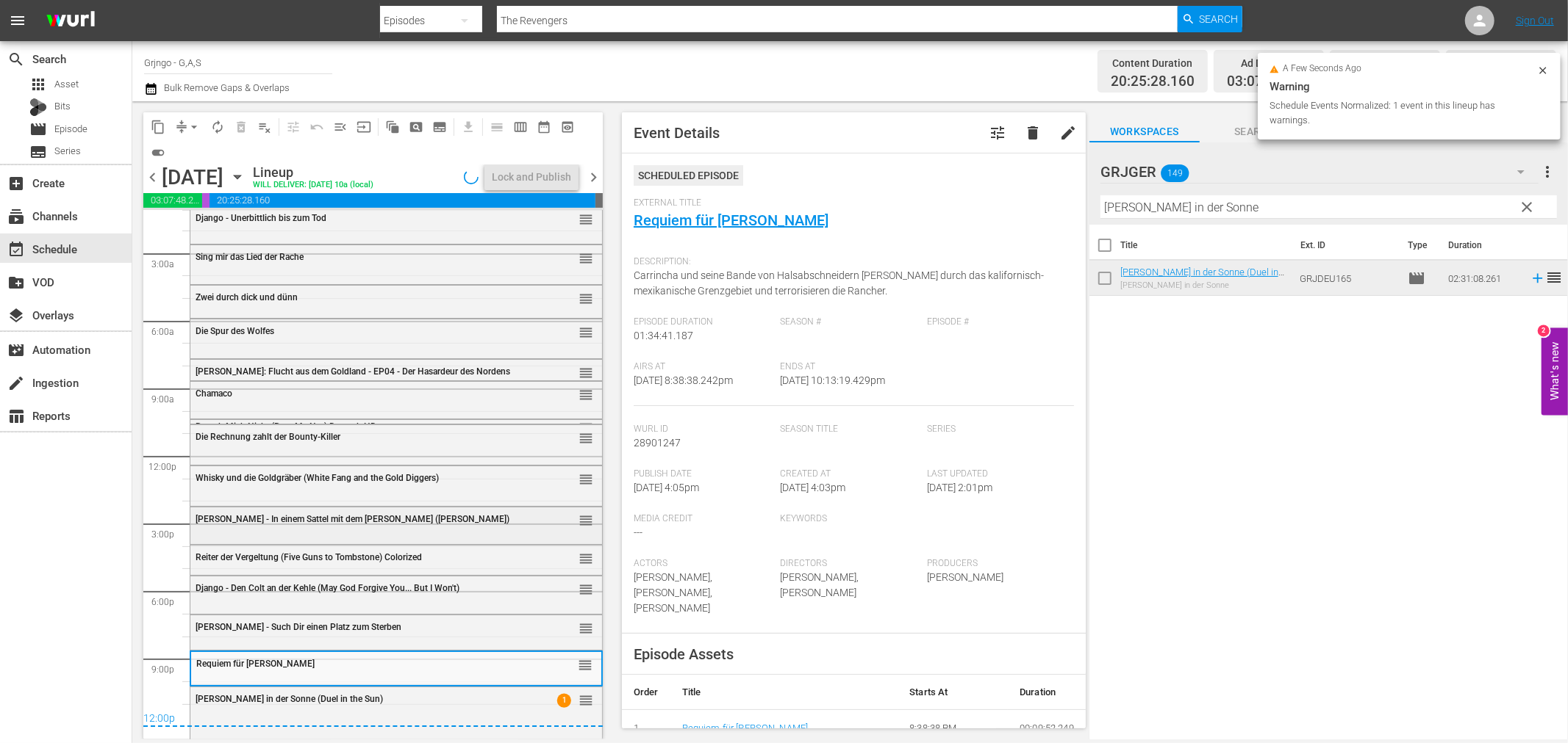
scroll to position [28, 0]
click at [557, 177] on div "Lock and Publish" at bounding box center [531, 177] width 79 height 26
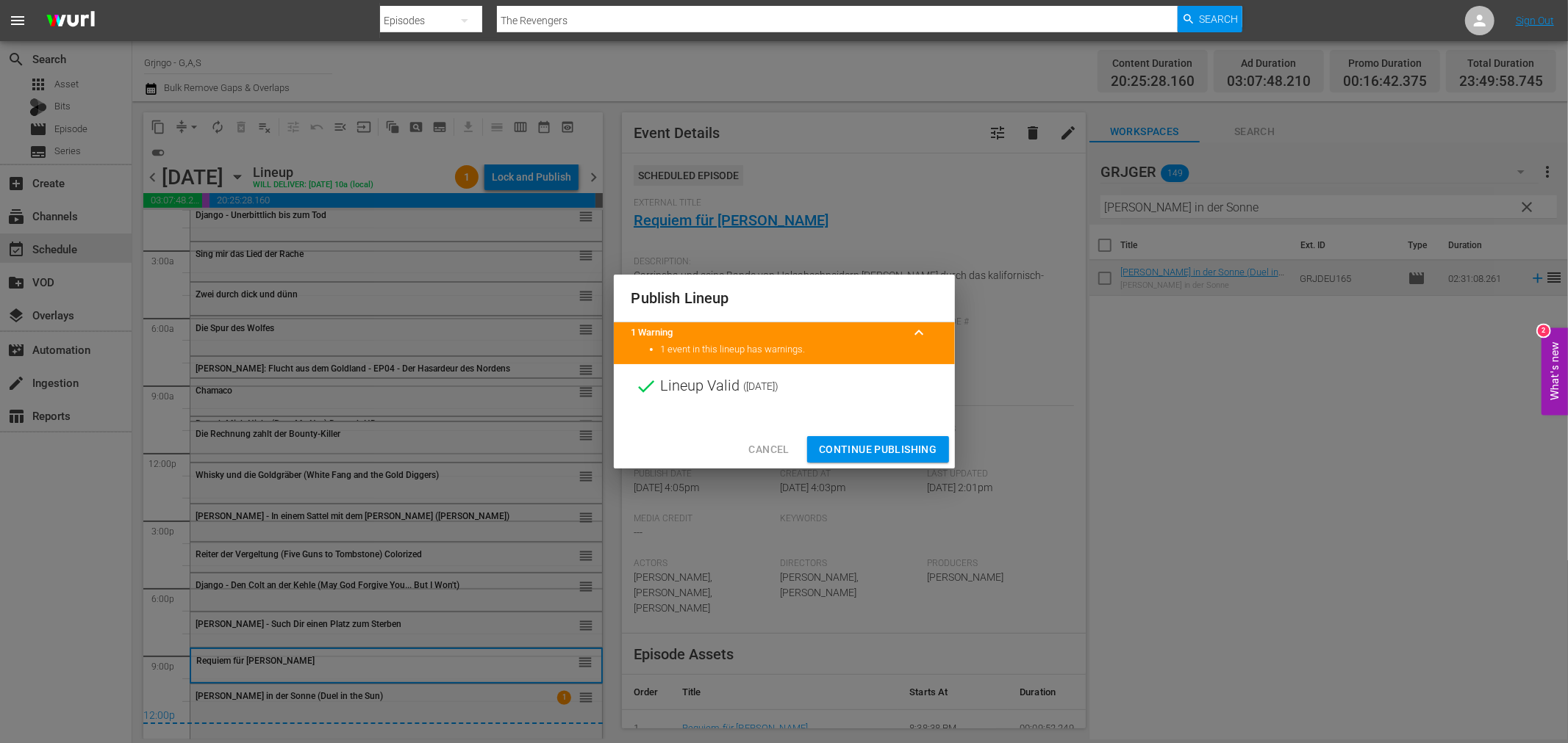
click at [836, 451] on span "Continue Publishing" at bounding box center [878, 450] width 119 height 18
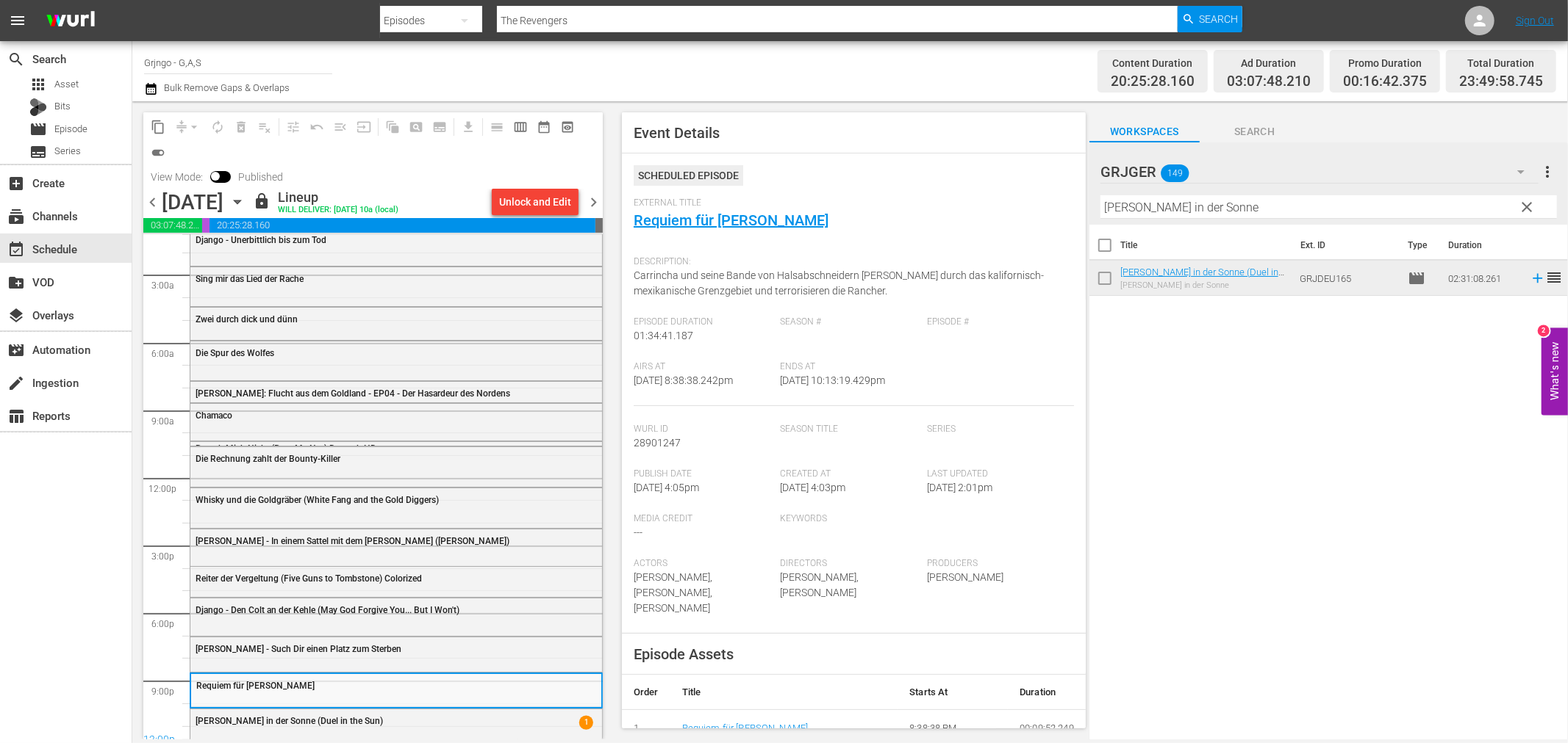
click at [596, 199] on span "chevron_right" at bounding box center [593, 202] width 18 height 18
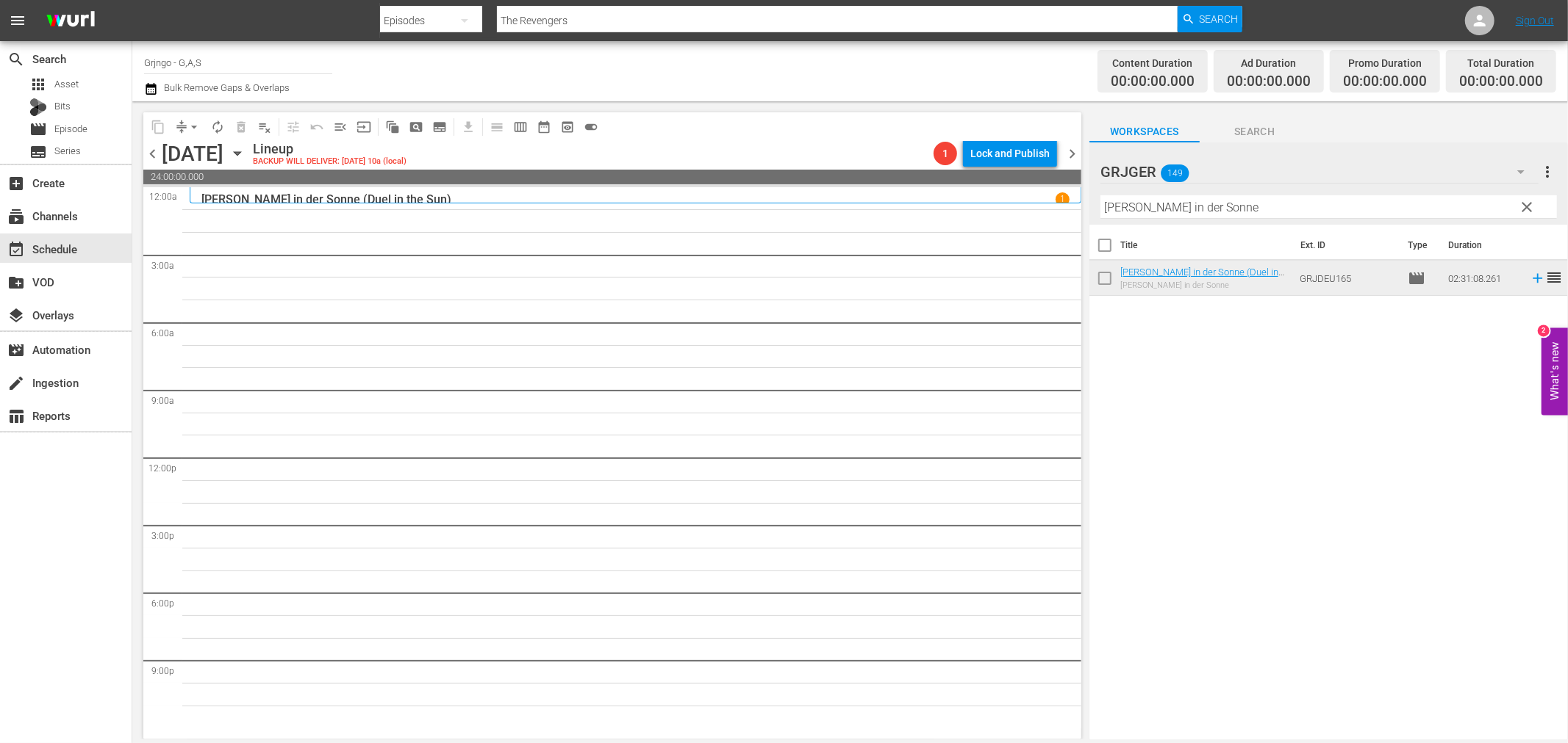
drag, startPoint x: 1524, startPoint y: 202, endPoint x: 1193, endPoint y: 232, distance: 332.4
click at [1525, 202] on span "clear" at bounding box center [1527, 207] width 17 height 17
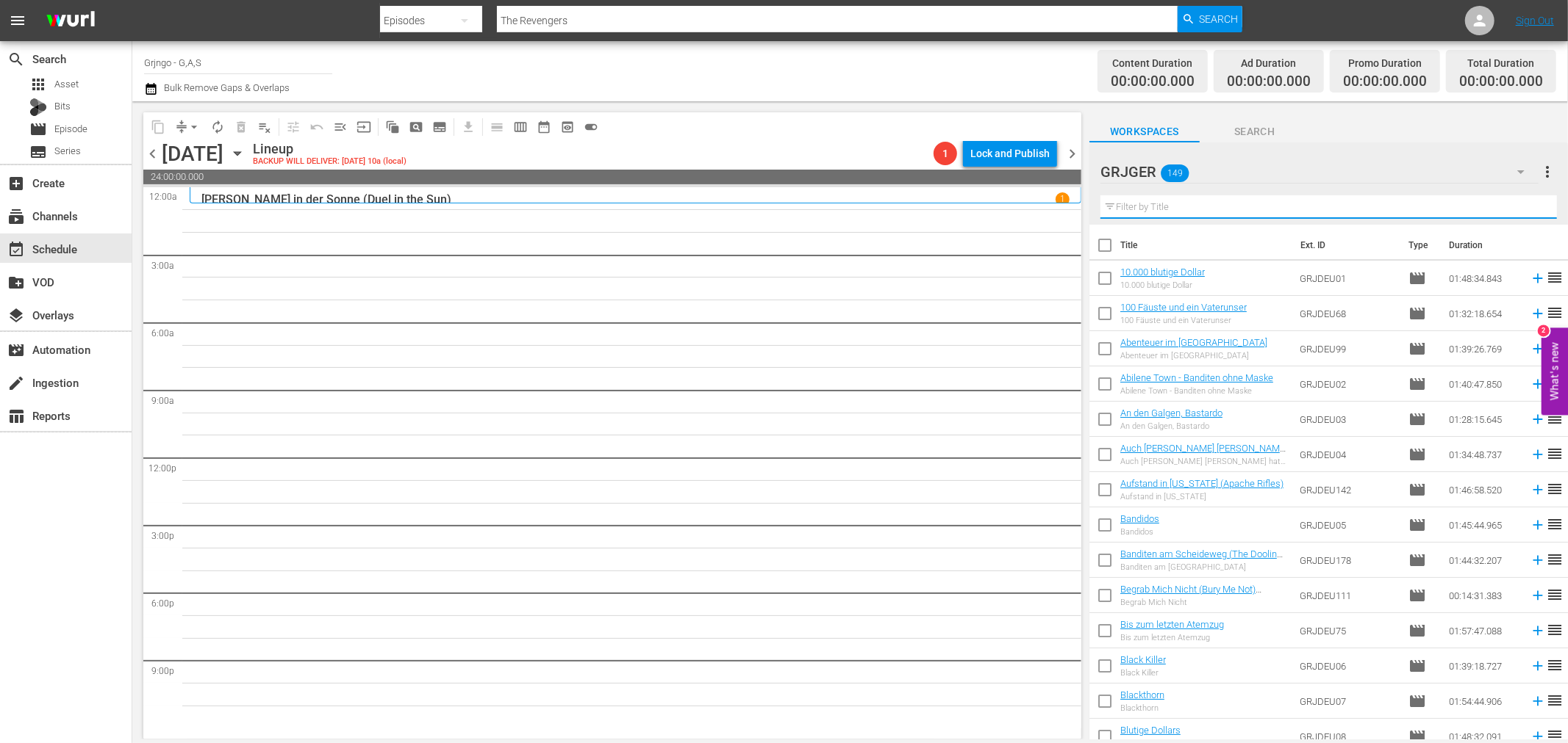
paste input "Einladung zum Totentanz"
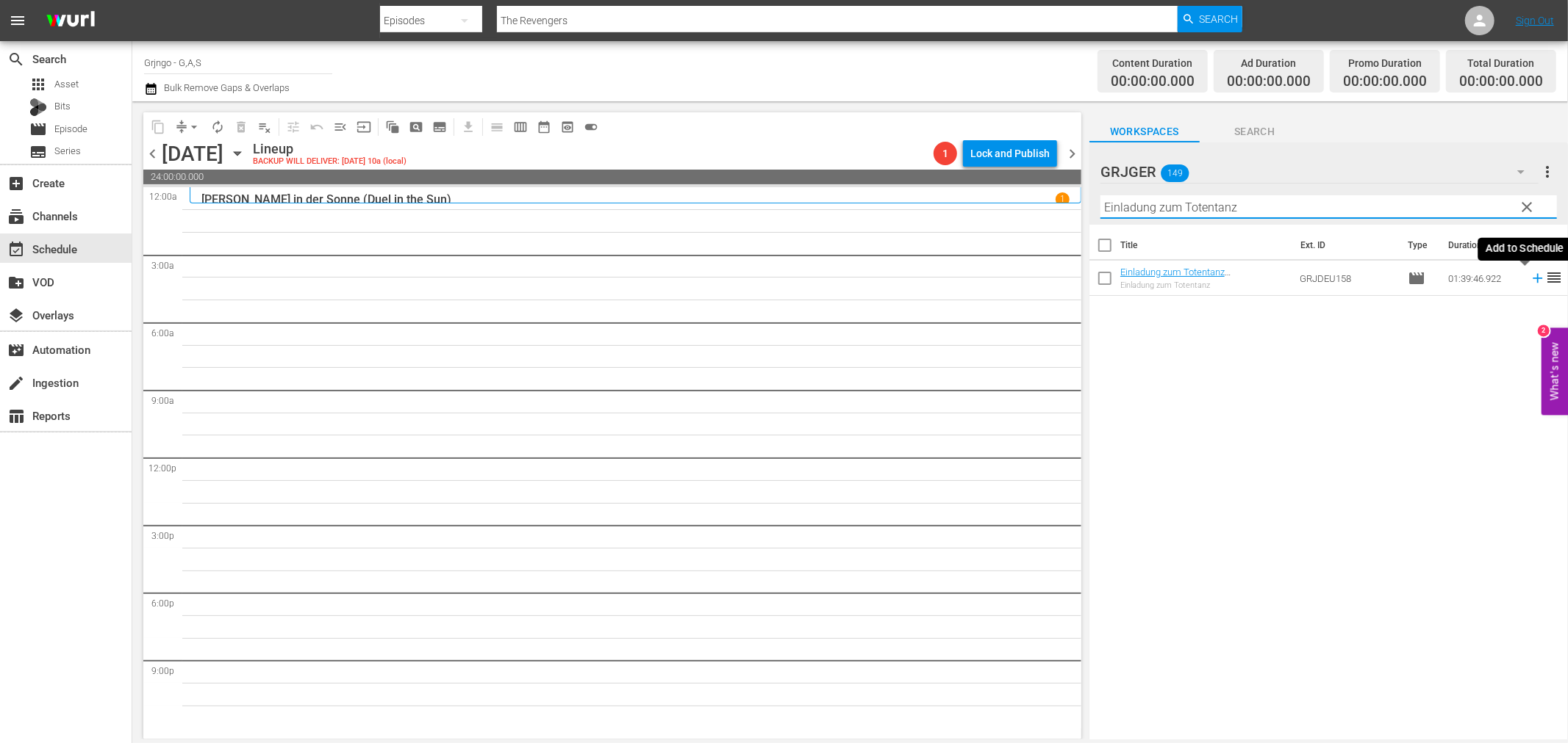
type input "Einladung zum Totentanz"
click at [1532, 277] on icon at bounding box center [1537, 279] width 10 height 10
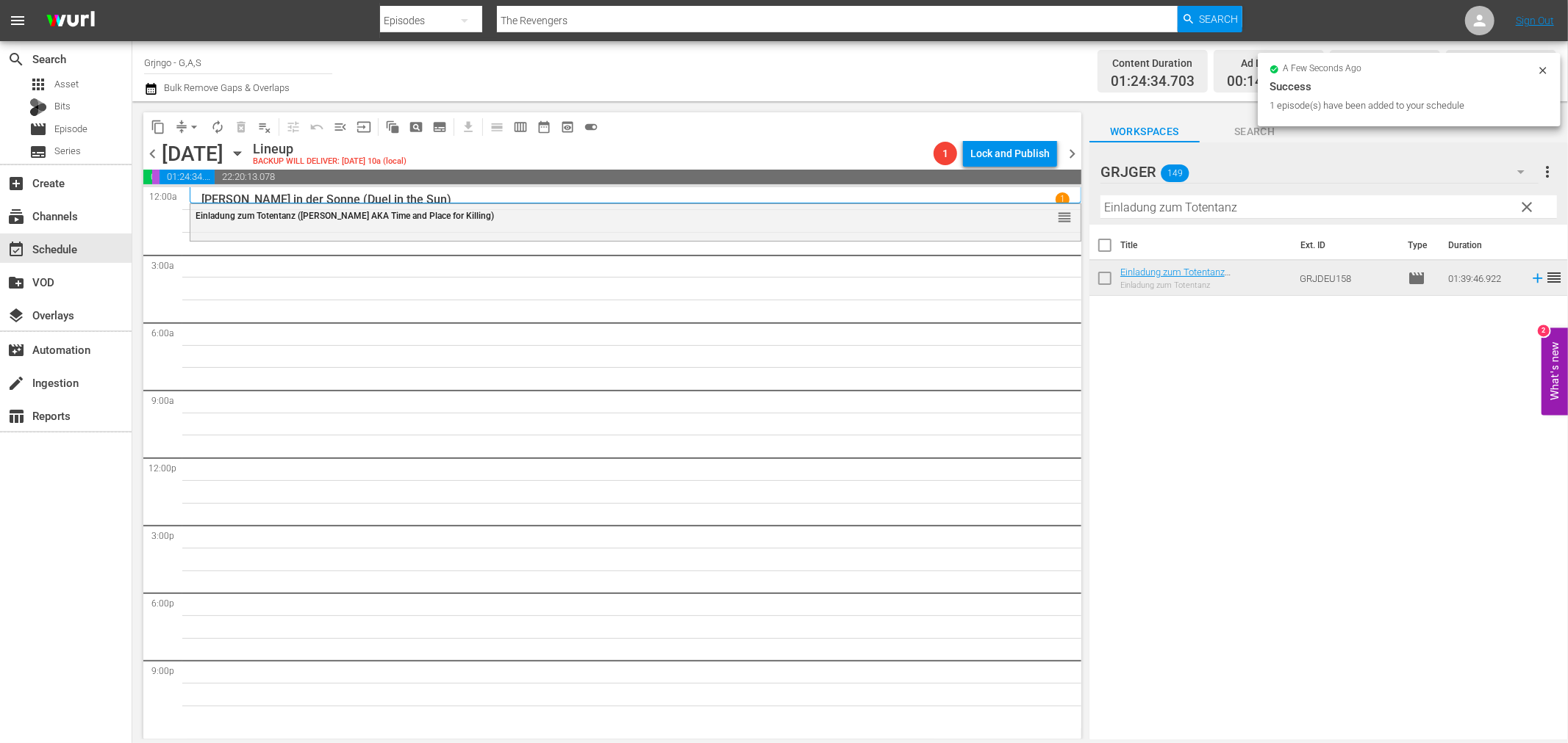
drag, startPoint x: 1529, startPoint y: 203, endPoint x: 1159, endPoint y: 210, distance: 370.1
click at [1529, 203] on span "clear" at bounding box center [1527, 207] width 17 height 17
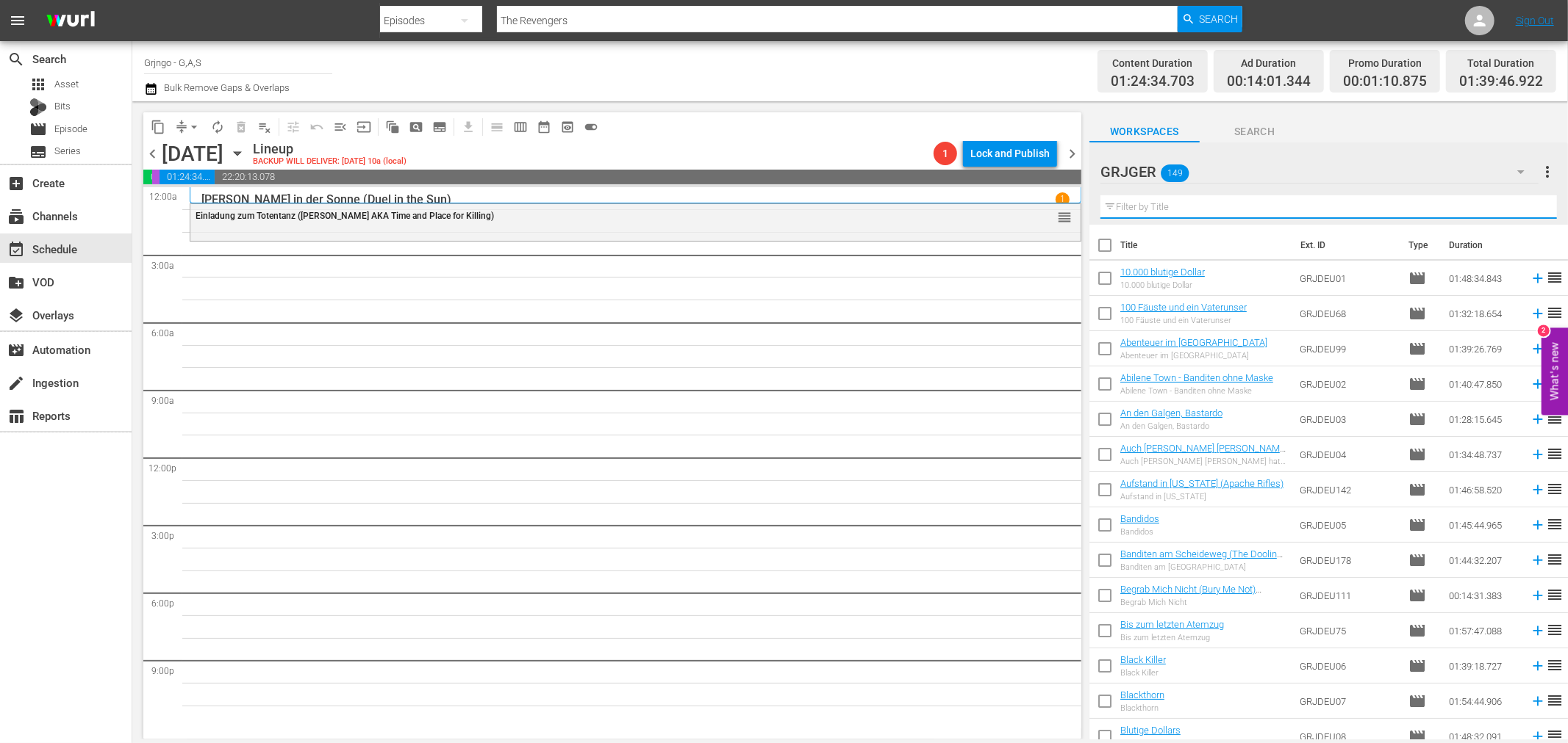
paste input "Der Weite Weg nach Westen"
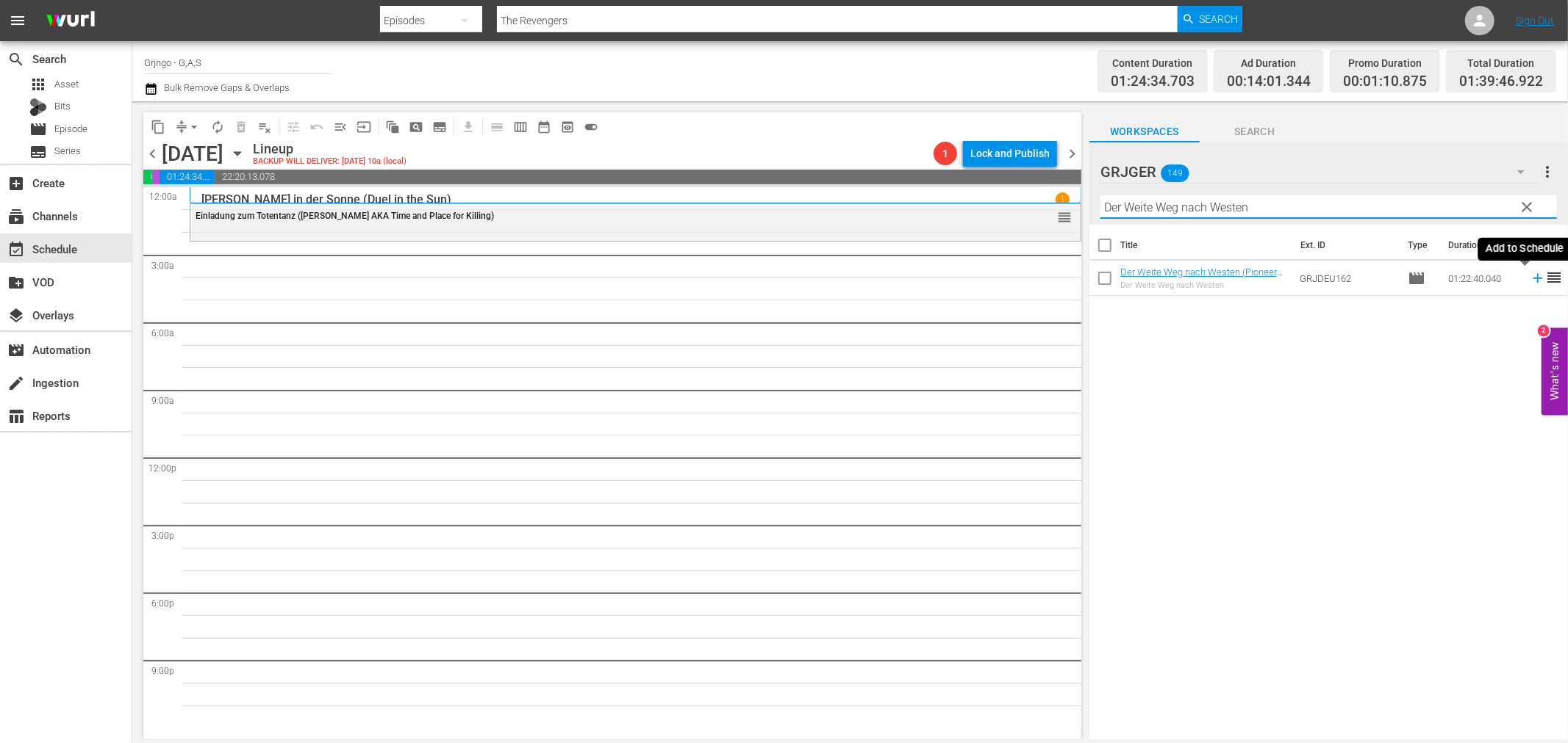
type input "Der Weite Weg nach Westen"
click at [1532, 279] on icon at bounding box center [1537, 279] width 10 height 10
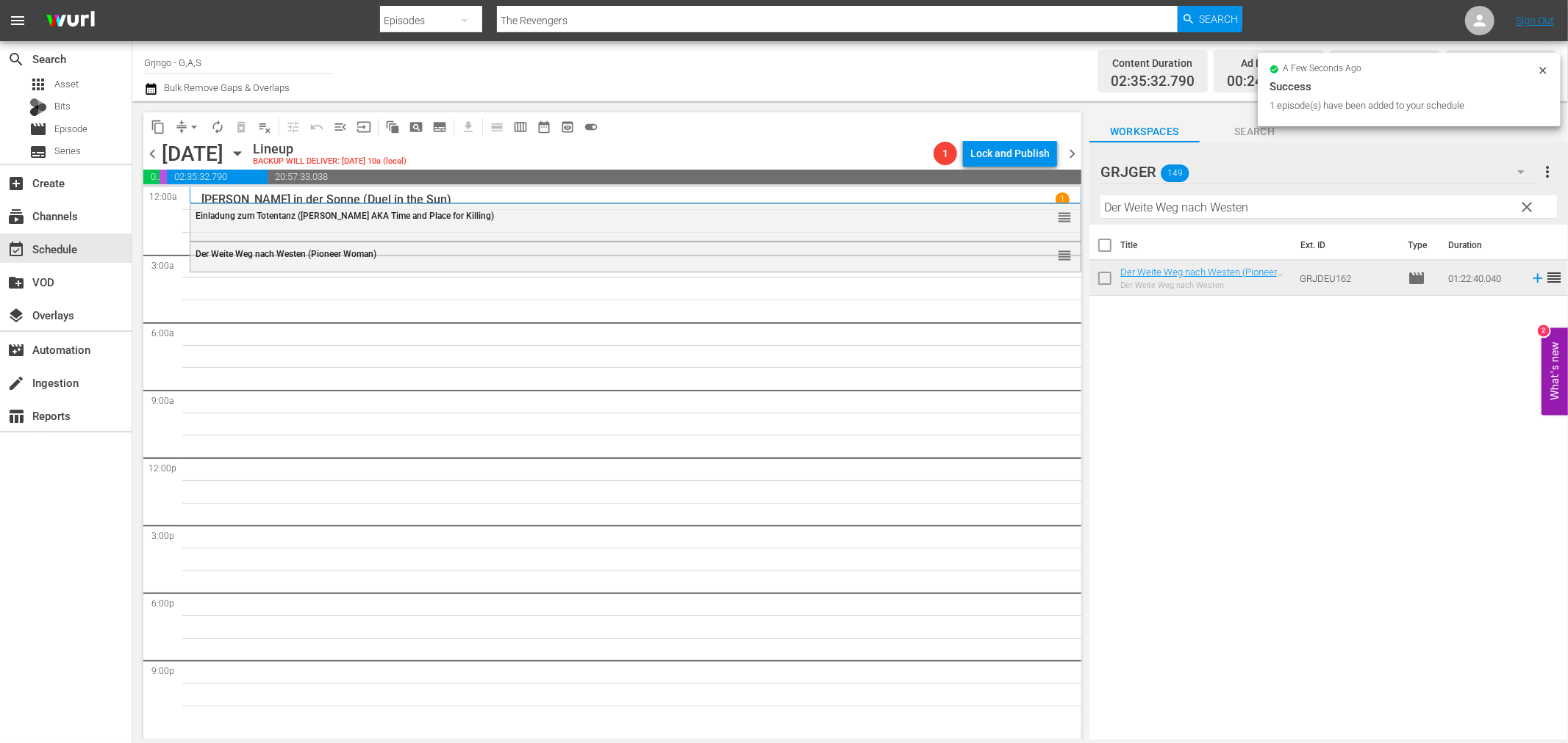
drag, startPoint x: 1523, startPoint y: 206, endPoint x: 1233, endPoint y: 219, distance: 290.3
click at [1523, 206] on span "clear" at bounding box center [1527, 207] width 17 height 17
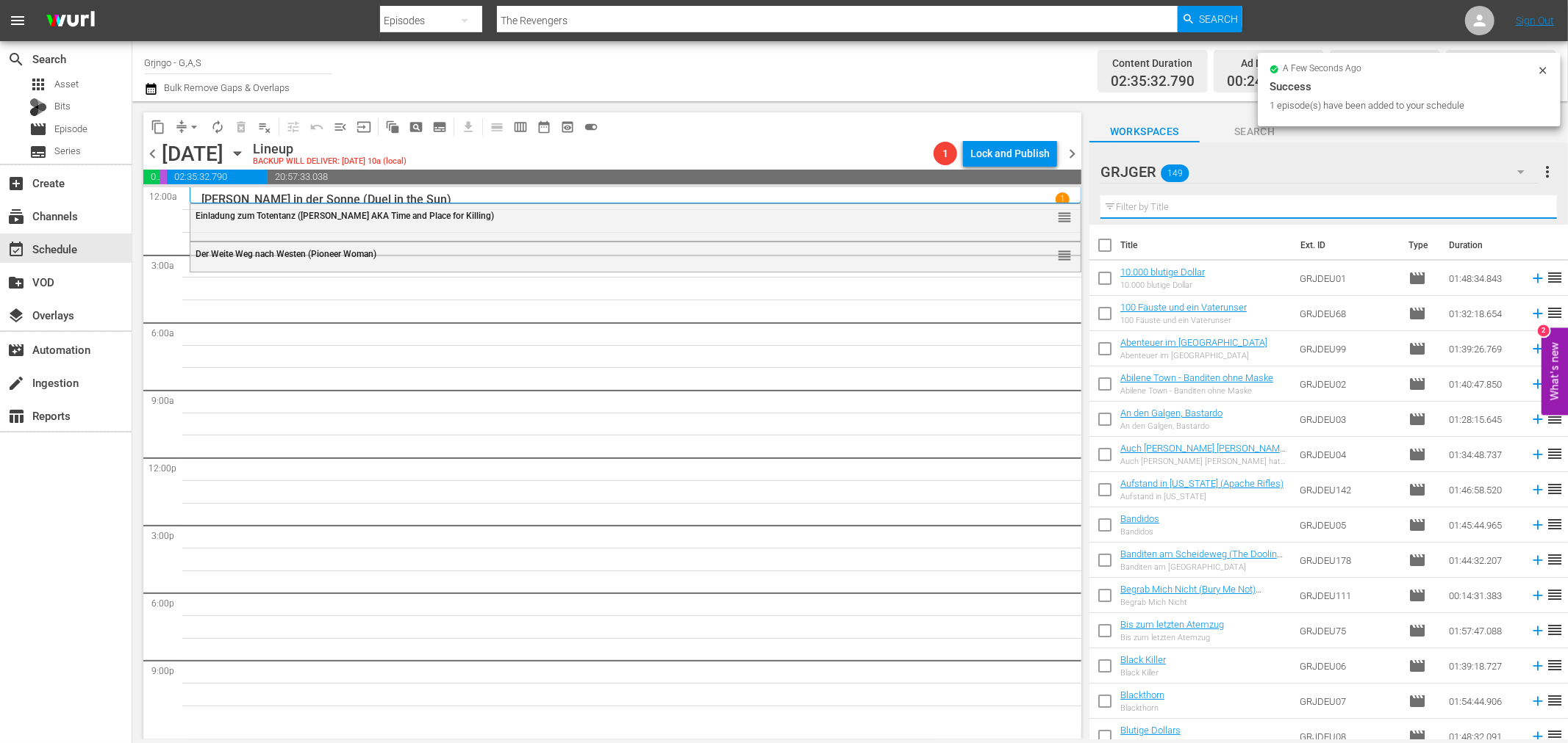
paste input "[PERSON_NAME] - Ich leg' dich um"
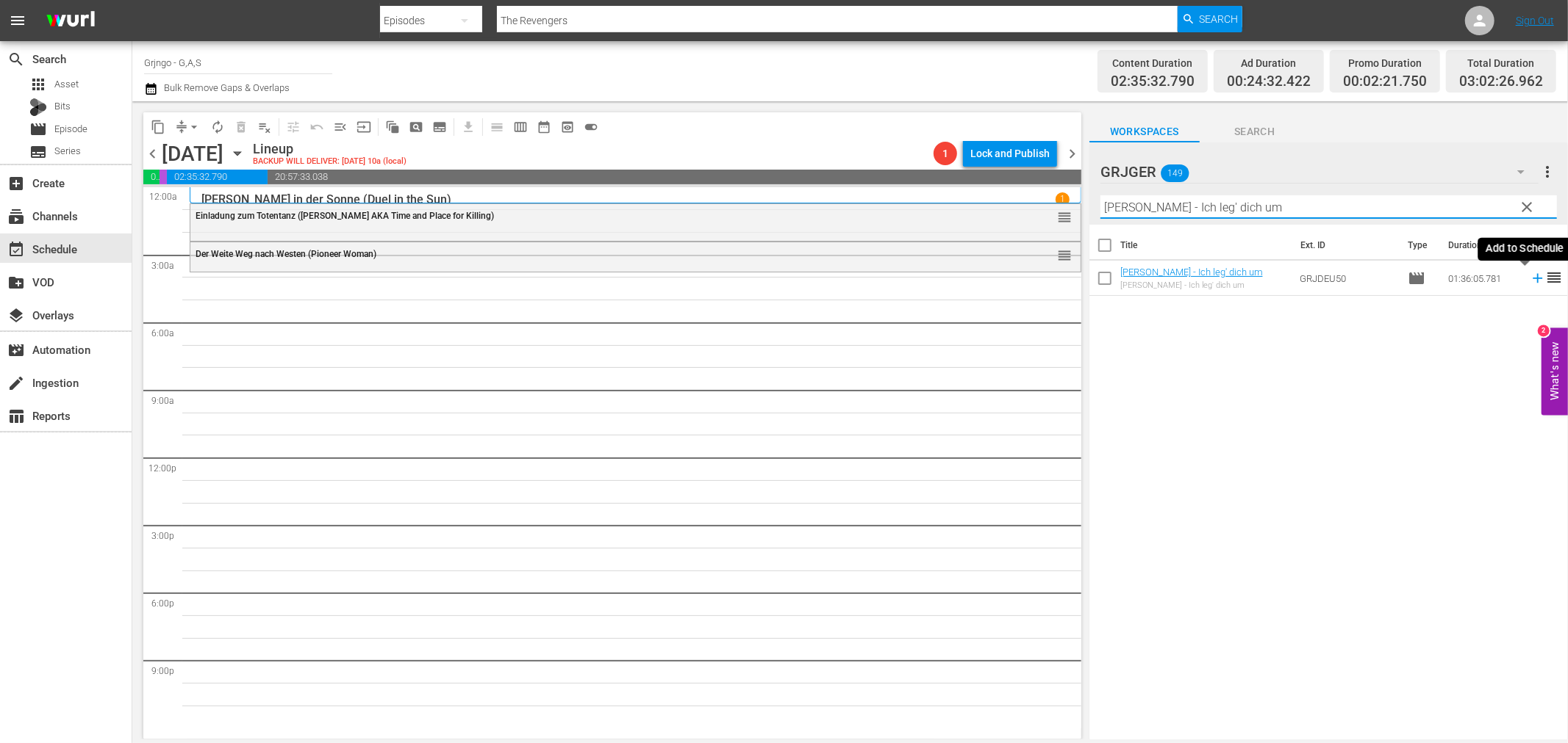
type input "[PERSON_NAME] - Ich leg' dich um"
click at [1529, 281] on icon at bounding box center [1537, 278] width 16 height 16
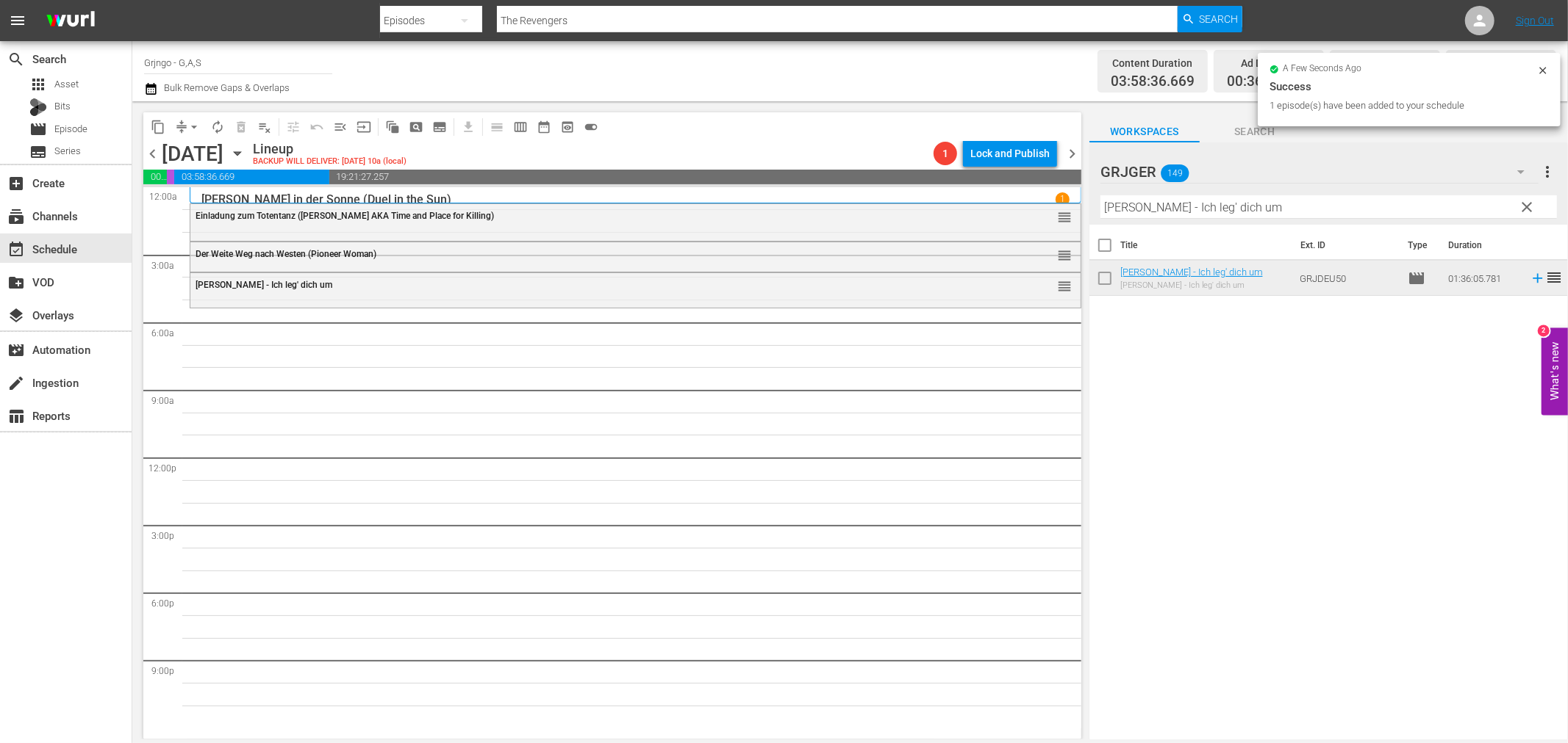
drag, startPoint x: 1529, startPoint y: 202, endPoint x: 1164, endPoint y: 220, distance: 365.4
click at [1529, 202] on span "clear" at bounding box center [1527, 207] width 17 height 17
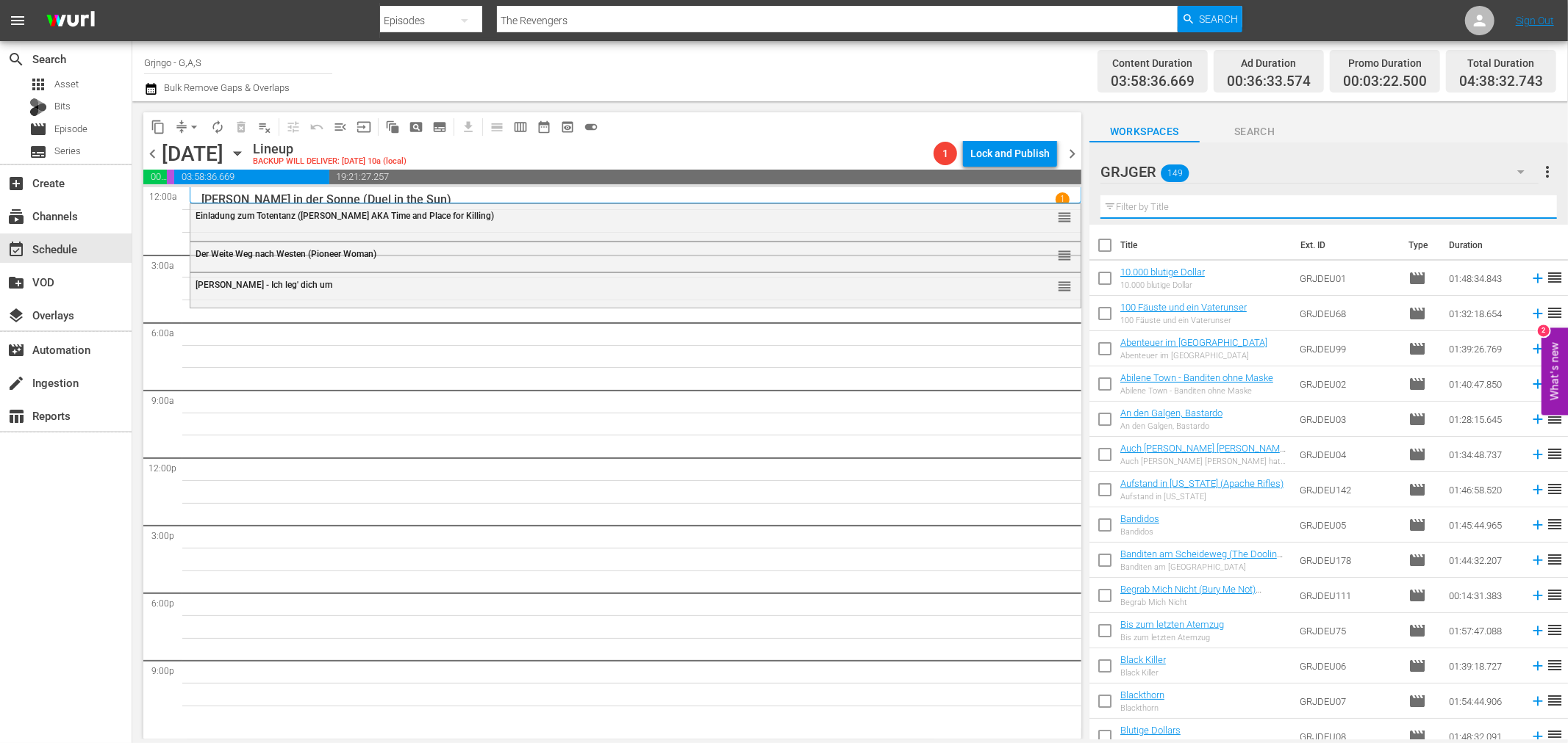
paste input "Django - Die Nacht der langen Messer"
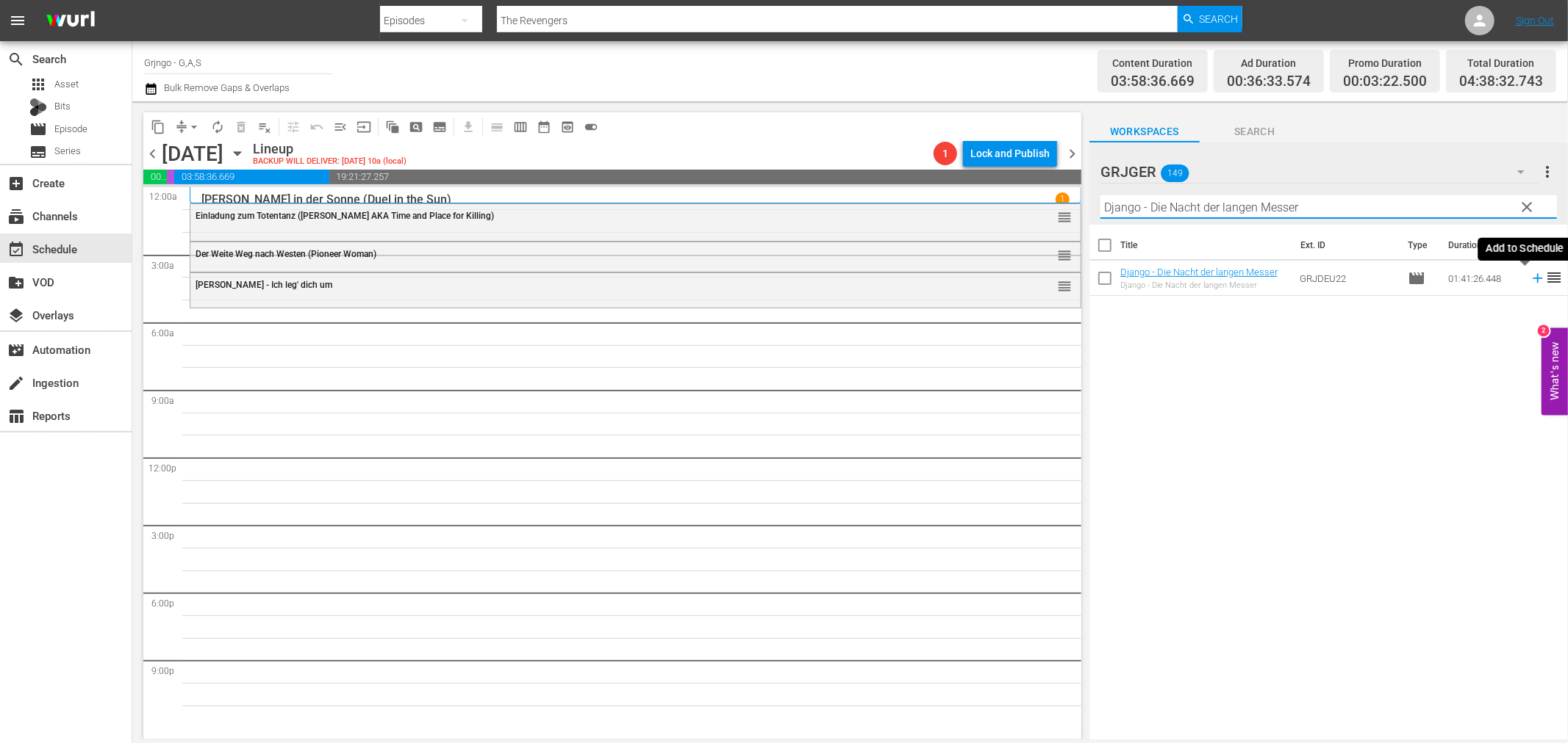
type input "Django - Die Nacht der langen Messer"
click at [1529, 275] on icon at bounding box center [1537, 278] width 16 height 16
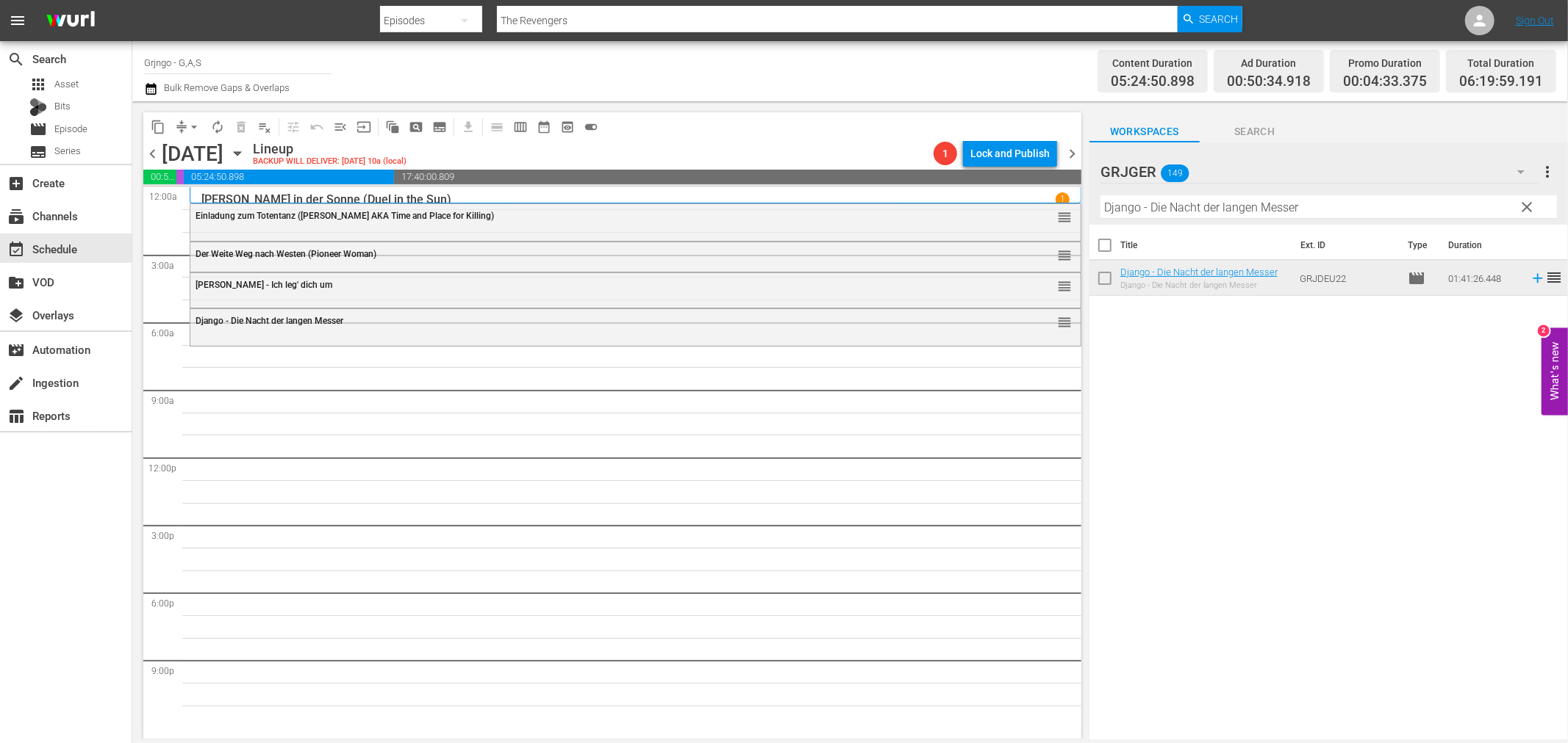
drag, startPoint x: 1527, startPoint y: 202, endPoint x: 1259, endPoint y: 216, distance: 268.4
click at [1527, 202] on span "clear" at bounding box center [1527, 207] width 17 height 17
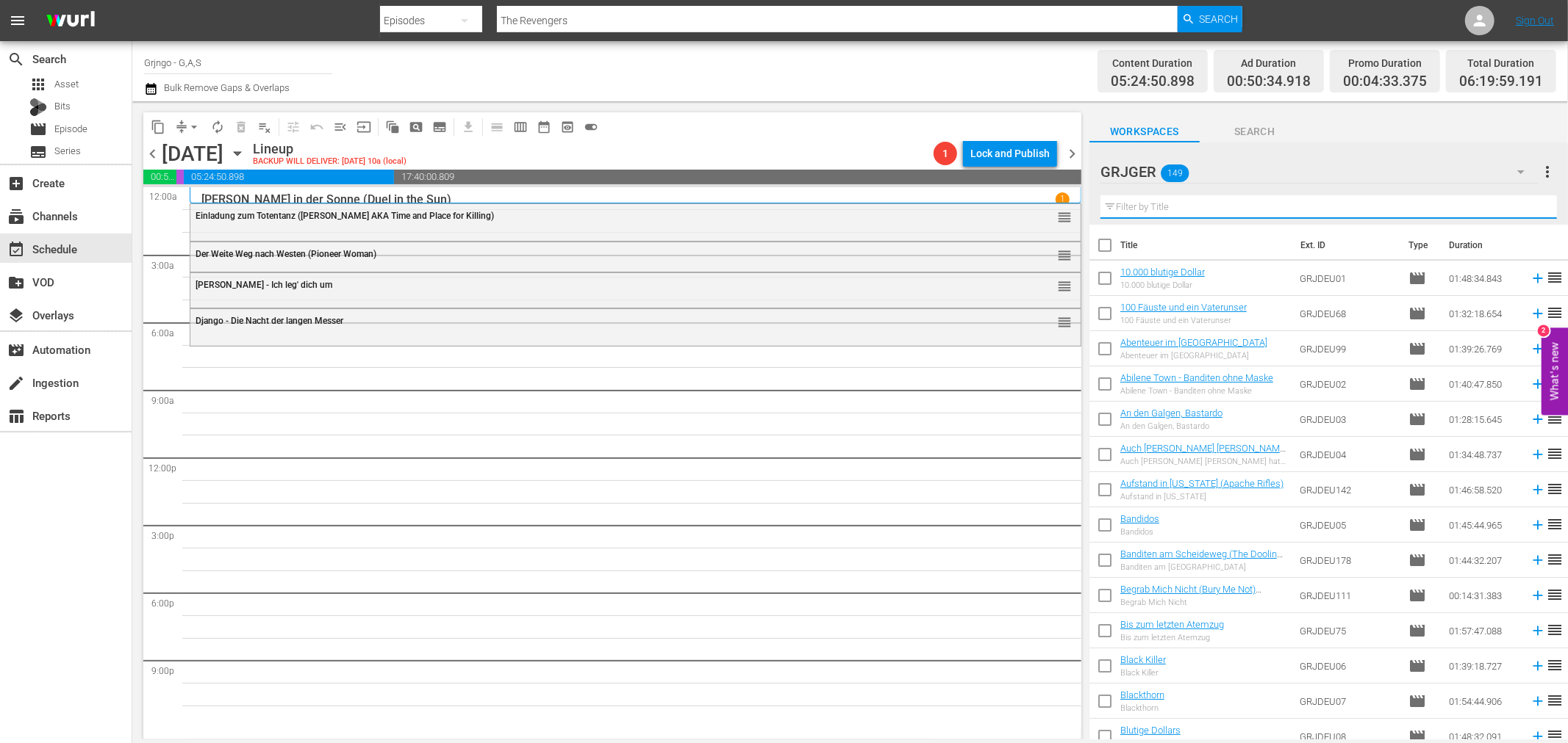
paste input "[PERSON_NAME] spricht das letzte Halleluja"
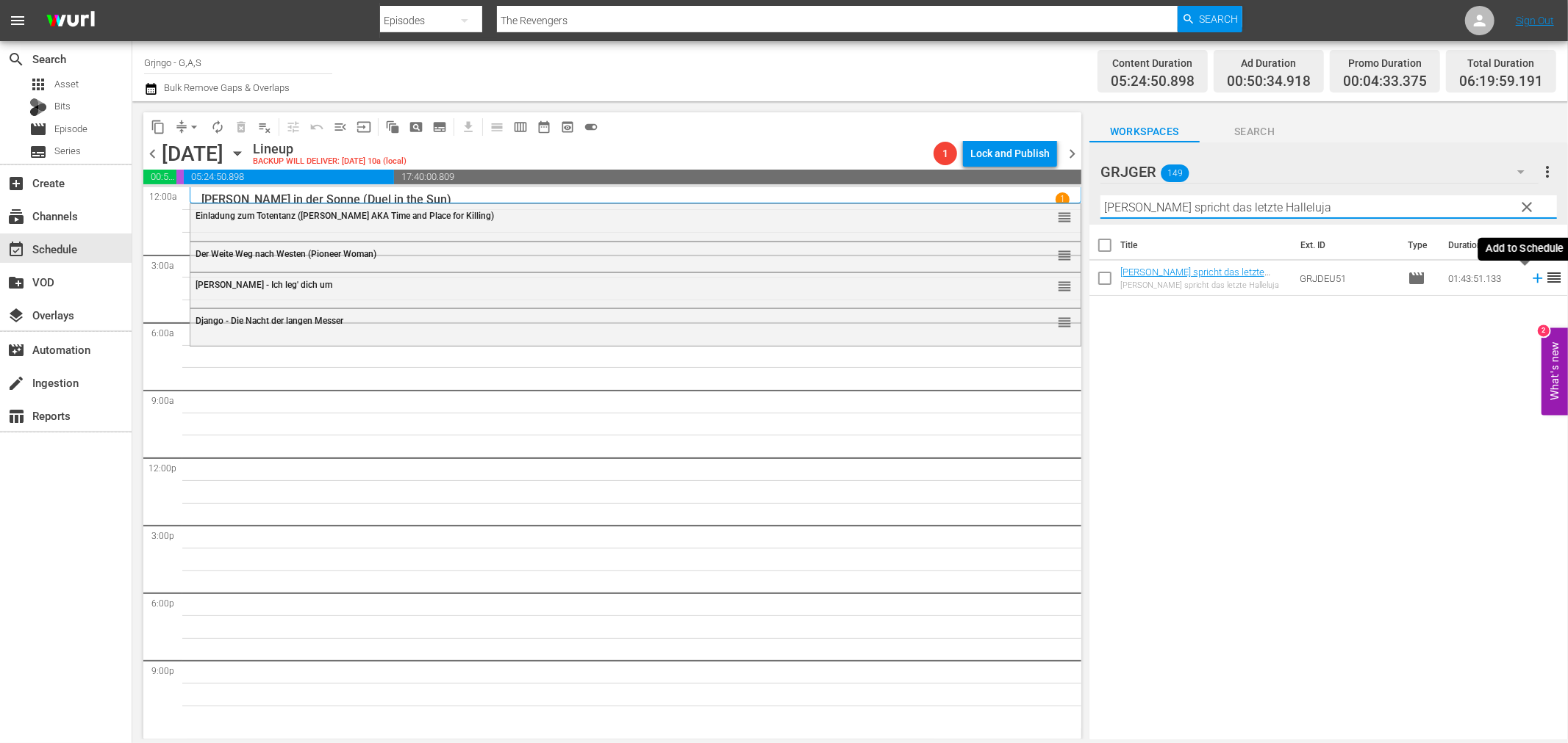
type input "[PERSON_NAME] spricht das letzte Halleluja"
click at [1530, 279] on icon at bounding box center [1537, 278] width 16 height 16
